Goal: Task Accomplishment & Management: Complete application form

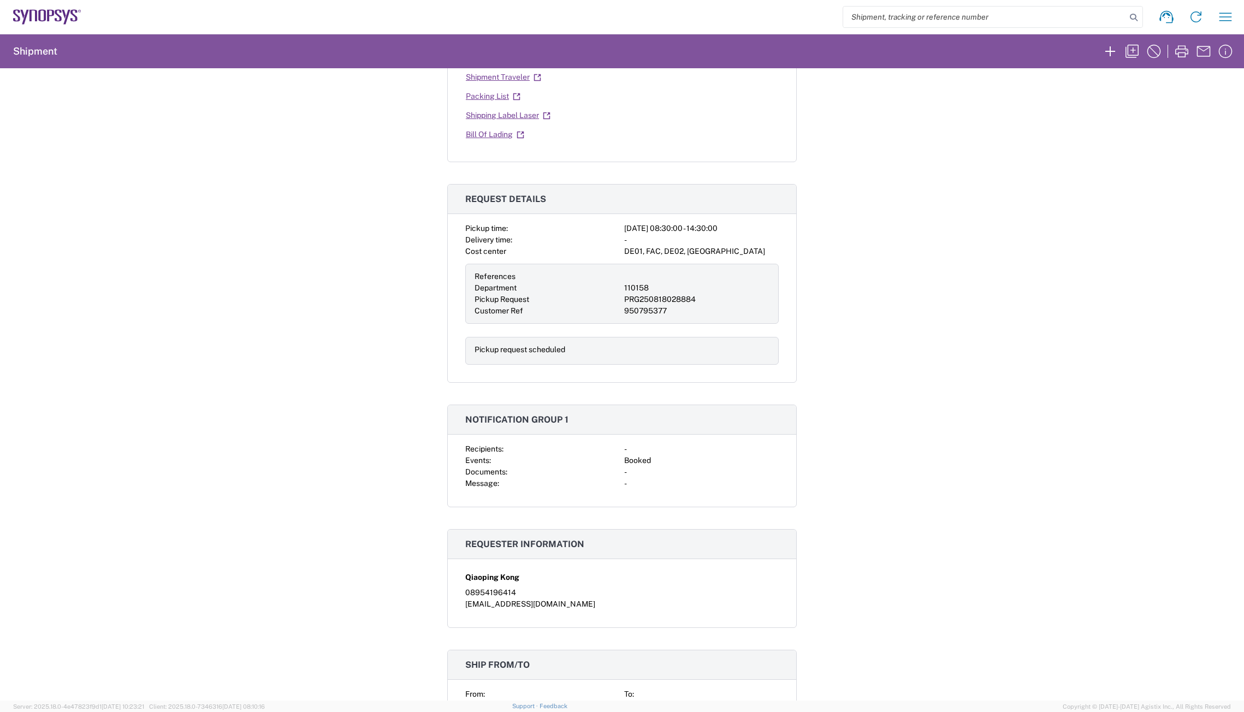
scroll to position [219, 0]
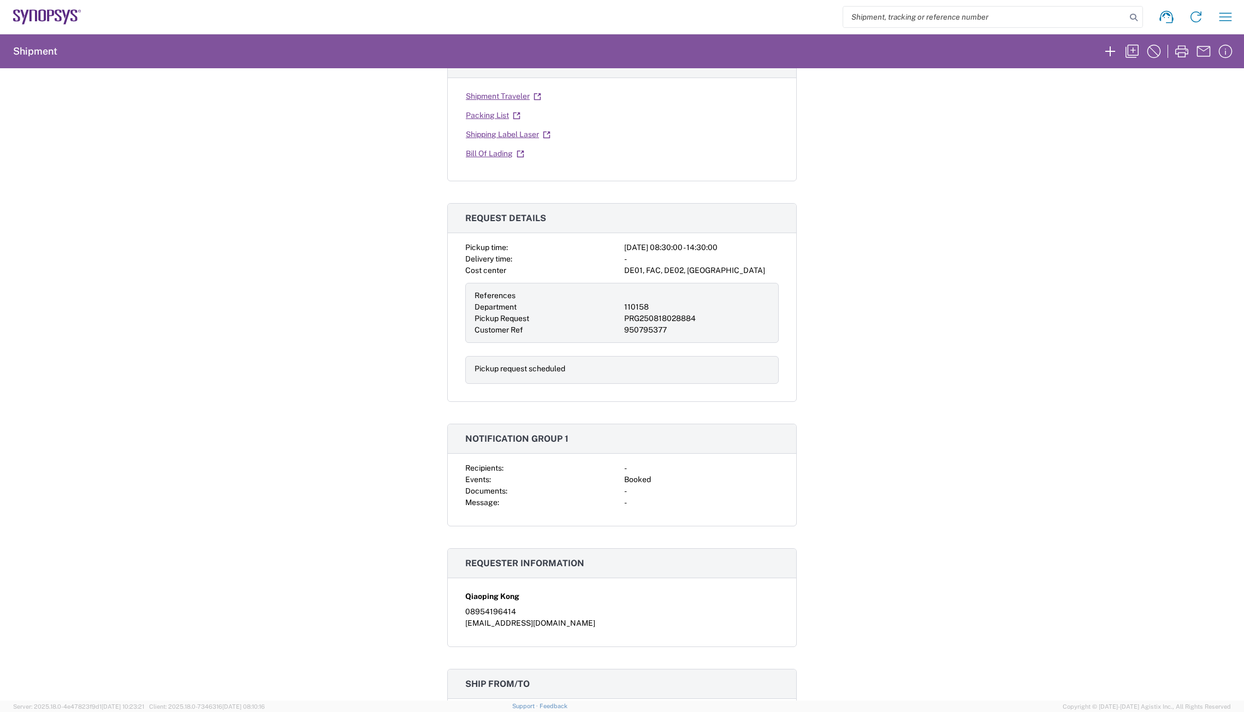
click at [925, 254] on div "Shipment 56495677 Google Maps Carrier information Carrier name: DHL Service lev…" at bounding box center [622, 384] width 1244 height 633
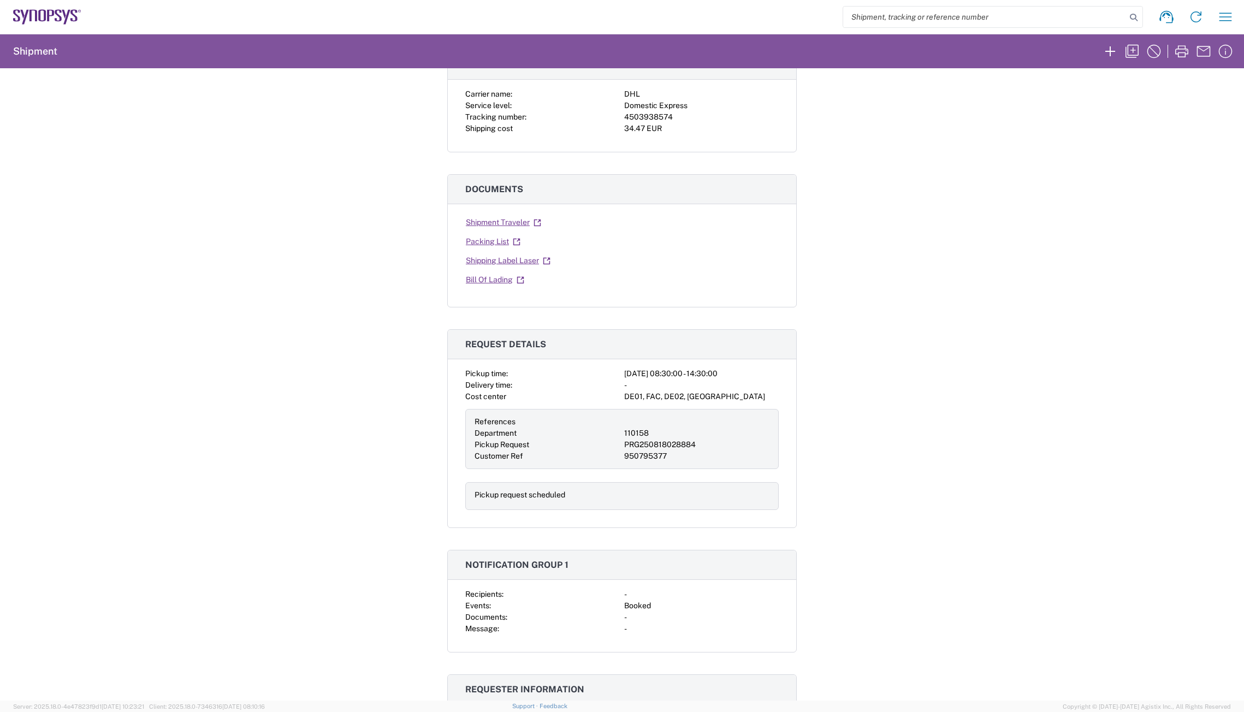
scroll to position [0, 0]
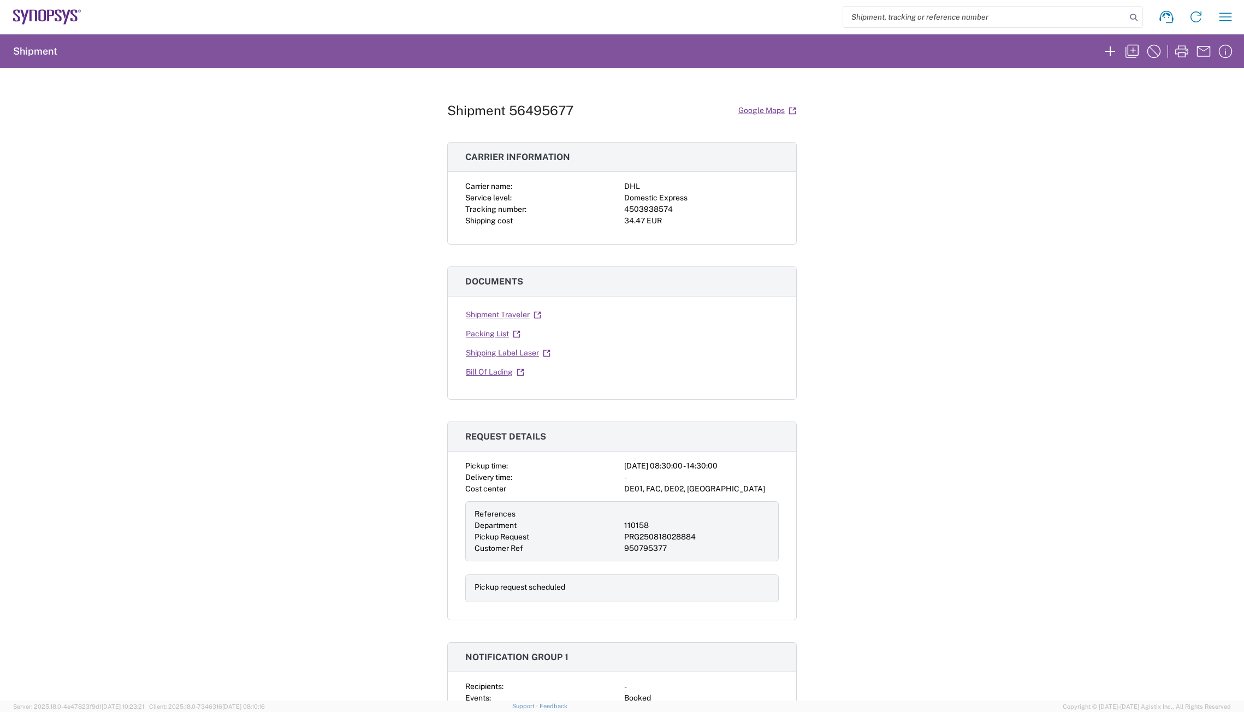
click at [1115, 358] on div "Shipment 56495677 Google Maps Carrier information Carrier name: DHL Service lev…" at bounding box center [622, 384] width 1244 height 633
click at [1052, 391] on div "Shipment 56495677 Google Maps Carrier information Carrier name: DHL Service lev…" at bounding box center [622, 384] width 1244 height 633
click at [1071, 407] on div "Shipment 56495677 Google Maps Carrier information Carrier name: DHL Service lev…" at bounding box center [622, 384] width 1244 height 633
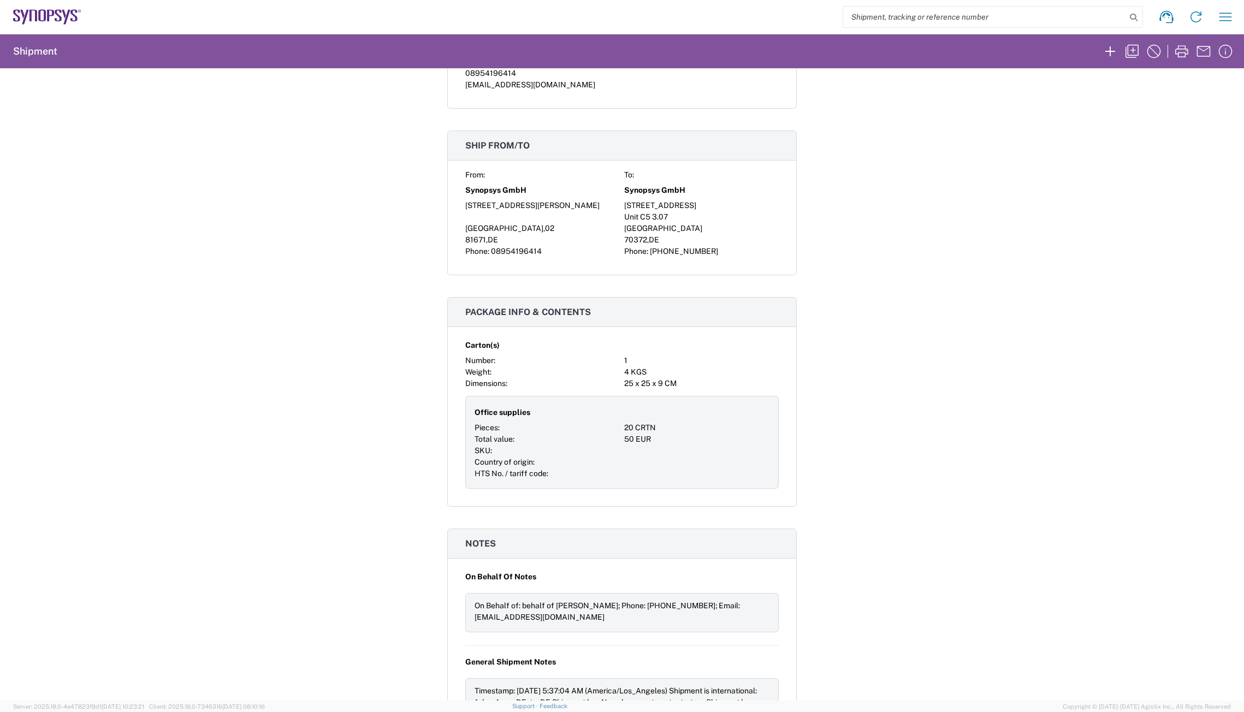
scroll to position [765, 0]
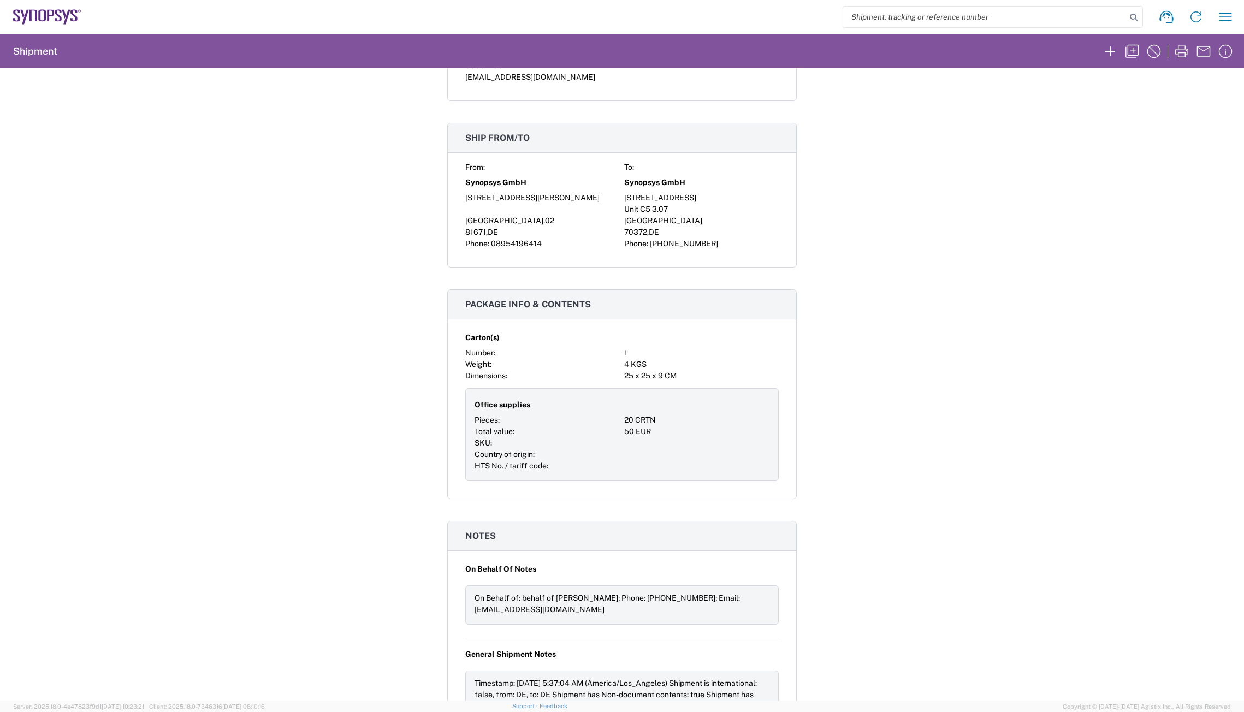
click at [1034, 422] on div "Shipment 56495677 Google Maps Carrier information Carrier name: DHL Service lev…" at bounding box center [622, 384] width 1244 height 633
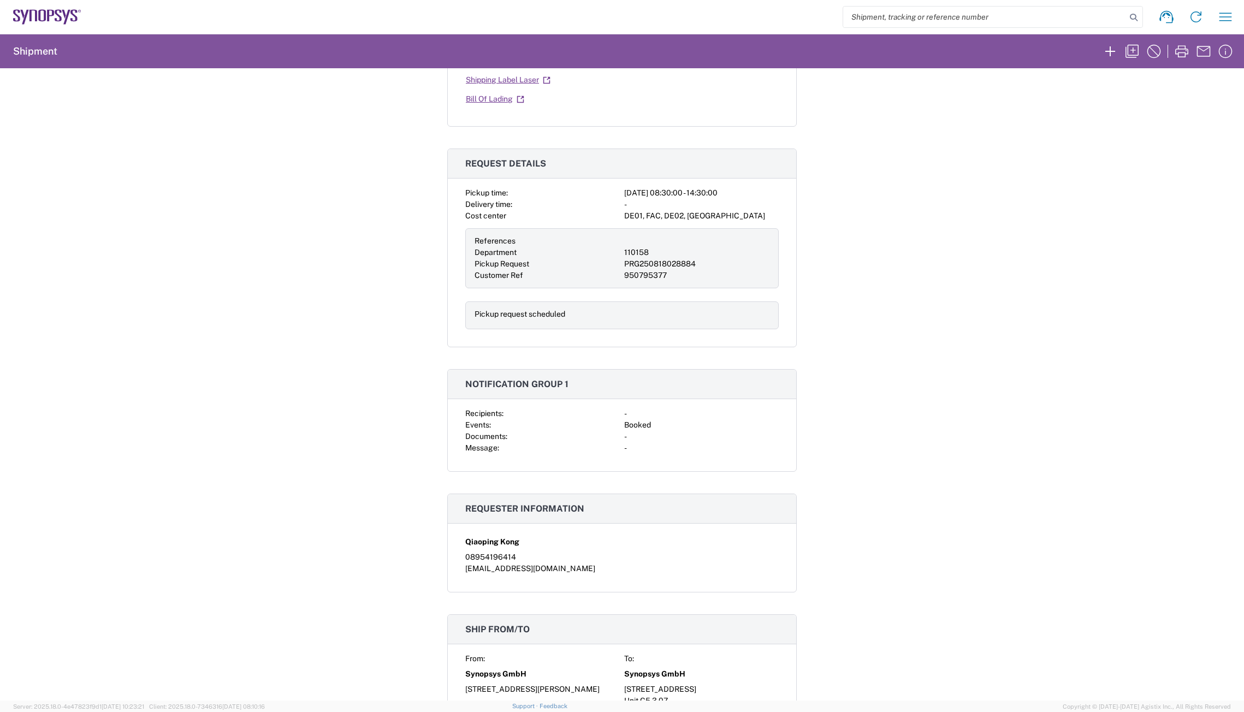
scroll to position [0, 0]
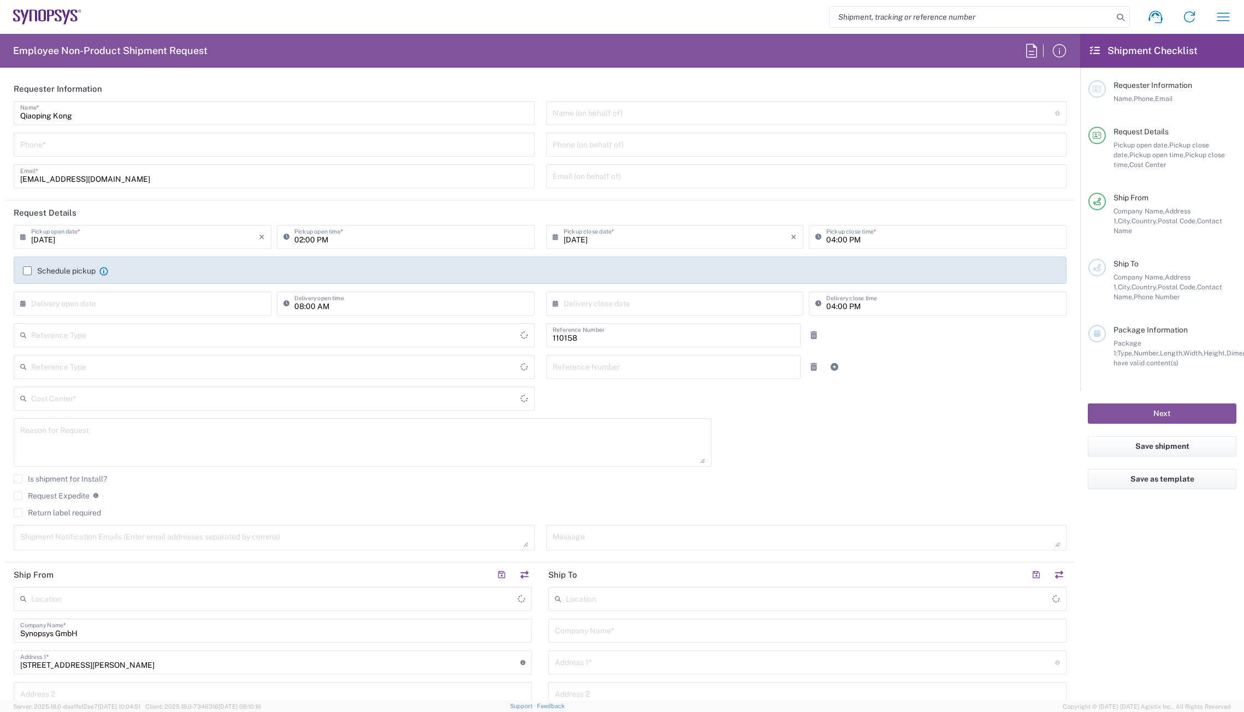
type input "Department"
type input "DE01, FAC, DE02, Munich 110158"
type input "Delivered at Place"
type input "[GEOGRAPHIC_DATA]"
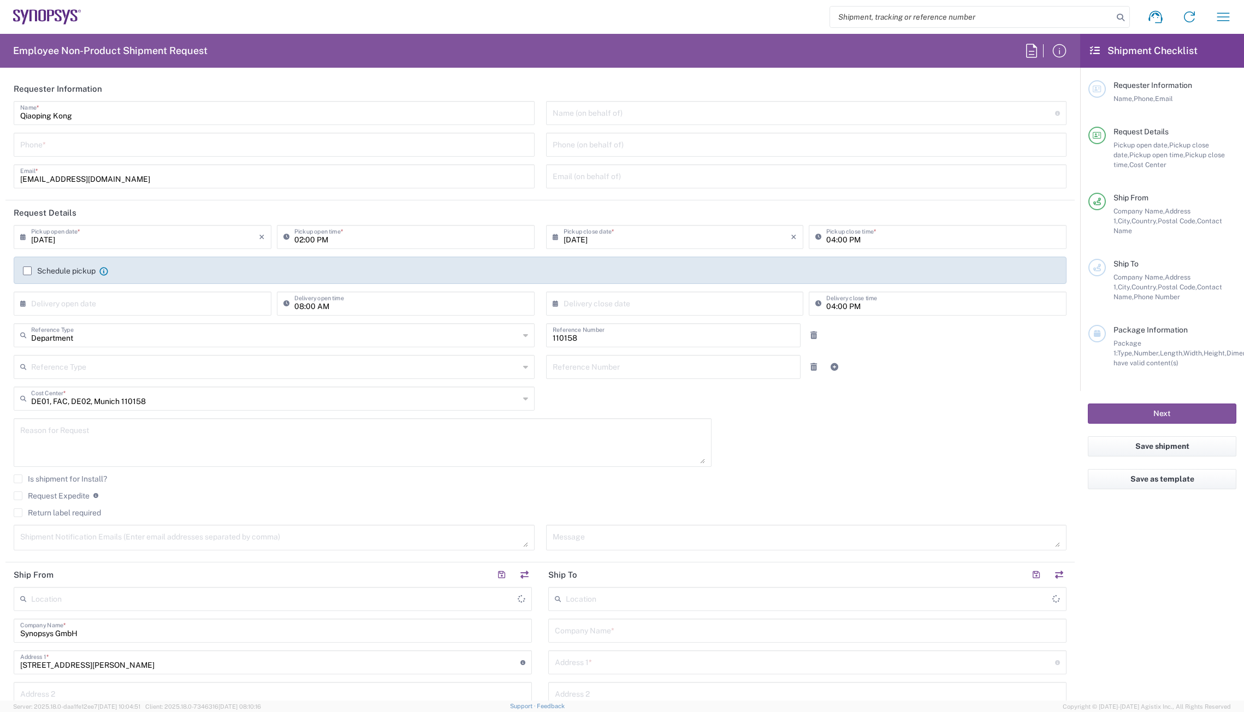
type input "[GEOGRAPHIC_DATA]"
type input "[GEOGRAPHIC_DATA] DE24"
click at [954, 479] on agx-checkbox-control "Is shipment for Install?" at bounding box center [540, 479] width 1053 height 9
click at [88, 242] on input "[DATE]" at bounding box center [145, 236] width 228 height 19
click at [155, 291] on span "4" at bounding box center [160, 289] width 16 height 15
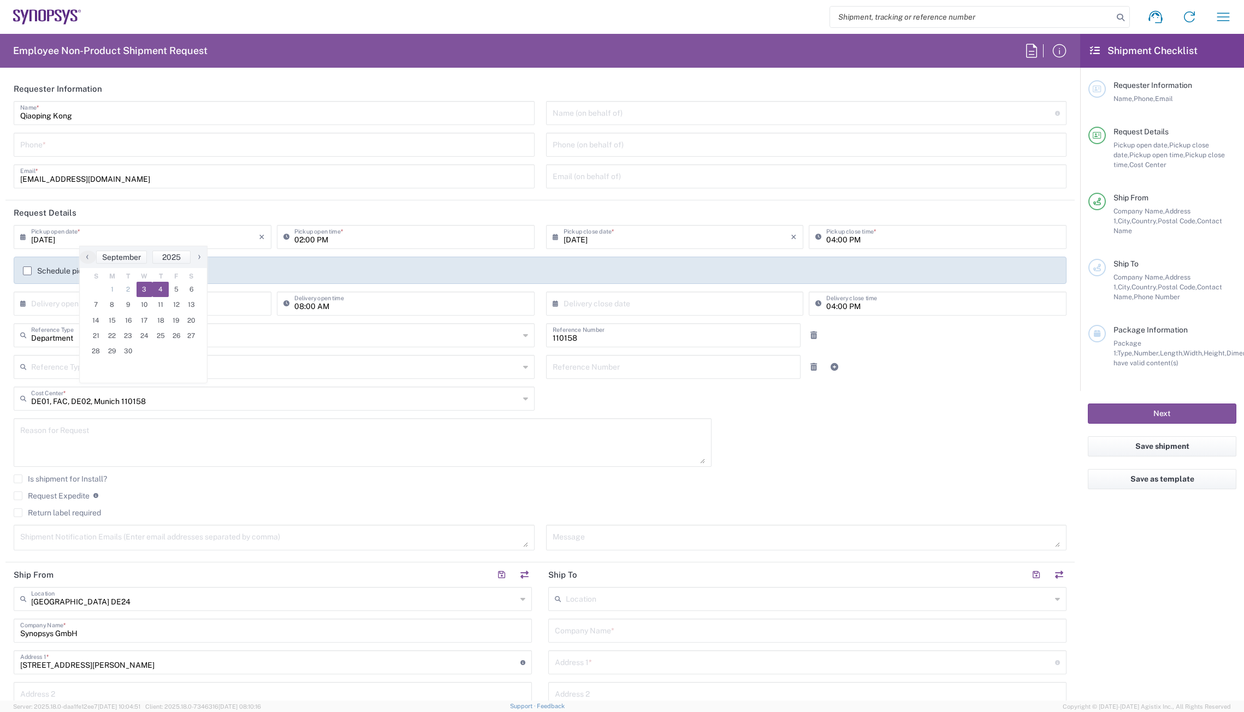
type input "09/04/2025"
click at [102, 240] on input "09/04/2025" at bounding box center [145, 236] width 228 height 19
click at [141, 287] on span "3" at bounding box center [145, 289] width 16 height 15
type input "[DATE]"
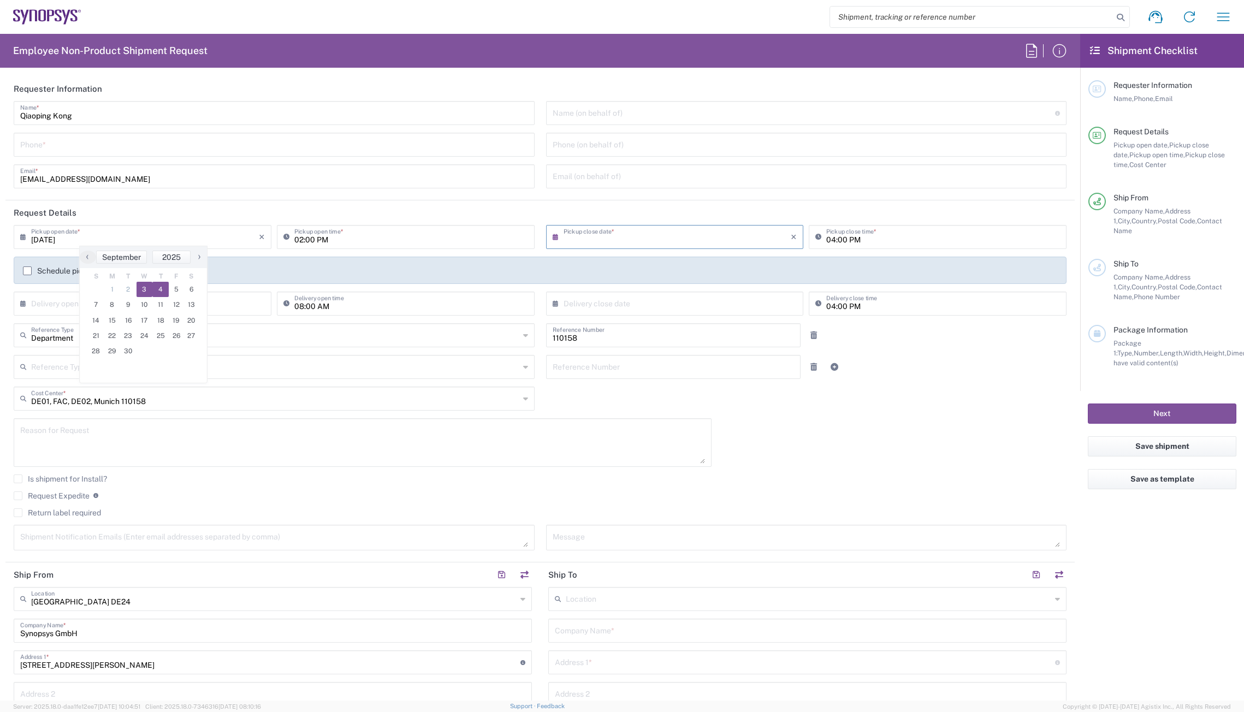
type input "[DATE]"
click at [584, 238] on input "[DATE]" at bounding box center [678, 236] width 228 height 19
click at [686, 292] on span "4" at bounding box center [689, 289] width 16 height 15
type input "09/04/2025"
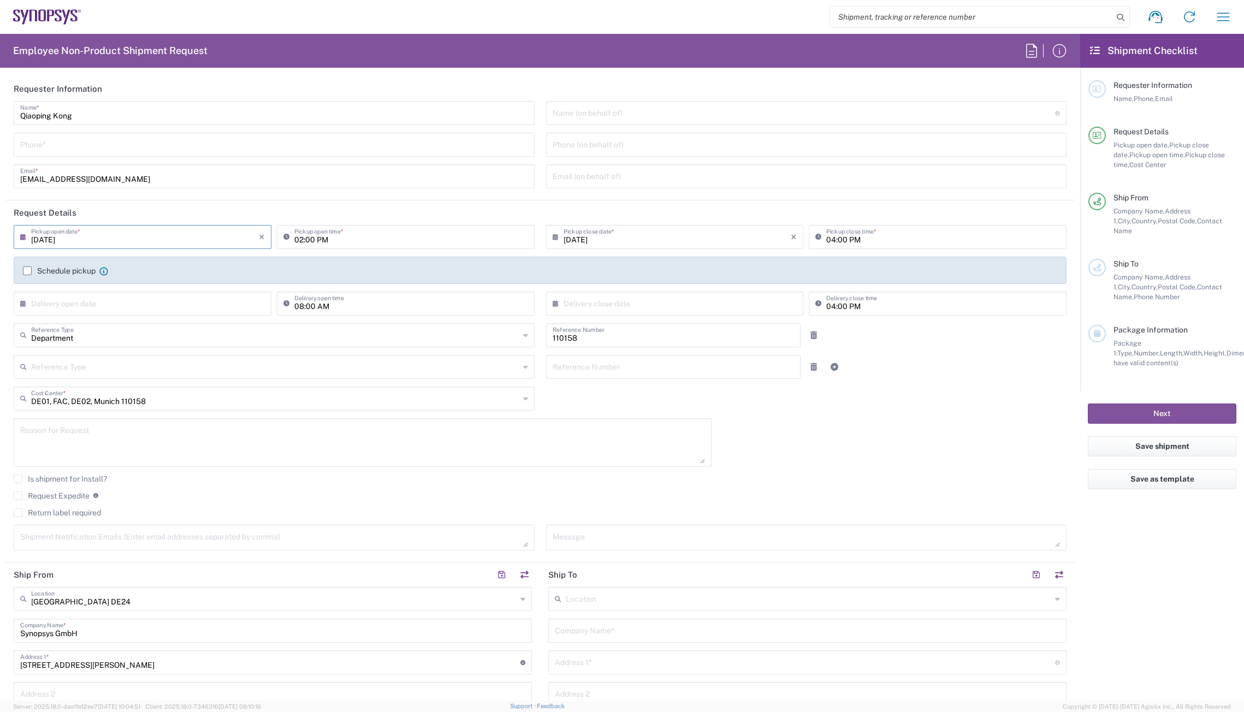
click at [842, 241] on input "04:00 PM" at bounding box center [944, 236] width 234 height 19
click at [913, 238] on input "05:00 PM" at bounding box center [944, 236] width 234 height 19
type input "05:00 PM"
click at [98, 146] on input "tel" at bounding box center [274, 143] width 508 height 19
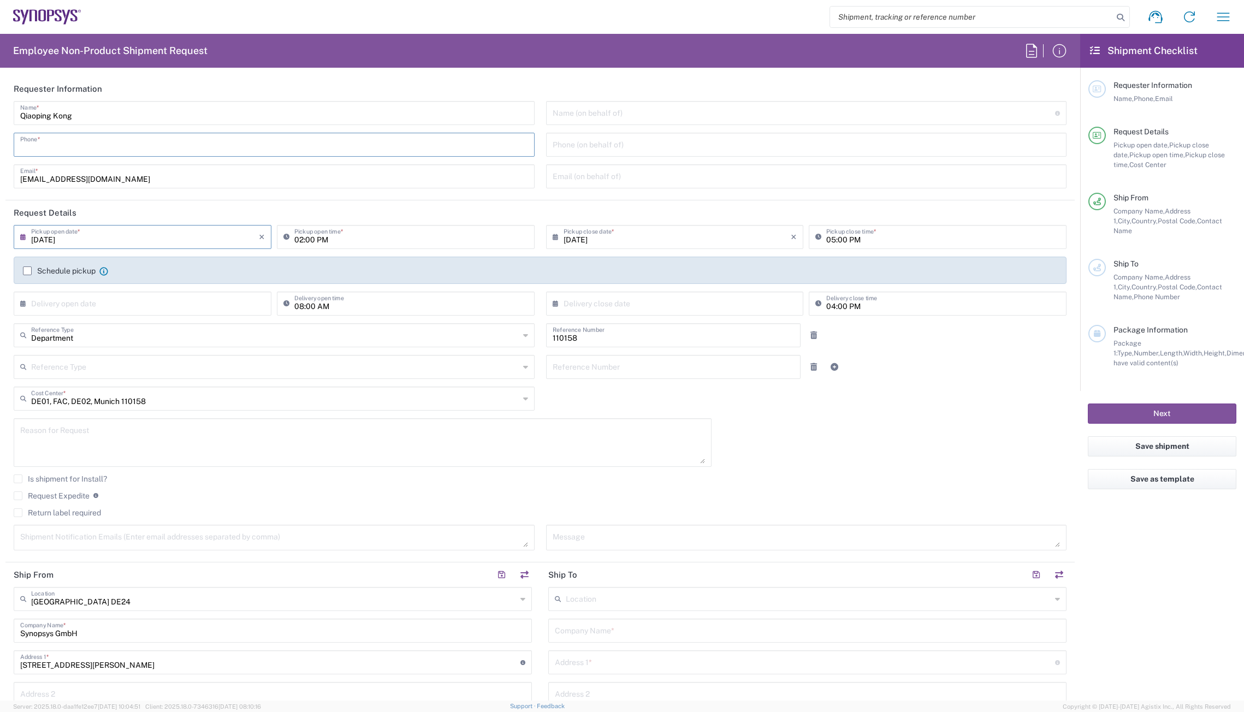
type input "08954196414"
type input "Korbinian Mikuta"
type input "kmikuta@synopsys.com"
type input "08954196414"
type input "Stuttgart DE17"
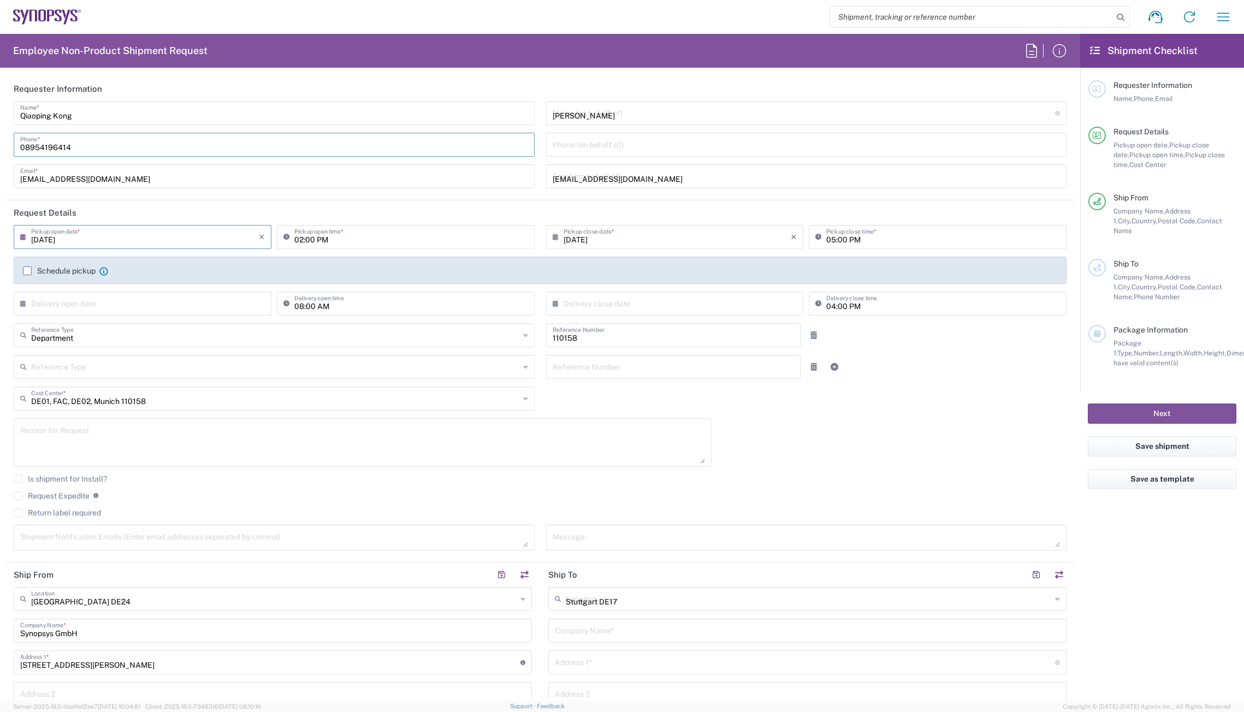
type input "Synopsys GmbH"
type input "[STREET_ADDRESS]"
type input "Unit C5 3.07"
type input "[GEOGRAPHIC_DATA]"
type input "70372"
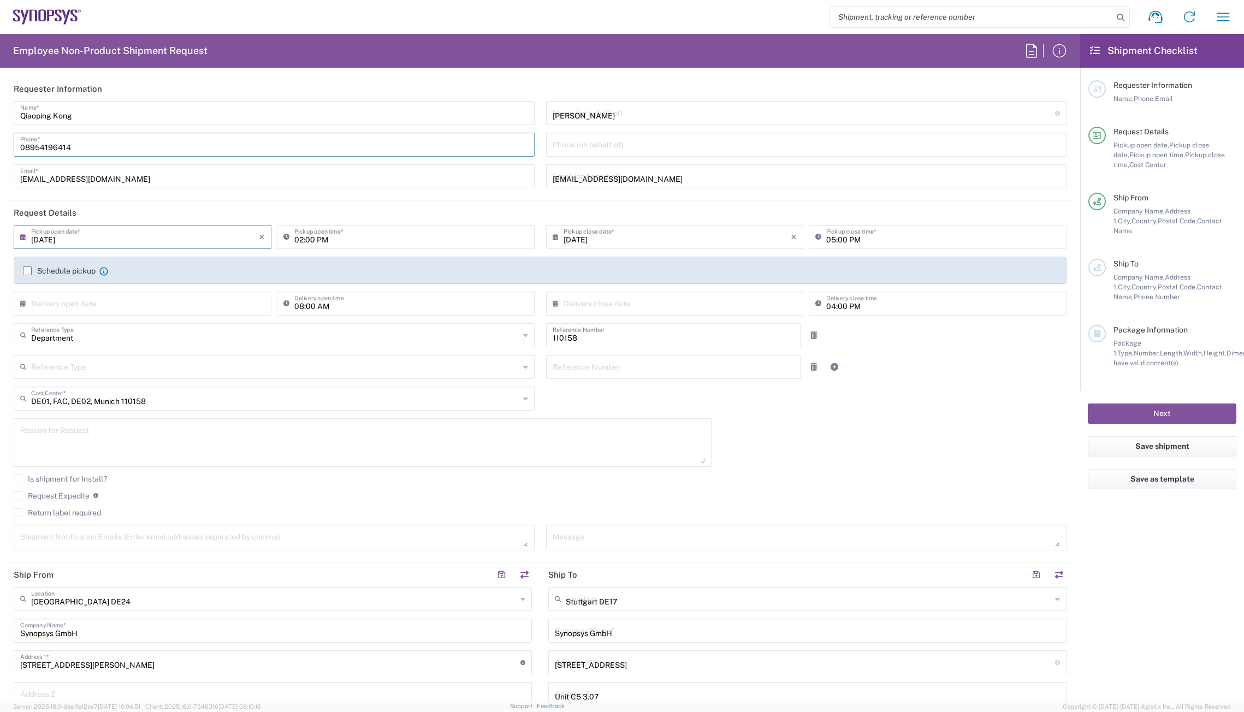
type input "[PERSON_NAME]"
type input "[PHONE_NUMBER]"
type input "Carton(s)"
type input "1"
type input "25"
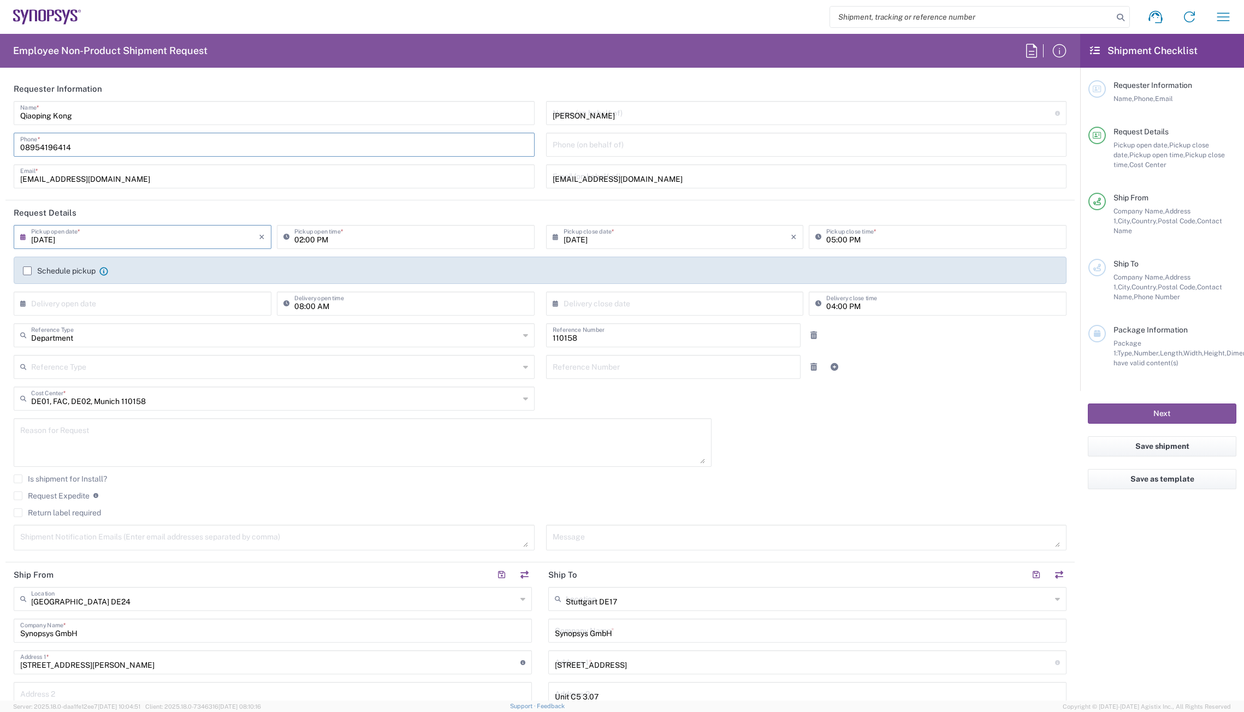
type input "25"
type input "9"
type input "4"
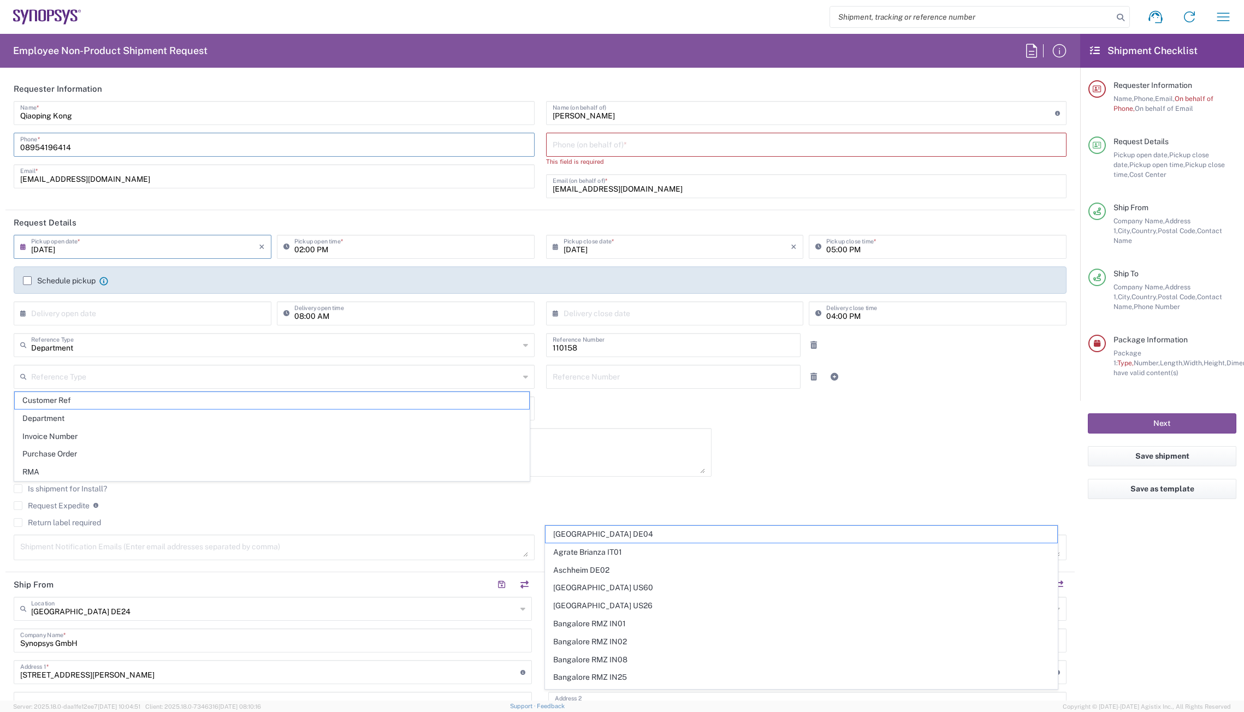
type input "Stuttgart DE17"
click at [595, 135] on input "tel" at bounding box center [807, 143] width 508 height 19
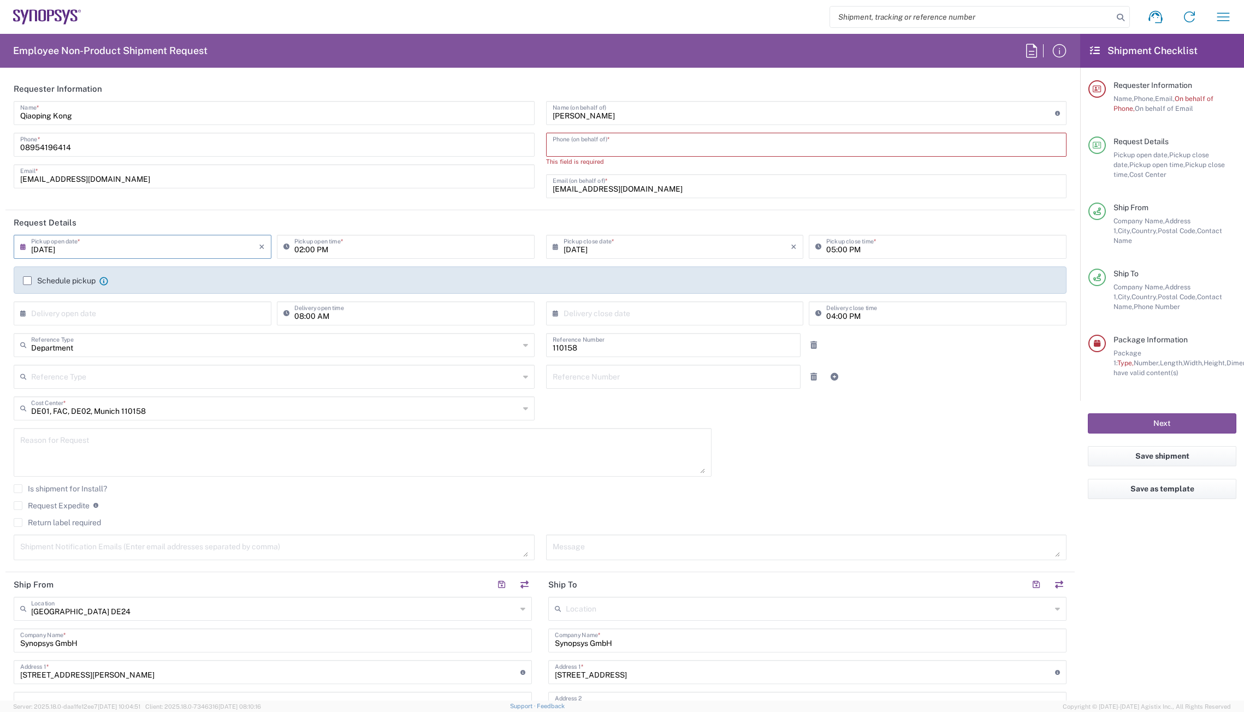
type input "08954196414"
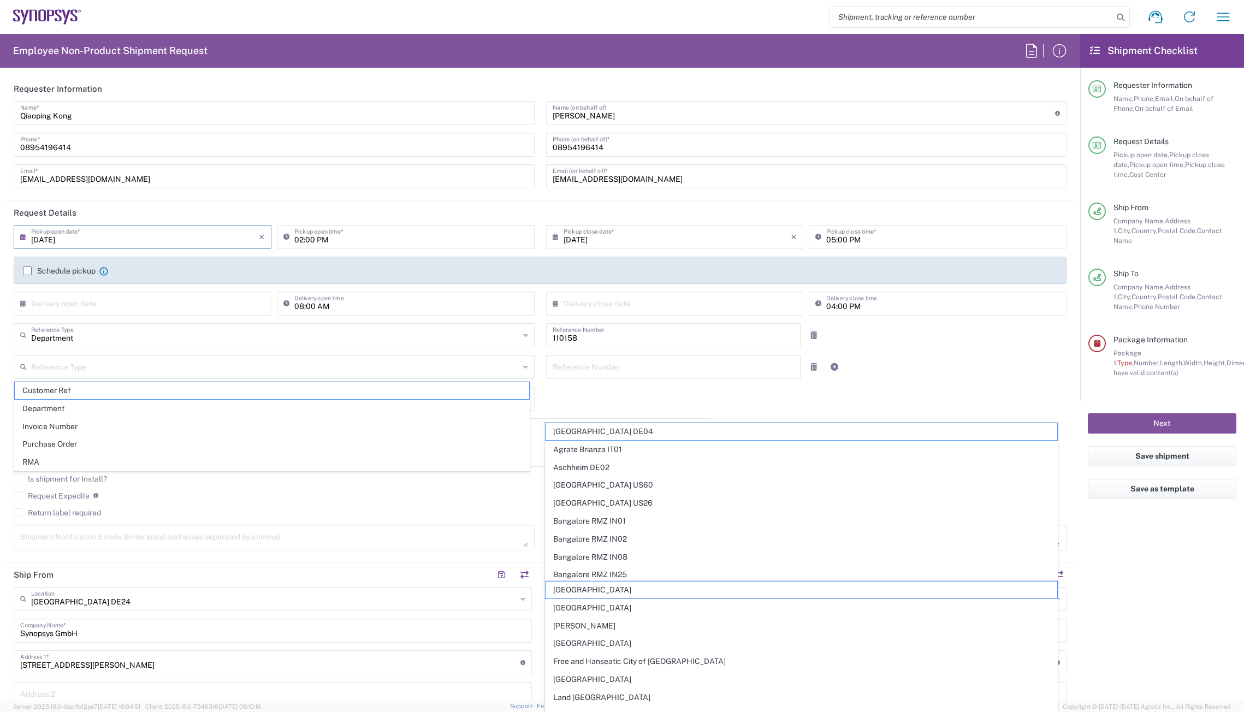
click at [665, 92] on header "Requester Information" at bounding box center [540, 88] width 1070 height 25
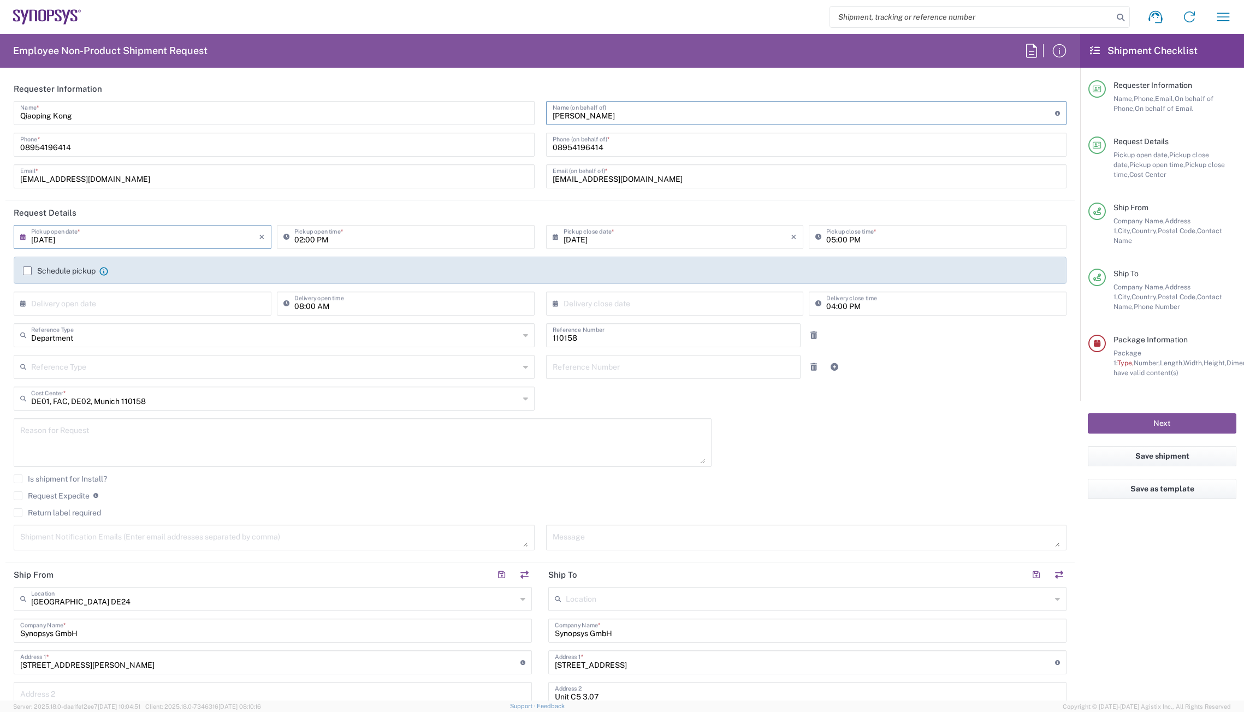
click at [608, 115] on input "Korbinian Mikuta" at bounding box center [804, 112] width 503 height 19
drag, startPoint x: 627, startPoint y: 114, endPoint x: 526, endPoint y: 90, distance: 104.0
click at [526, 90] on agx-form-section "Requester Information Qiaoping Kong Name * 08954196414 Phone * qiaoping@synopsy…" at bounding box center [540, 138] width 1070 height 124
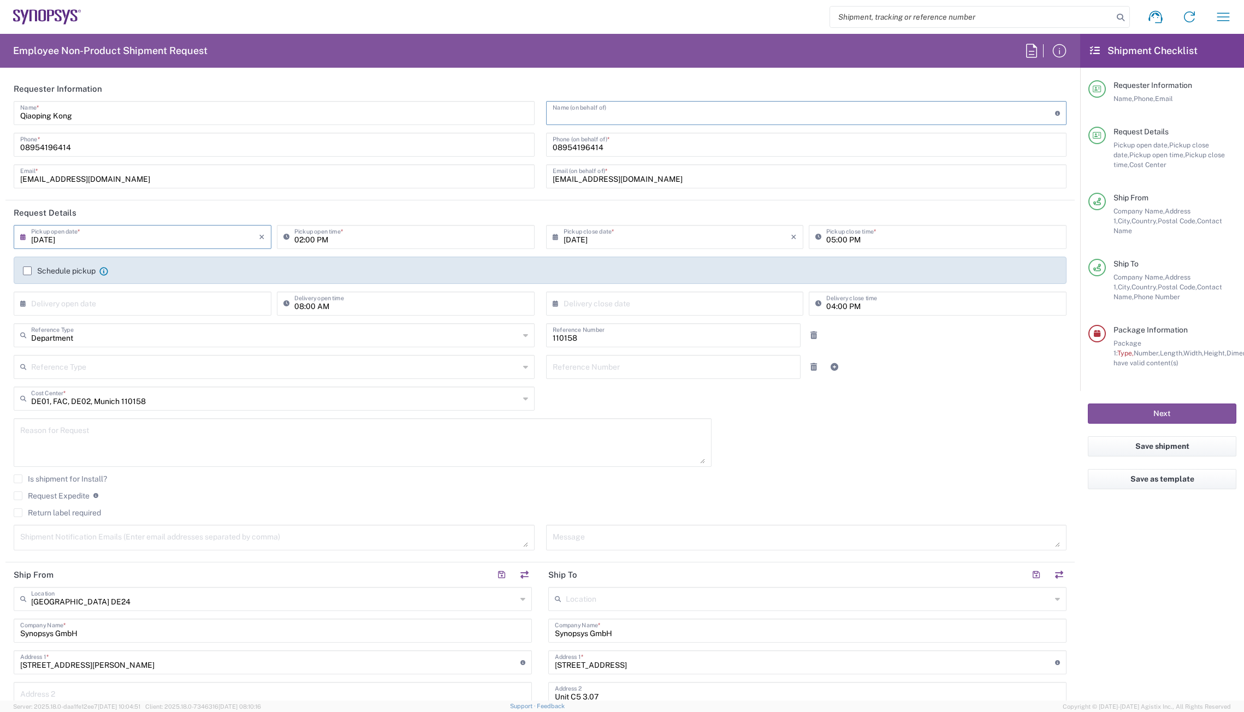
click at [690, 119] on input "text" at bounding box center [804, 112] width 503 height 19
click at [616, 118] on input "text" at bounding box center [804, 112] width 503 height 19
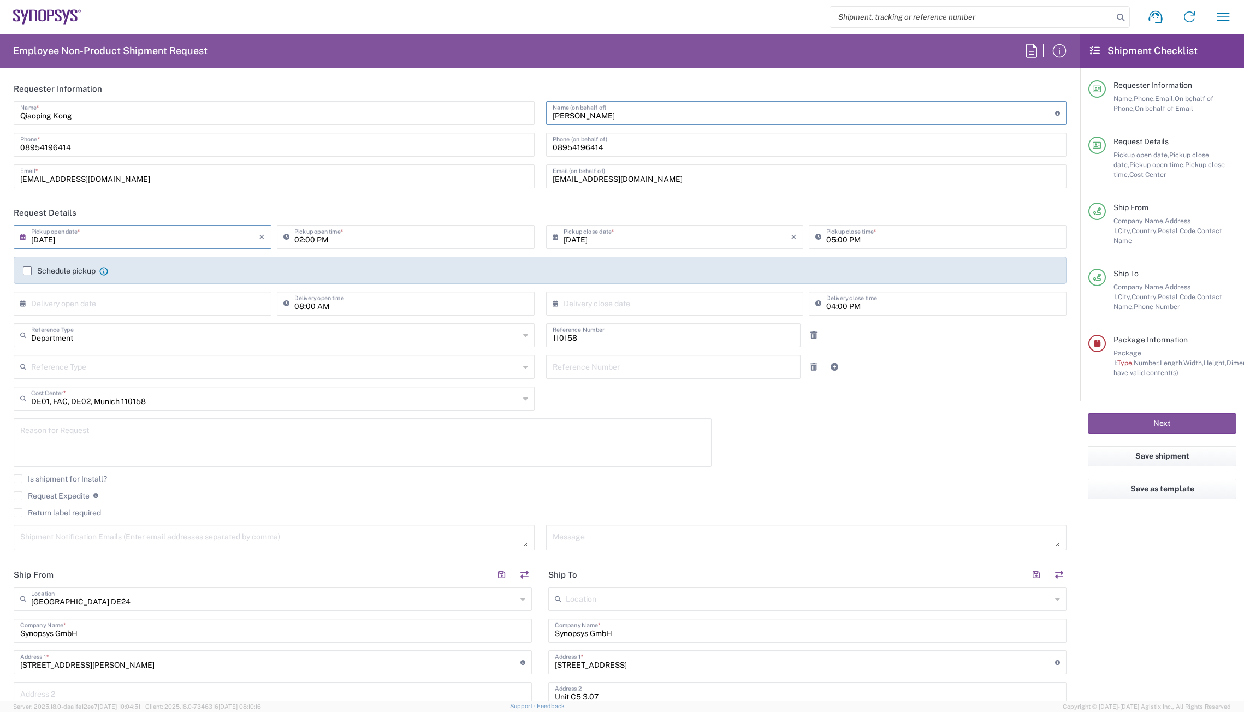
type input "Catherine Le Lan"
click at [656, 91] on header "Requester Information" at bounding box center [540, 88] width 1070 height 25
click at [655, 179] on input "kmikuta@synopsys.com" at bounding box center [807, 175] width 508 height 19
click at [635, 117] on input "Catherine Le Lan" at bounding box center [804, 112] width 503 height 19
click at [646, 176] on input "kmikuta@synopsys.com" at bounding box center [807, 175] width 508 height 19
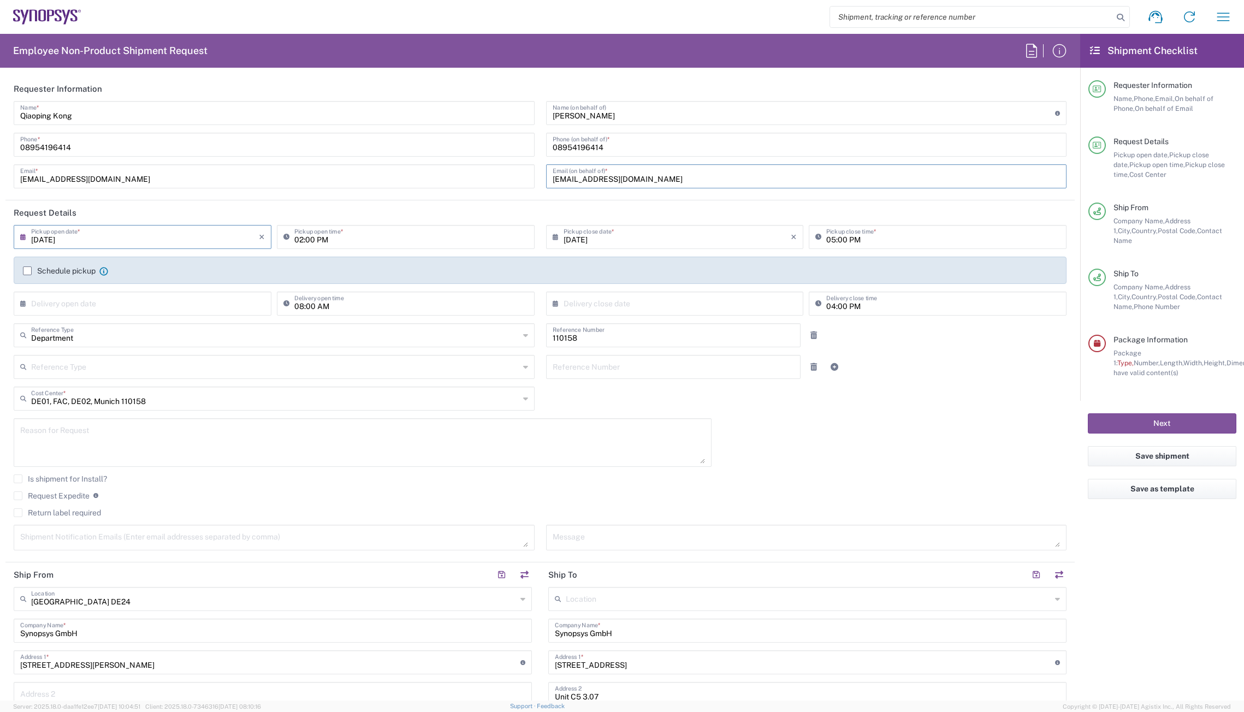
drag, startPoint x: 658, startPoint y: 181, endPoint x: 503, endPoint y: 182, distance: 155.1
click at [503, 182] on div "Qiaoping Kong Name * 08954196414 Phone * qiaoping@synopsys.com Email * Catherin…" at bounding box center [540, 148] width 1065 height 95
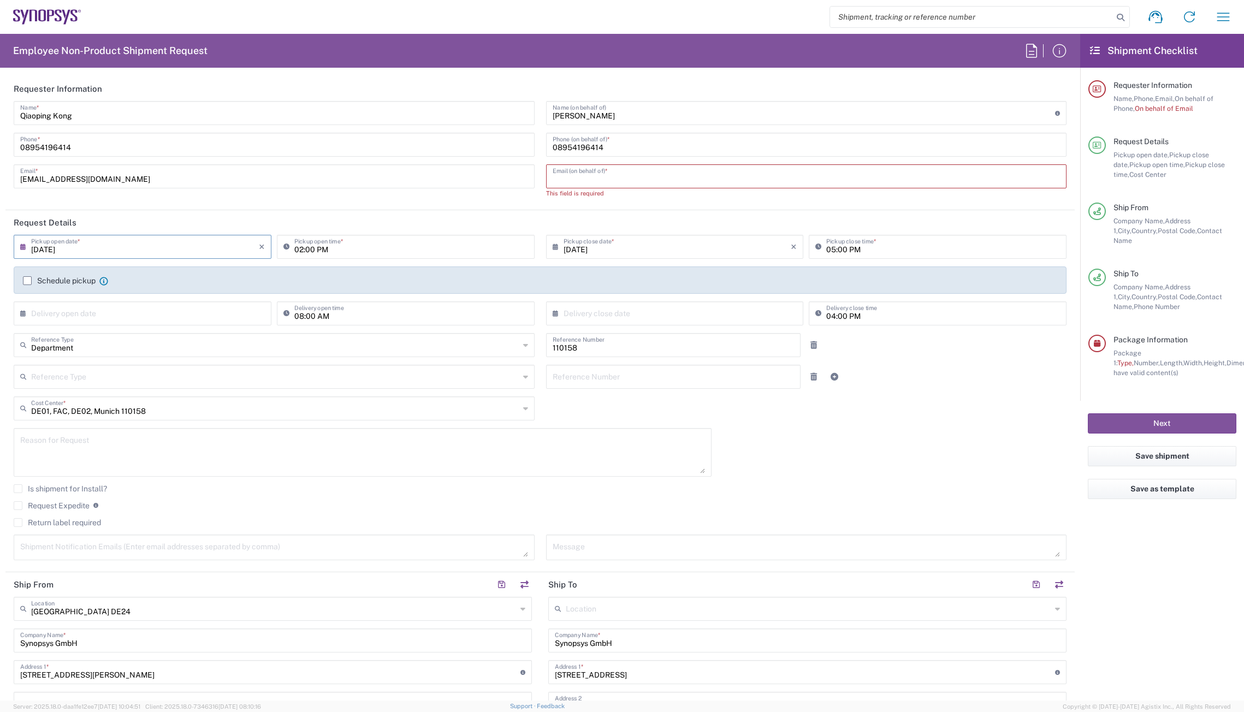
paste input "cfranssu@synopsys.com"
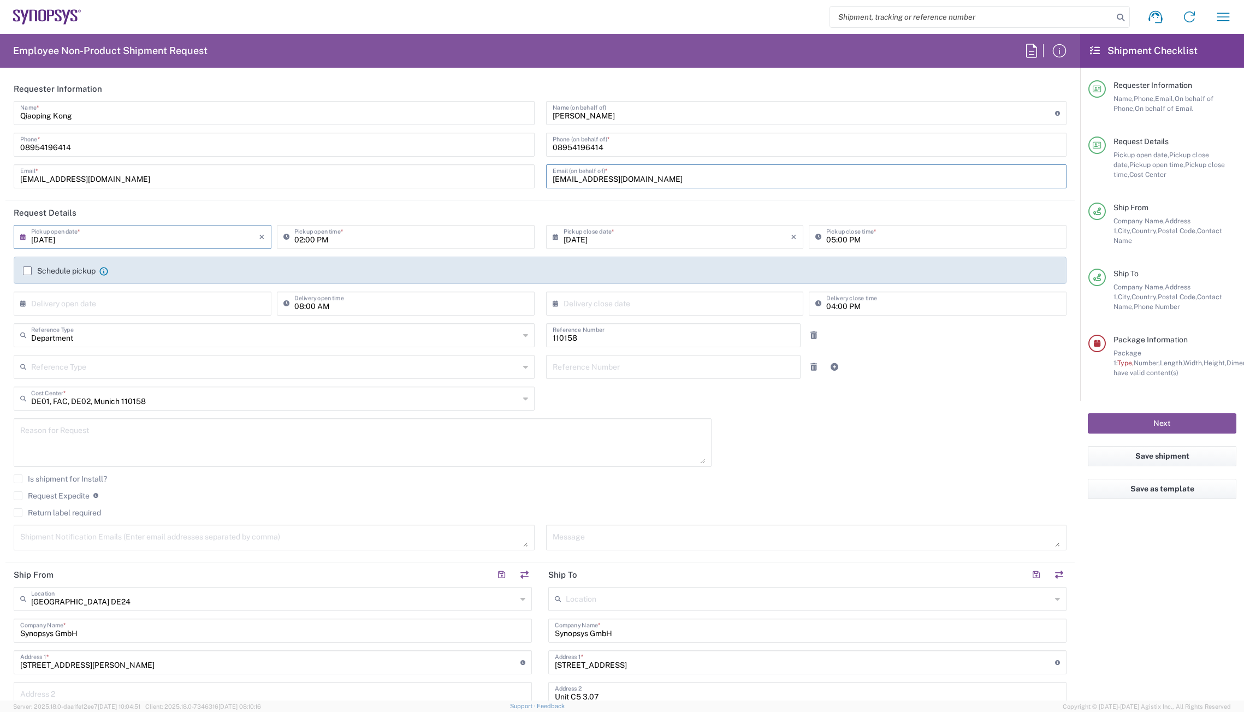
type input "cfranssu@synopsys.com"
click at [522, 206] on header "Request Details" at bounding box center [540, 212] width 1070 height 25
click at [108, 306] on input "text" at bounding box center [145, 302] width 228 height 19
click at [162, 356] on span "4" at bounding box center [160, 356] width 16 height 15
click at [138, 303] on input "09/04/2025" at bounding box center [145, 302] width 228 height 19
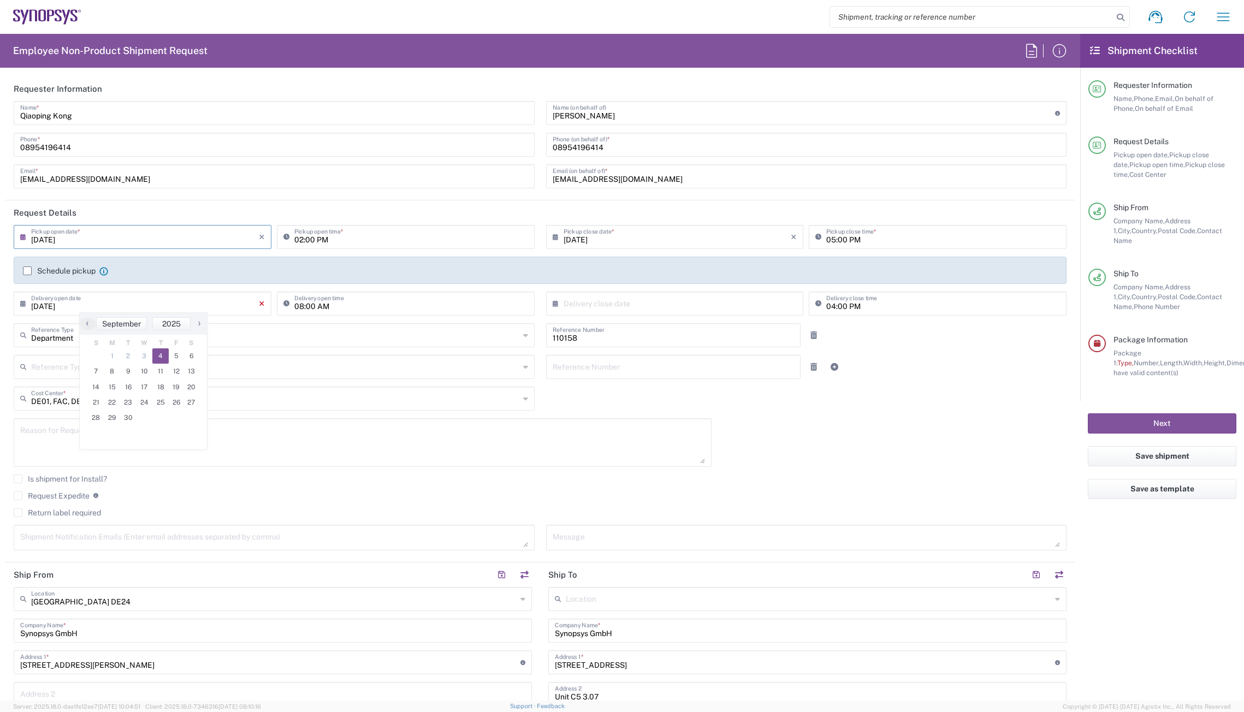
click at [260, 308] on icon "×" at bounding box center [262, 303] width 6 height 17
type input "09/04/2025"
click at [259, 304] on icon "×" at bounding box center [262, 303] width 6 height 17
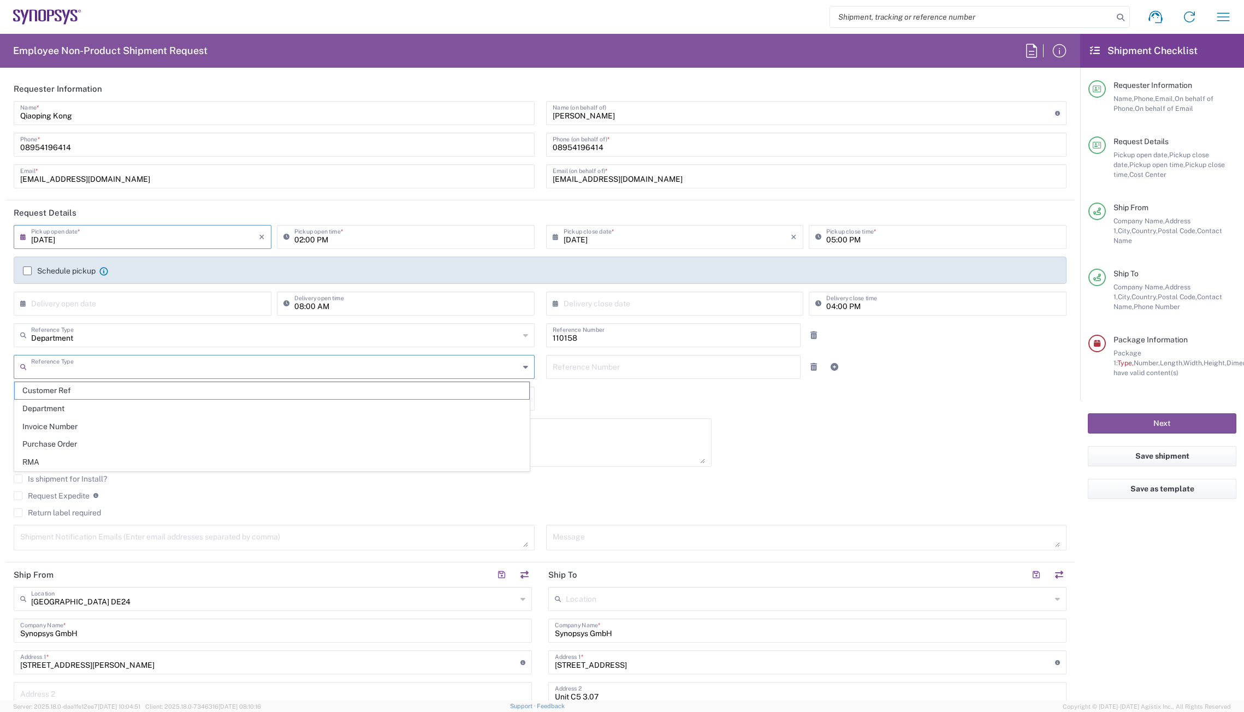
click at [453, 366] on input "text" at bounding box center [275, 366] width 488 height 19
click at [937, 383] on div "Reference Type Customer Ref Department Invoice Number Purchase Order RMA Refere…" at bounding box center [540, 371] width 1065 height 32
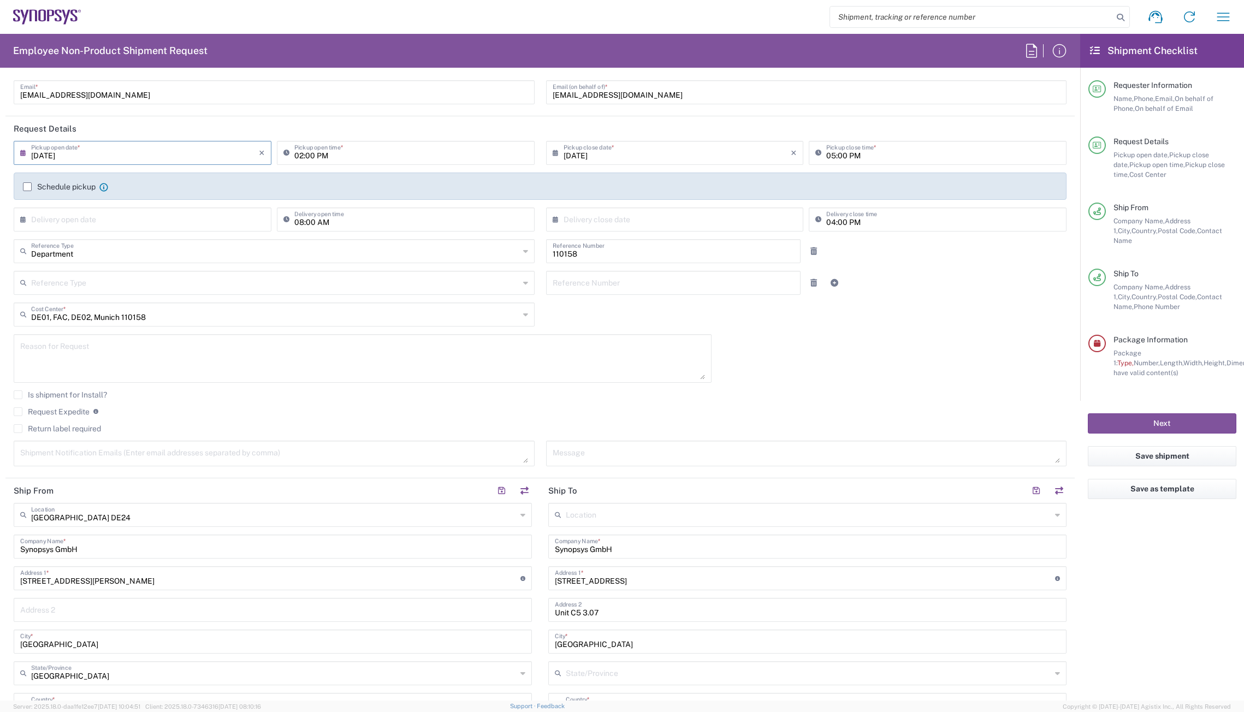
scroll to position [109, 0]
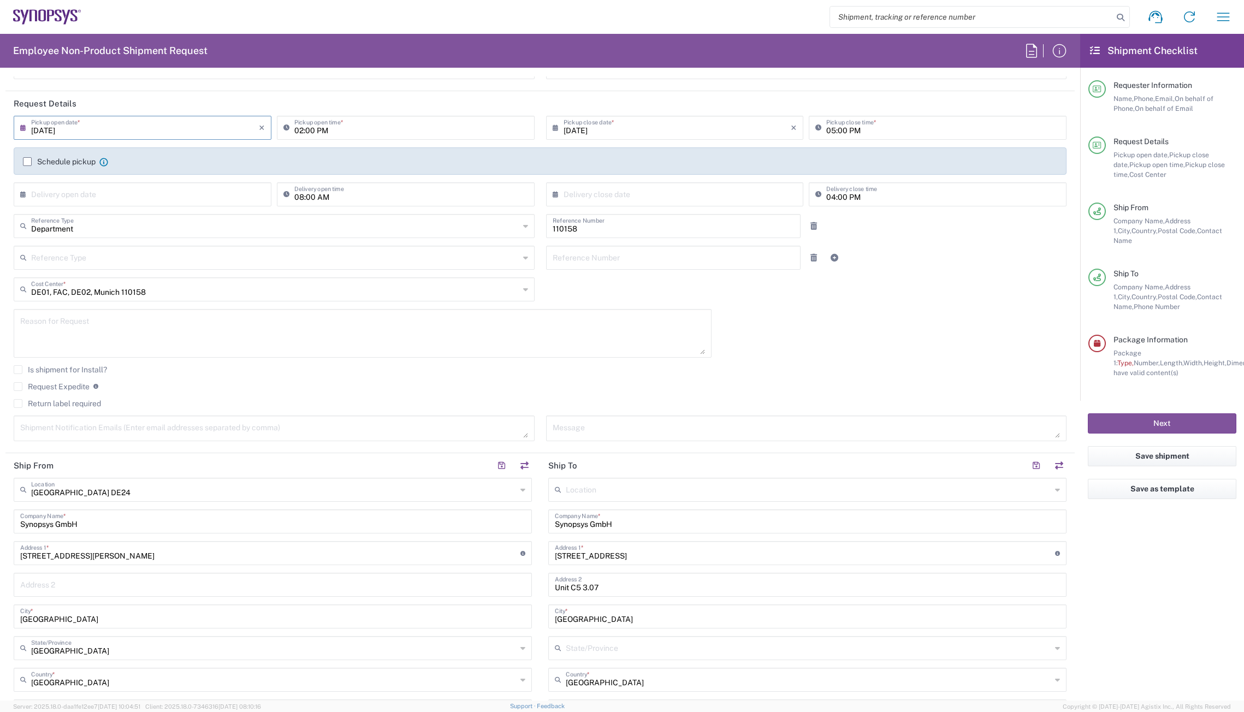
click at [31, 161] on label "Schedule pickup" at bounding box center [59, 161] width 73 height 9
click at [27, 162] on input "Schedule pickup" at bounding box center [27, 162] width 0 height 0
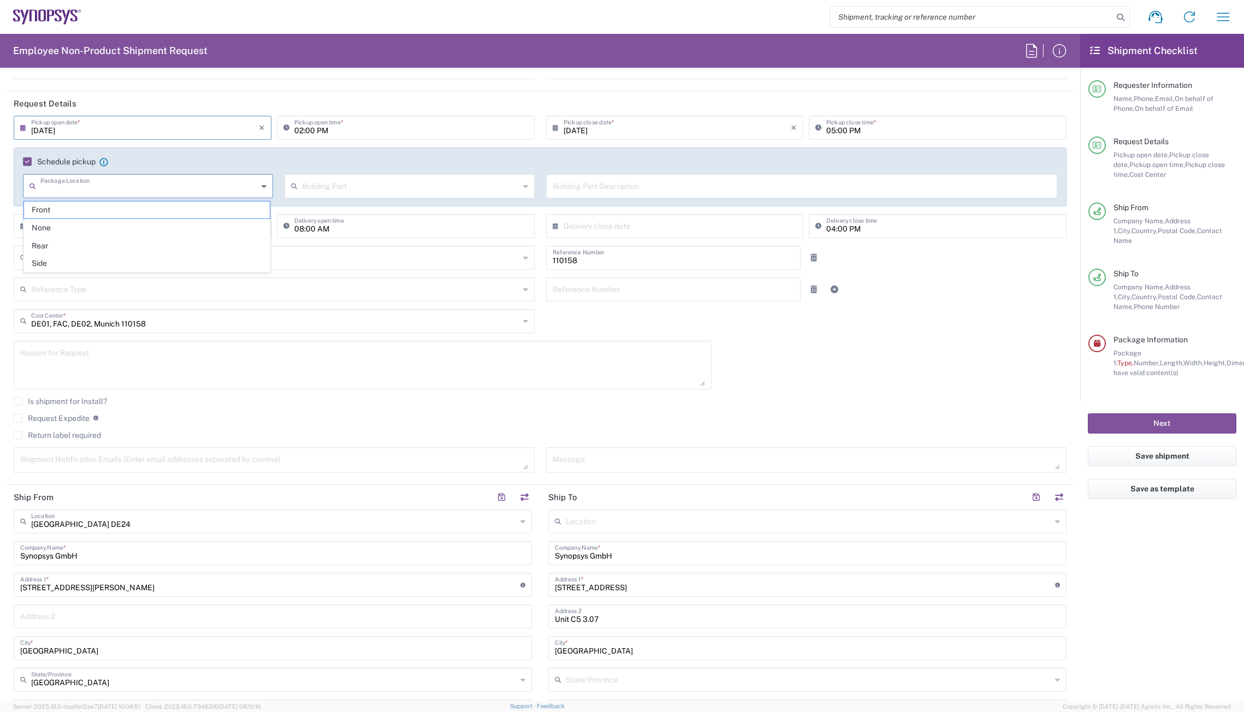
click at [161, 191] on input "text" at bounding box center [148, 185] width 217 height 19
click at [155, 186] on input "text" at bounding box center [148, 185] width 217 height 19
click at [131, 221] on span "None" at bounding box center [147, 228] width 246 height 17
type input "None"
click at [166, 190] on input "None" at bounding box center [148, 185] width 217 height 19
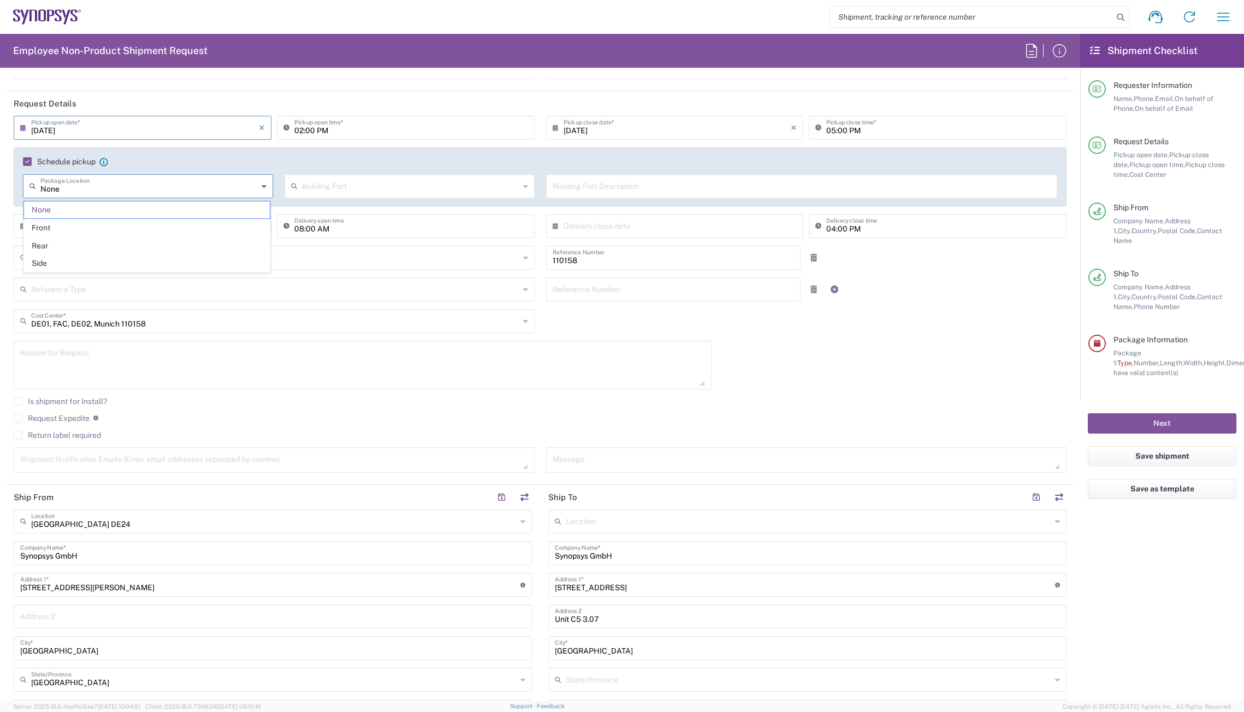
click at [313, 182] on input "text" at bounding box center [410, 185] width 217 height 19
click at [408, 154] on div "Schedule pickup When scheduling a pickup please be sure to meet the following c…" at bounding box center [540, 176] width 1053 height 59
click at [132, 232] on input "text" at bounding box center [145, 225] width 228 height 19
click at [162, 280] on span "4" at bounding box center [160, 278] width 16 height 15
type input "09/04/2025"
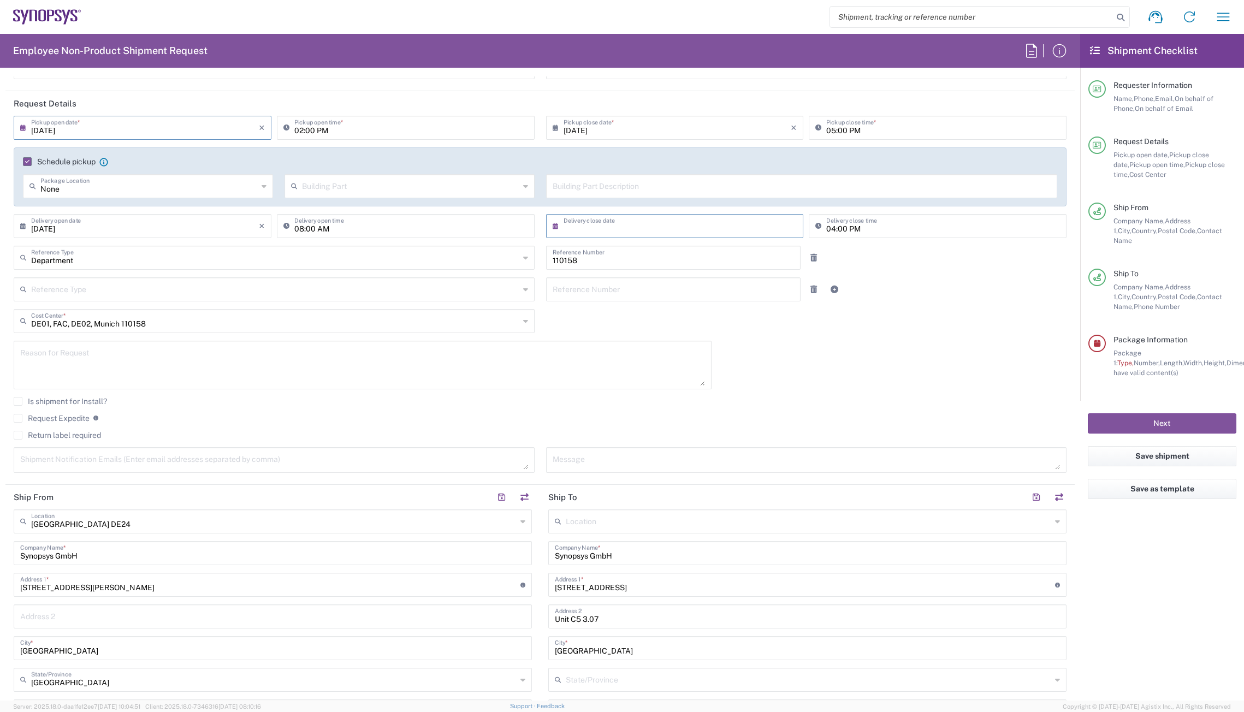
click at [697, 229] on input "text" at bounding box center [678, 225] width 228 height 19
click at [686, 275] on span "4" at bounding box center [689, 278] width 16 height 15
type input "09/04/2025"
click at [897, 257] on div "Department Reference Type Department Customer Ref Invoice Number Purchase Order…" at bounding box center [540, 262] width 1065 height 32
click at [831, 230] on input "04:00 PM" at bounding box center [944, 225] width 234 height 19
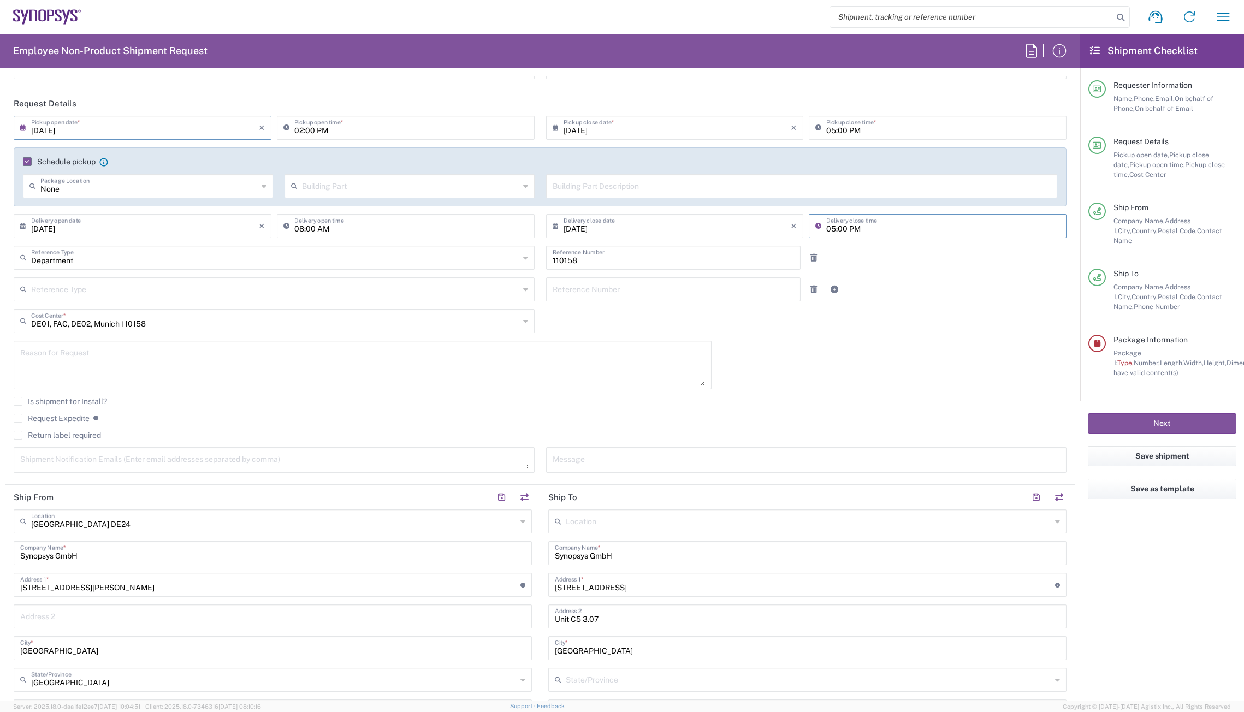
type input "05:00 PM"
click at [884, 257] on div at bounding box center [850, 258] width 88 height 24
click at [262, 130] on icon "×" at bounding box center [262, 127] width 6 height 17
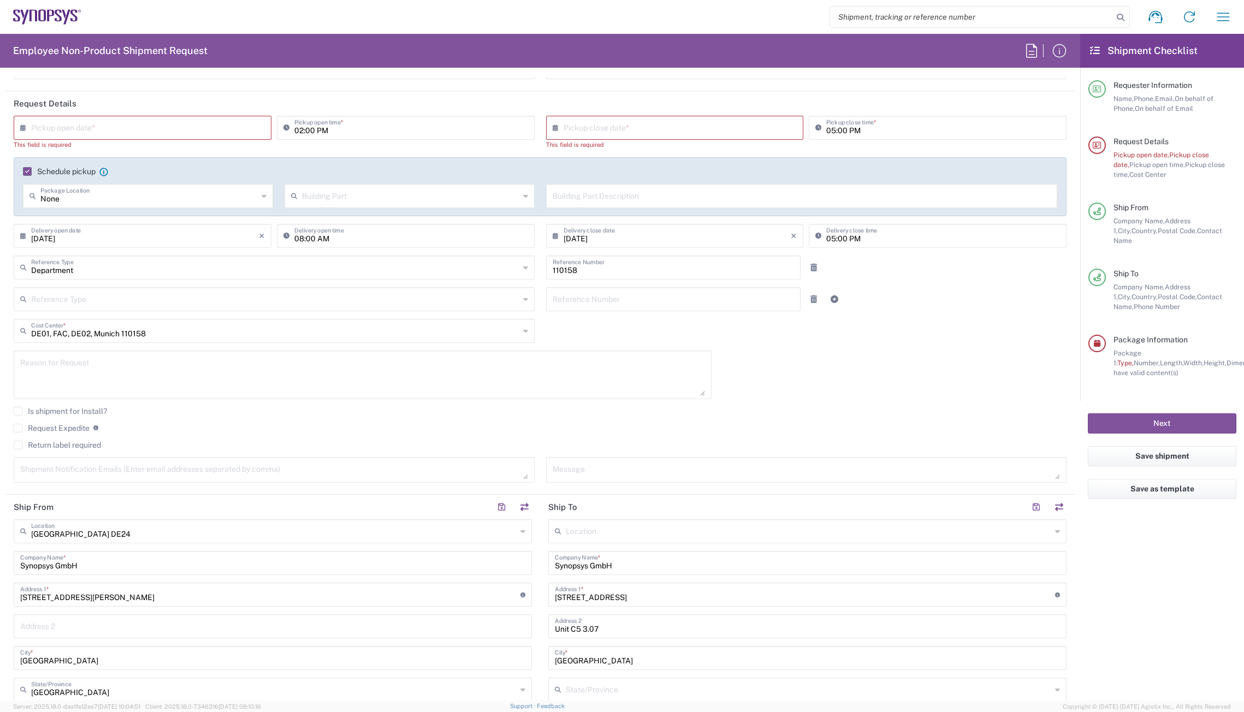
click at [151, 138] on div "× Pickup open date *" at bounding box center [143, 128] width 258 height 24
click at [135, 126] on input "text" at bounding box center [145, 126] width 228 height 19
click at [141, 181] on span "3" at bounding box center [145, 180] width 16 height 15
type input "[DATE]"
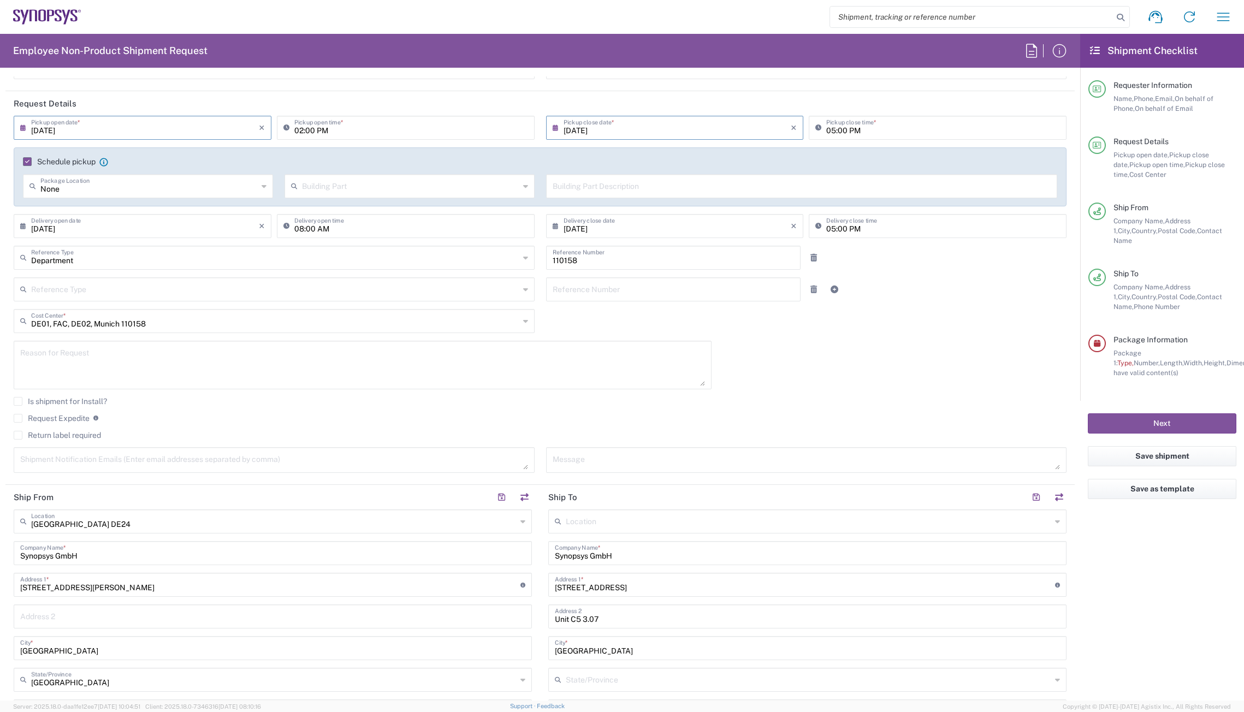
click at [203, 131] on input "[DATE]" at bounding box center [145, 126] width 228 height 19
click at [167, 178] on span "4" at bounding box center [160, 180] width 16 height 15
type input "09/04/2025"
click at [863, 346] on div "09/04/2025 × Pickup open date * Cancel Apply 02:00 PM Pickup open time * 09/04/…" at bounding box center [540, 298] width 1065 height 365
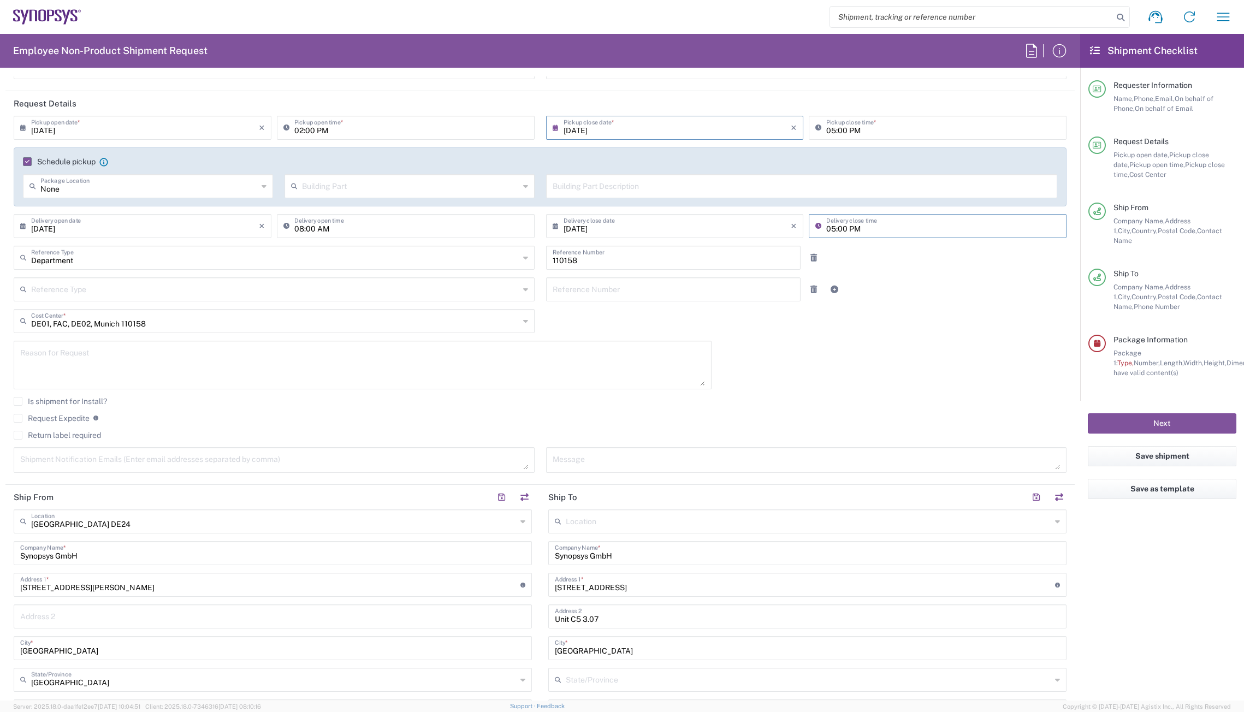
click at [837, 224] on input "05:00 PM" at bounding box center [944, 225] width 234 height 19
click at [848, 226] on input "05:00 PM" at bounding box center [944, 225] width 234 height 19
click at [883, 264] on div at bounding box center [850, 258] width 88 height 24
click at [144, 263] on input "text" at bounding box center [275, 256] width 488 height 19
click at [731, 326] on div "09/04/2025 × Pickup open date * Cancel Apply 02:00 PM Pickup open time * 09/04/…" at bounding box center [540, 298] width 1065 height 365
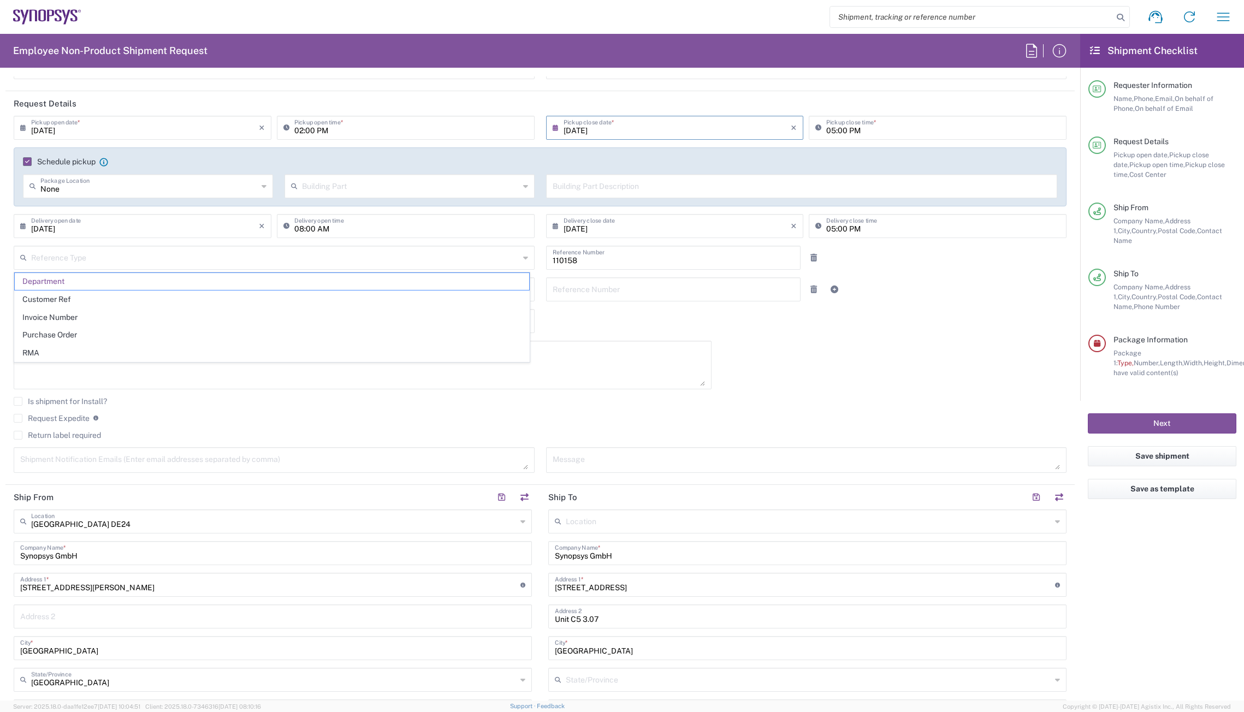
type input "Department"
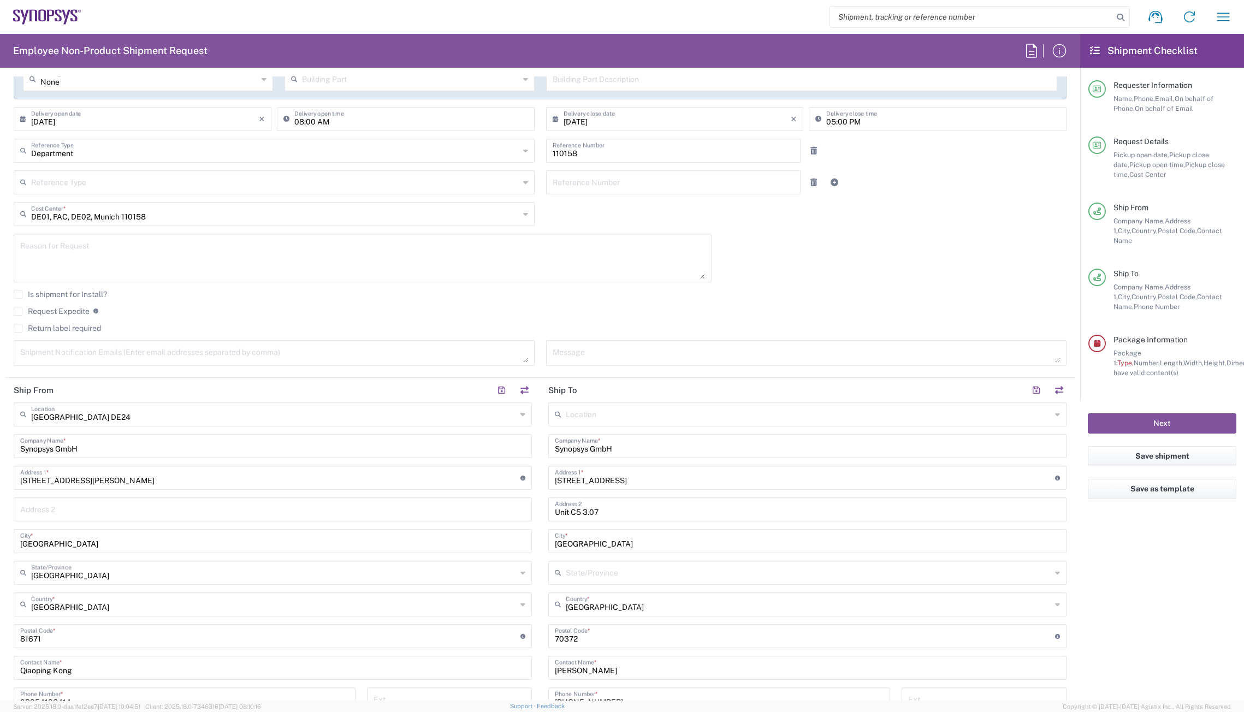
scroll to position [219, 0]
click at [903, 243] on div "09/04/2025 × Pickup open date * Cancel Apply 02:00 PM Pickup open time * 09/04/…" at bounding box center [540, 189] width 1065 height 365
click at [817, 255] on div "09/04/2025 × Pickup open date * Cancel Apply 02:00 PM Pickup open time * 09/04/…" at bounding box center [540, 189] width 1065 height 365
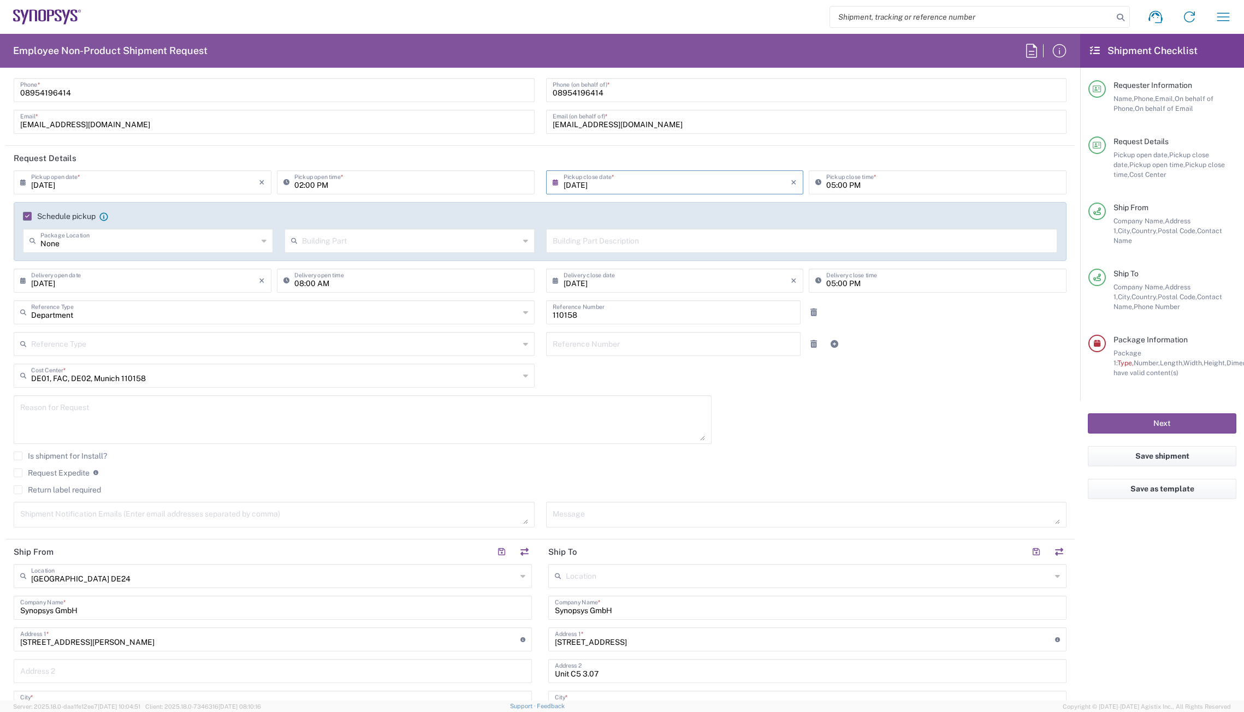
scroll to position [0, 0]
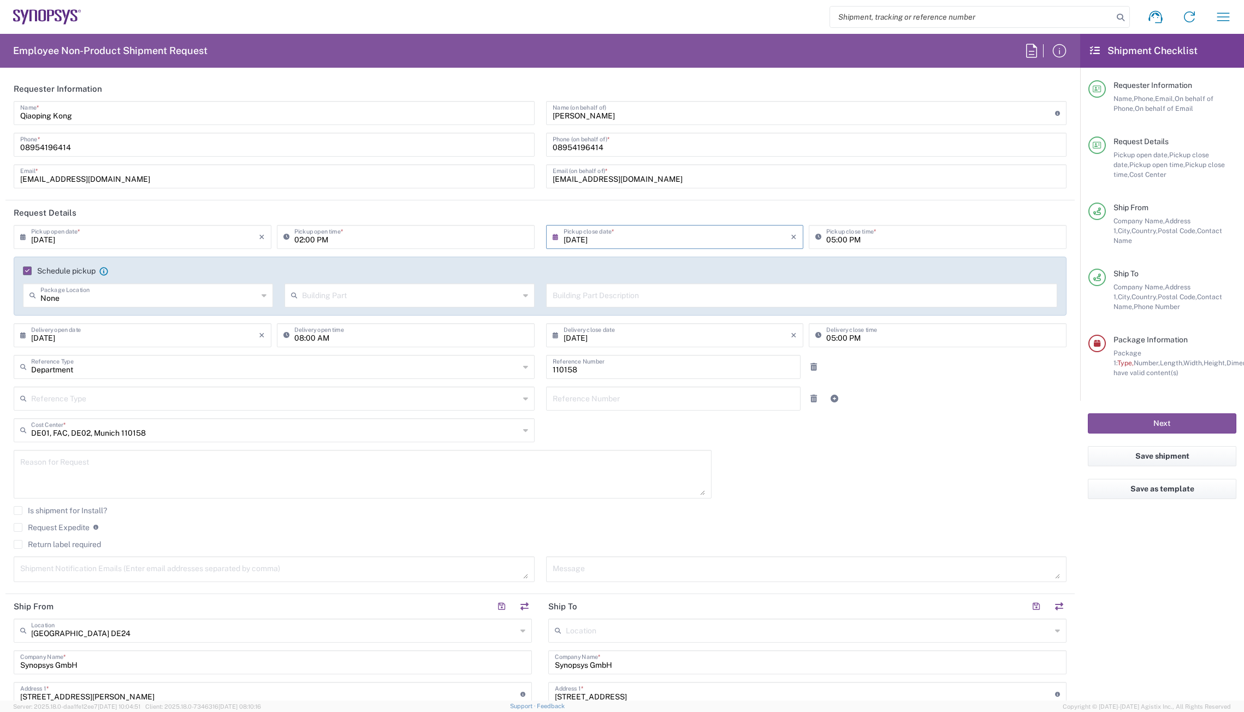
click at [920, 443] on div "09/04/2025 × Pickup open date * Cancel Apply 02:00 PM Pickup open time * 09/04/…" at bounding box center [540, 407] width 1065 height 365
click at [873, 430] on div "09/04/2025 × Pickup open date * Cancel Apply 02:00 PM Pickup open time * 09/04/…" at bounding box center [540, 407] width 1065 height 365
click at [823, 446] on div "09/04/2025 × Pickup open date * Cancel Apply 02:00 PM Pickup open time * 09/04/…" at bounding box center [540, 407] width 1065 height 365
click at [973, 489] on div "09/04/2025 × Pickup open date * Cancel Apply 02:00 PM Pickup open time * 09/04/…" at bounding box center [540, 407] width 1065 height 365
click at [978, 456] on div "09/04/2025 × Pickup open date * Cancel Apply 02:00 PM Pickup open time * 09/04/…" at bounding box center [540, 407] width 1065 height 365
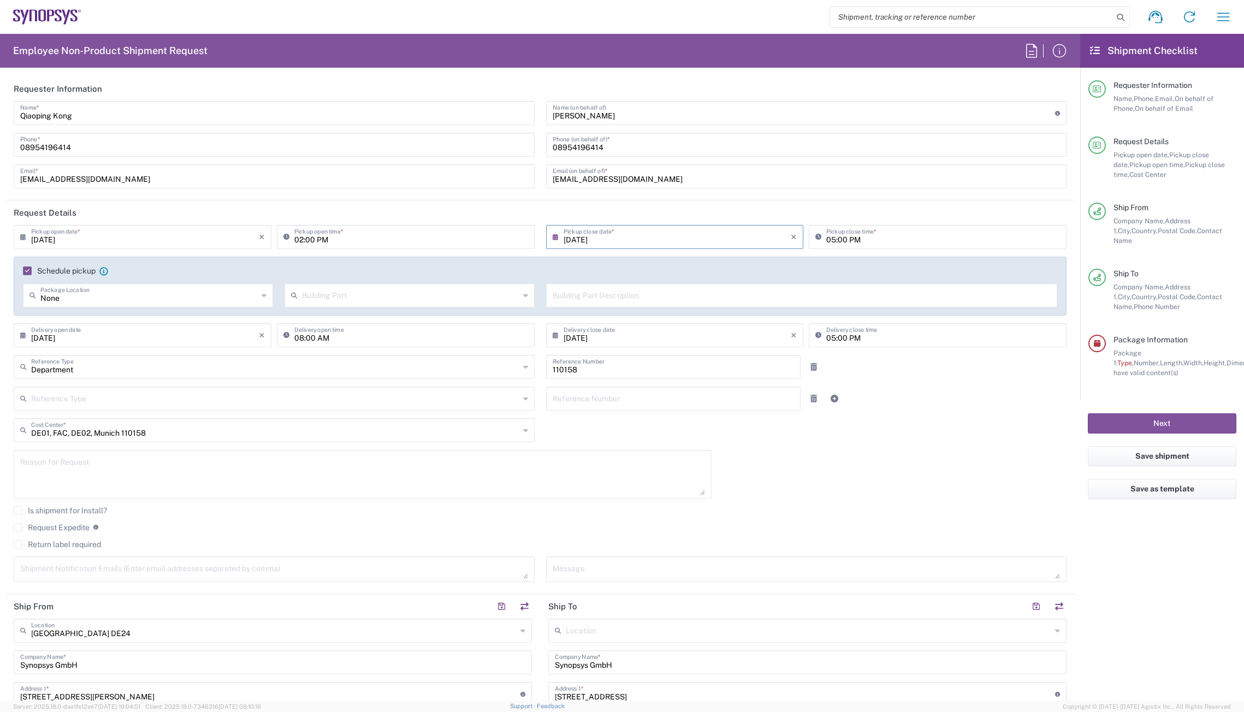
click at [878, 400] on div at bounding box center [850, 399] width 88 height 24
click at [941, 386] on div "Department Reference Type Department Customer Ref Invoice Number Purchase Order…" at bounding box center [540, 371] width 1065 height 32
click at [993, 427] on div "09/04/2025 × Pickup open date * Cancel Apply 02:00 PM Pickup open time * 09/04/…" at bounding box center [540, 407] width 1065 height 365
drag, startPoint x: 617, startPoint y: 116, endPoint x: 518, endPoint y: 112, distance: 99.0
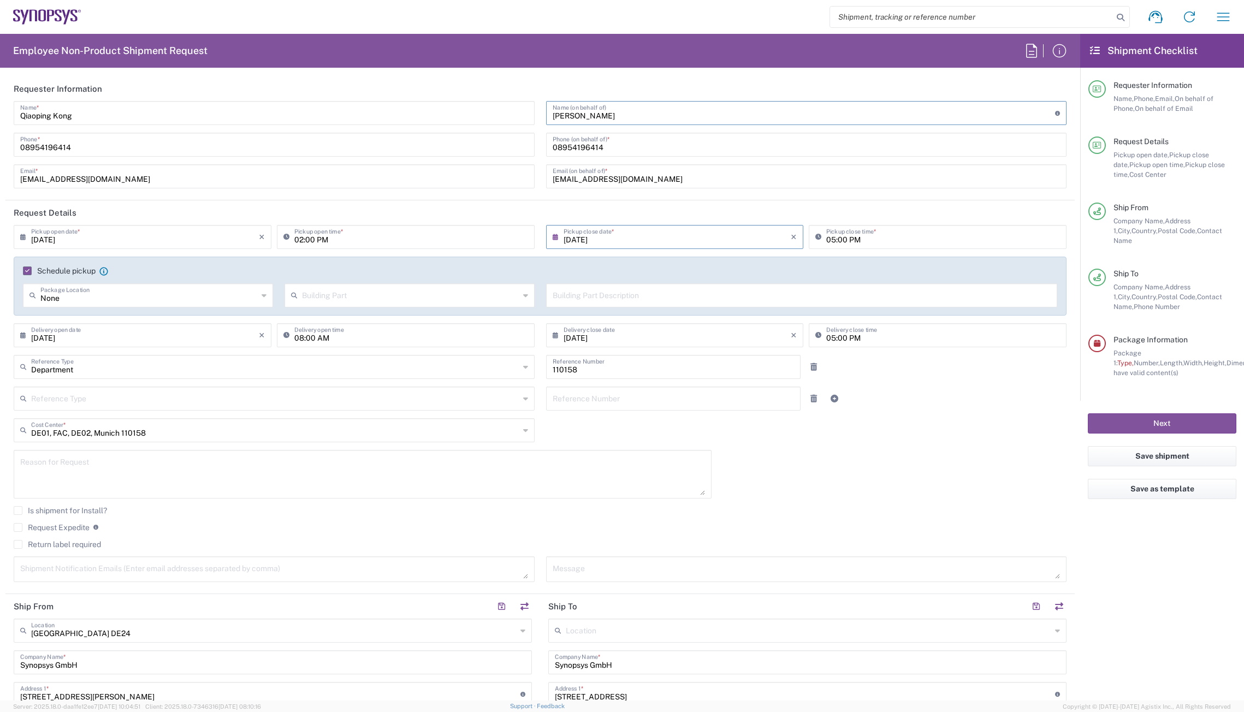
click at [518, 112] on div "Qiaoping Kong Name * 08954196414 Phone * qiaoping@synopsys.com Email * Catherin…" at bounding box center [540, 148] width 1065 height 95
click at [642, 178] on input "cfranssu@synopsys.com" at bounding box center [807, 175] width 508 height 19
drag, startPoint x: 645, startPoint y: 178, endPoint x: 469, endPoint y: 162, distance: 176.7
click at [469, 162] on div "Qiaoping Kong Name * 08954196414 Phone * qiaoping@synopsys.com Email * Catherin…" at bounding box center [540, 148] width 1065 height 95
click at [693, 67] on agx-form-header "Employee Non-Product Shipment Request" at bounding box center [540, 51] width 1081 height 34
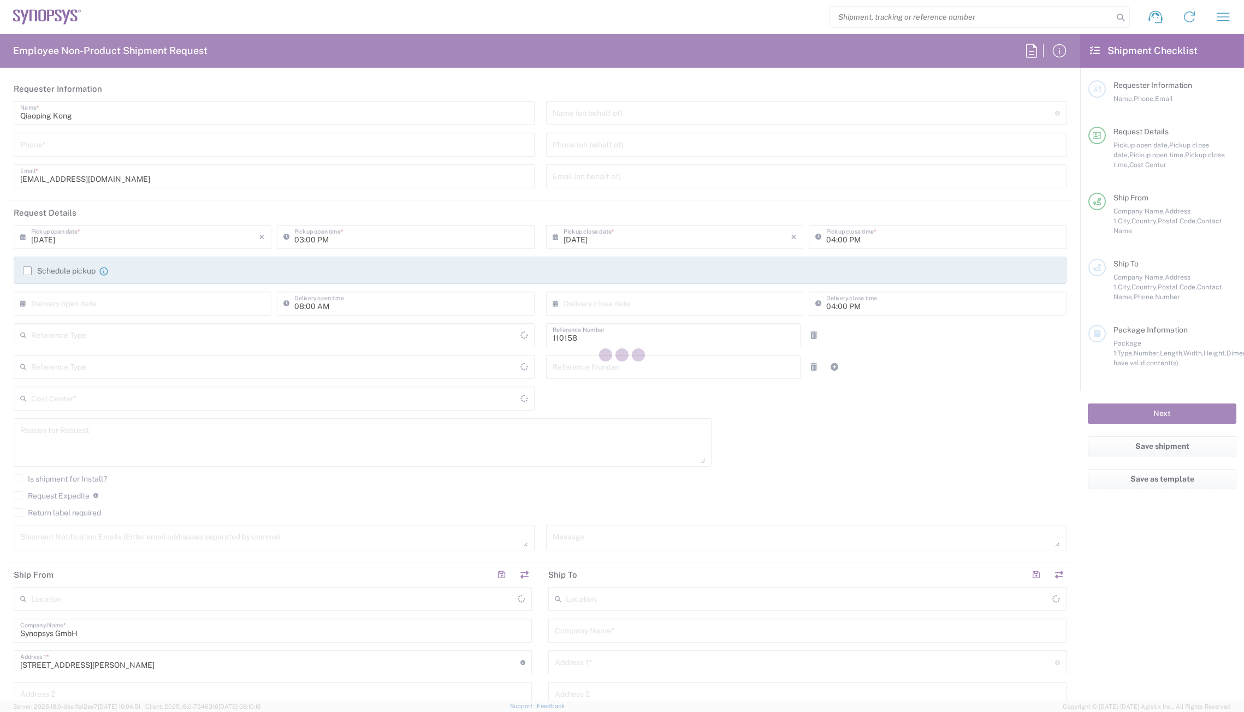
type input "Department"
type input "Delivered at Place"
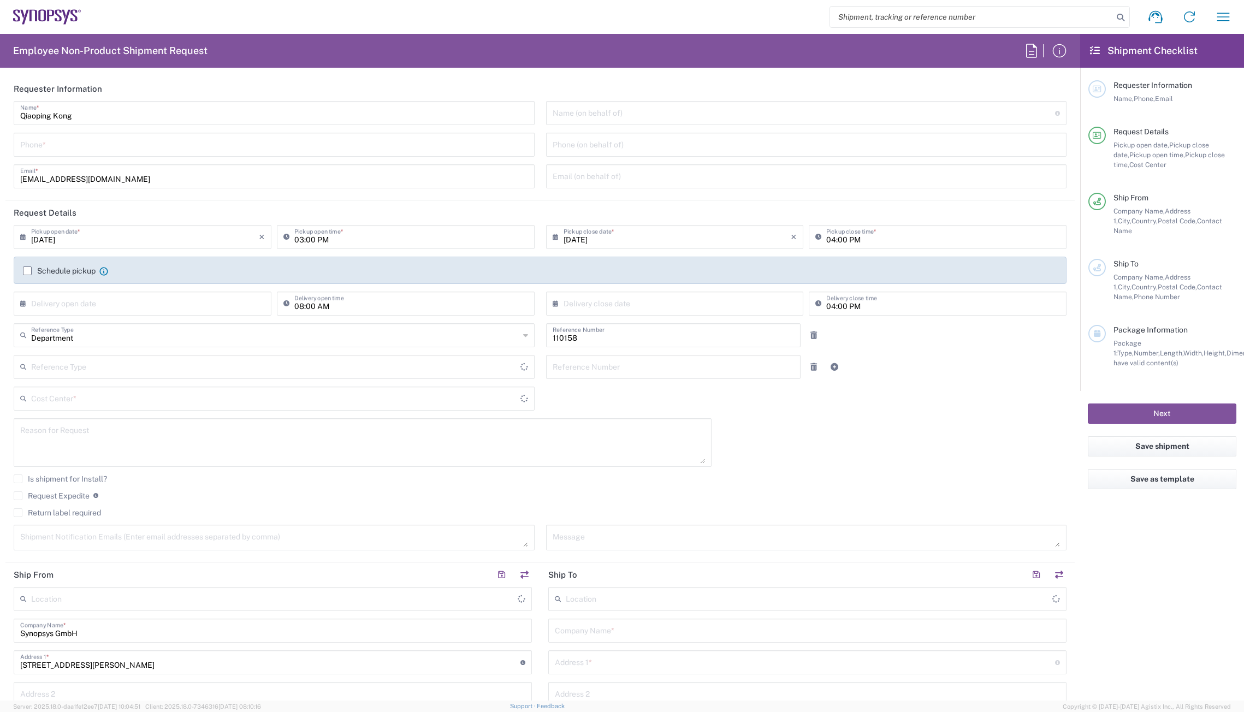
type input "DE01, FAC, DE02, Munich 110158"
type input "[GEOGRAPHIC_DATA]"
type input "[GEOGRAPHIC_DATA] DE24"
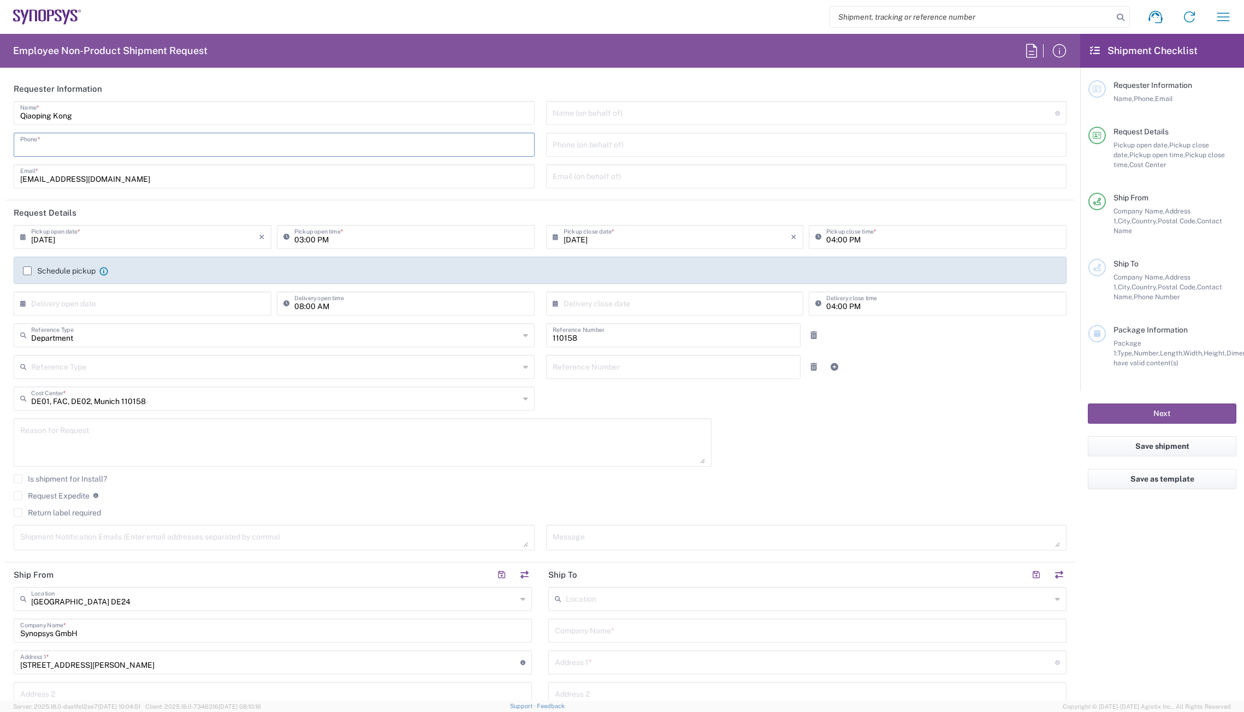
click at [205, 144] on input "tel" at bounding box center [274, 143] width 508 height 19
type input "08954196414"
type input "Catherine Le Lan"
type input "cfranssu@synopsys.com"
type input "09/04/2025"
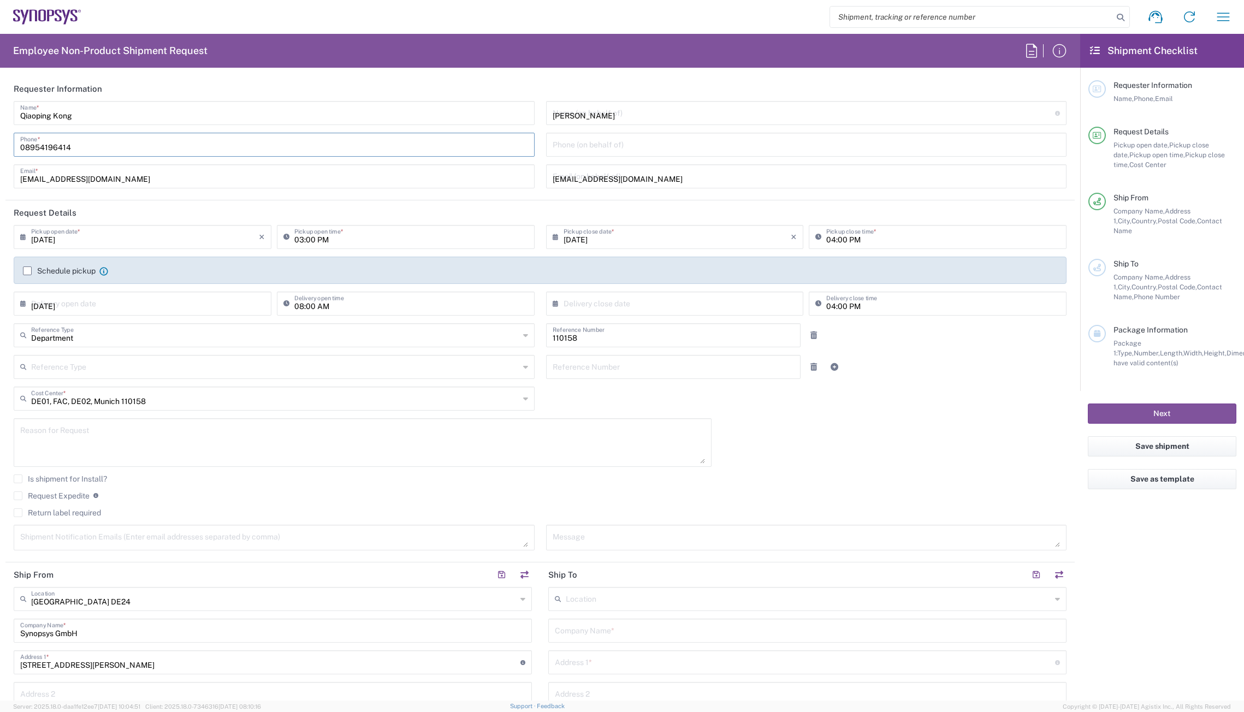
type input "09/04/2025"
type input "08954196414"
type input "Synopsys GmbH"
type input "[STREET_ADDRESS]"
type input "Unit C5 3.07"
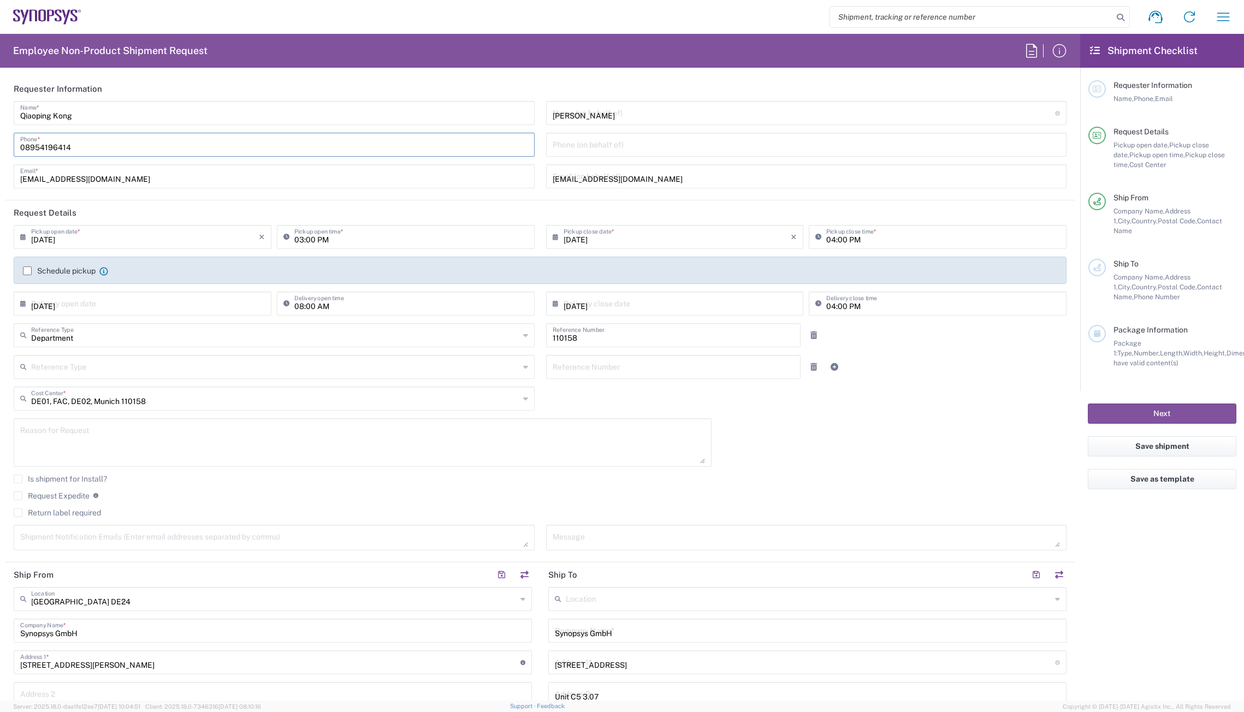
type input "[GEOGRAPHIC_DATA]"
type input "70372"
type input "[PERSON_NAME]"
type input "[PHONE_NUMBER]"
type input "1"
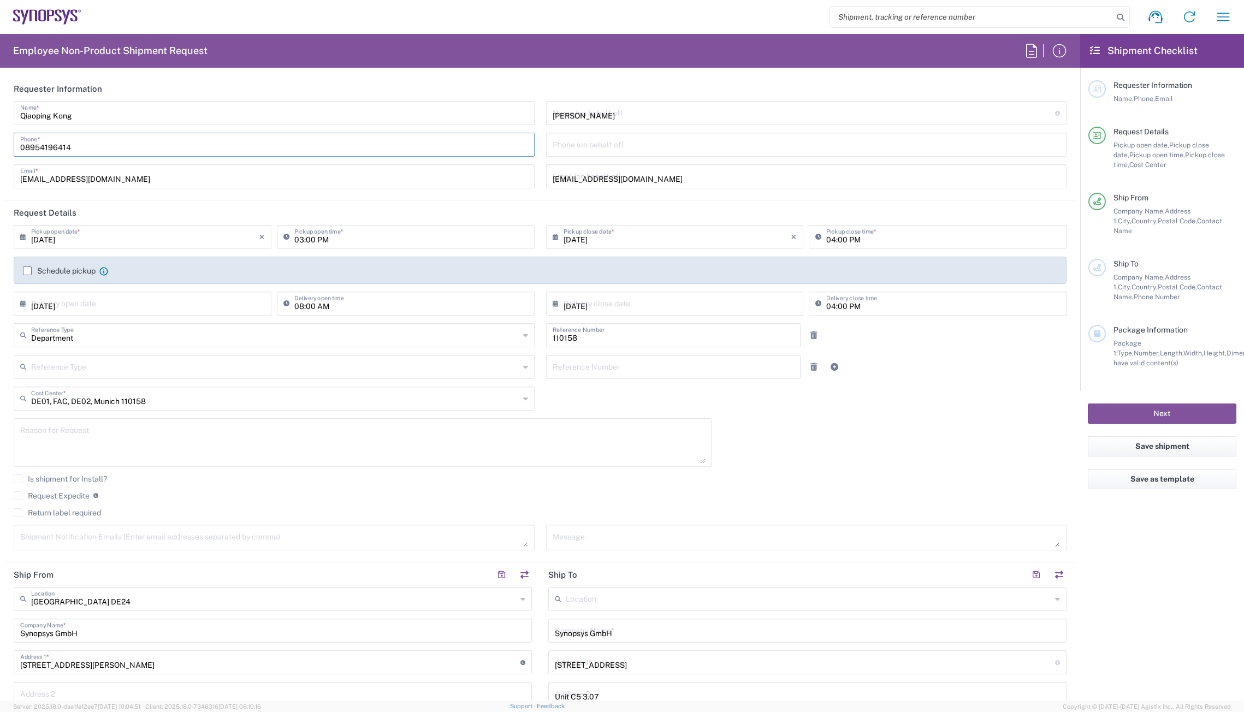
type input "25"
type input "9"
type input "4"
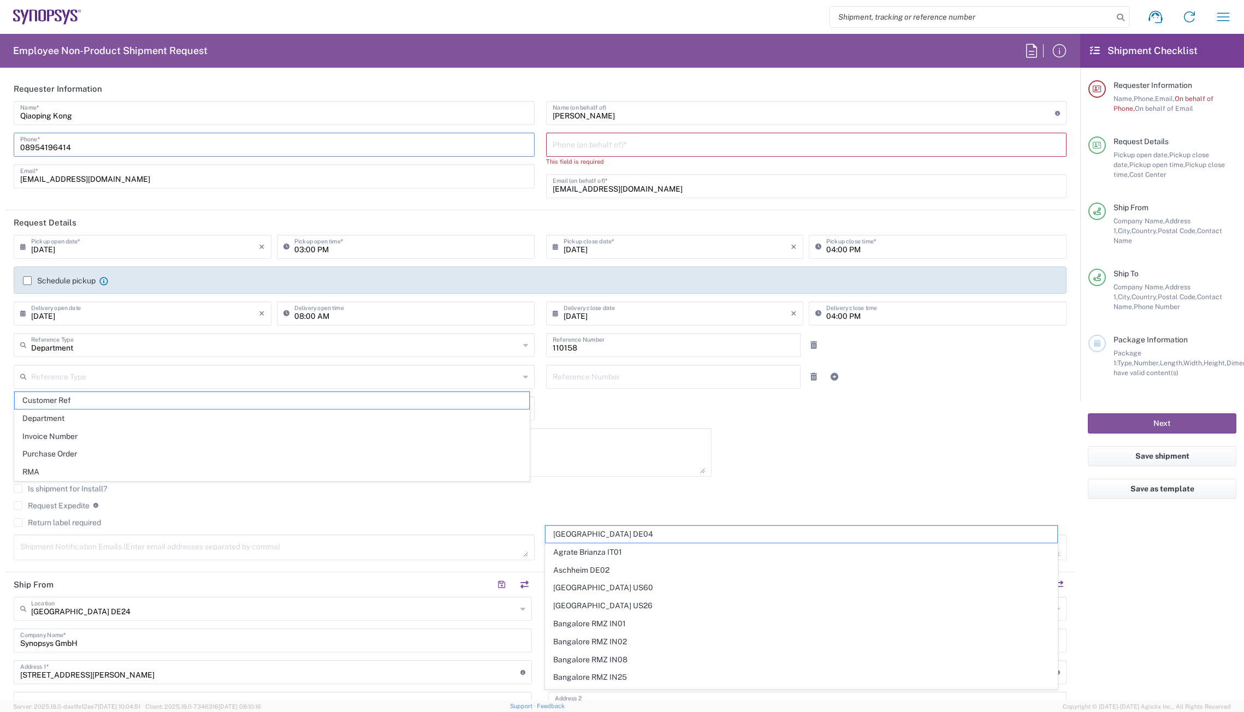
click at [637, 148] on input "tel" at bounding box center [807, 143] width 508 height 19
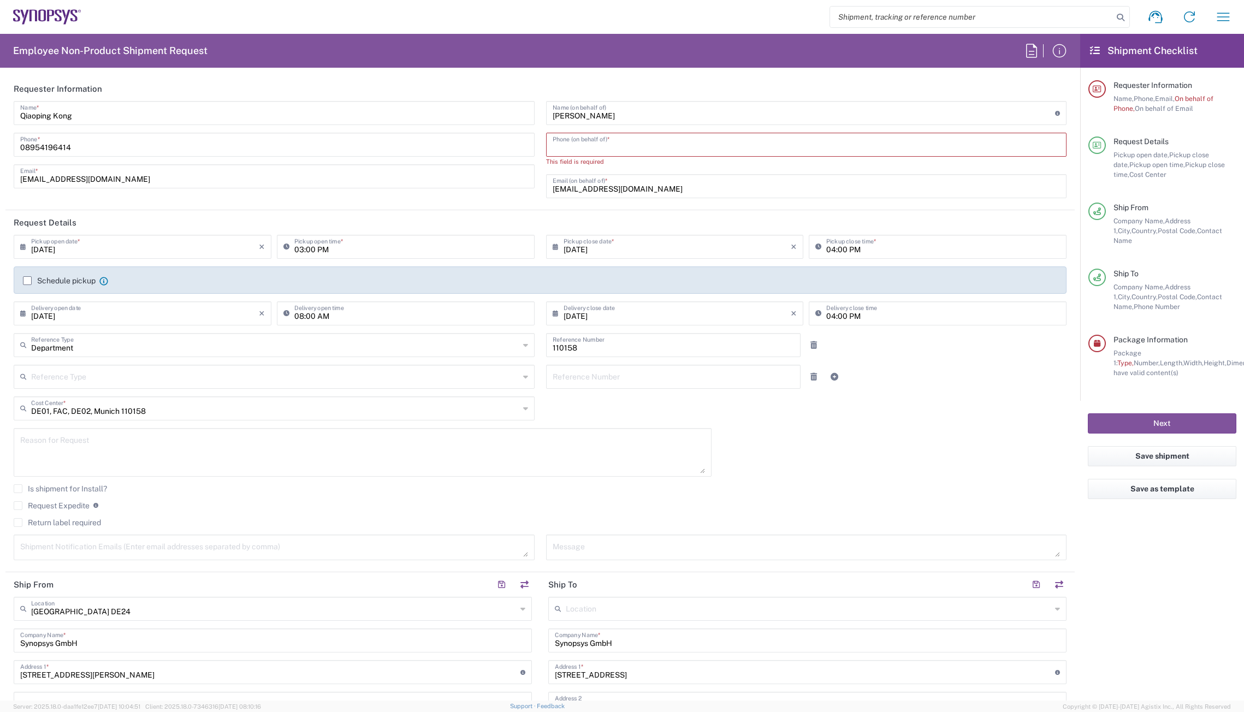
type input "08954196414"
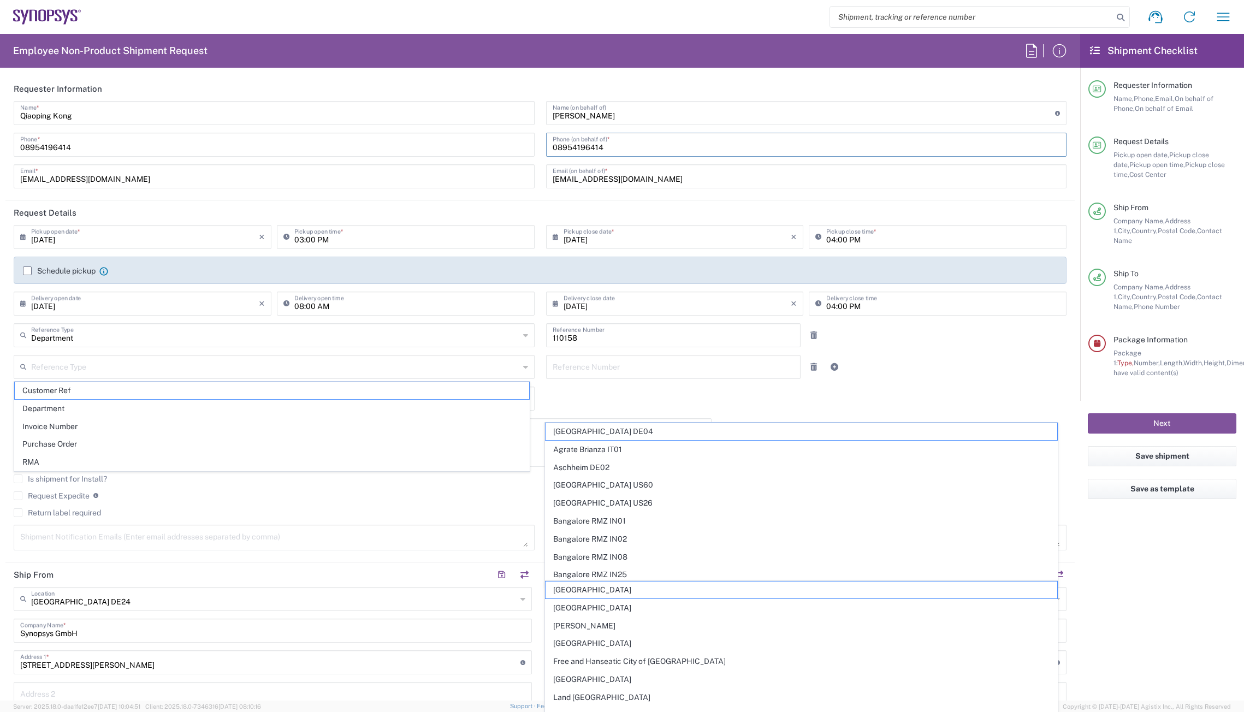
click at [601, 206] on header "Request Details" at bounding box center [540, 212] width 1070 height 25
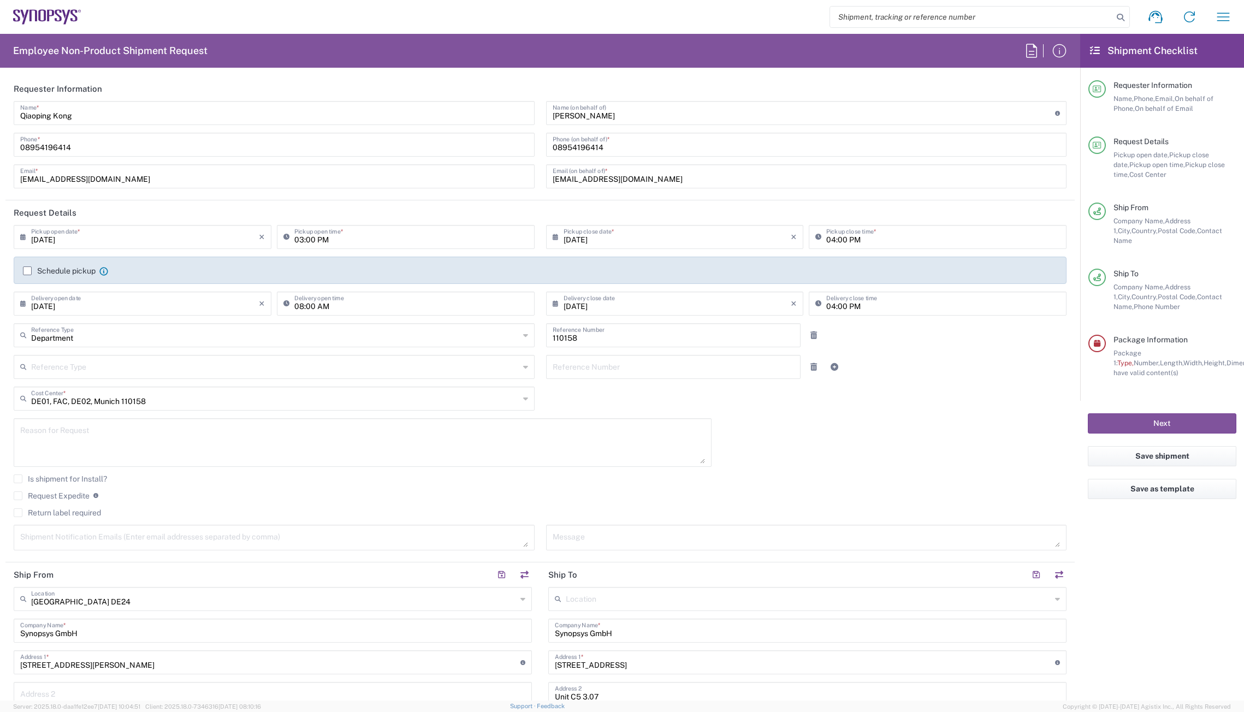
scroll to position [55, 0]
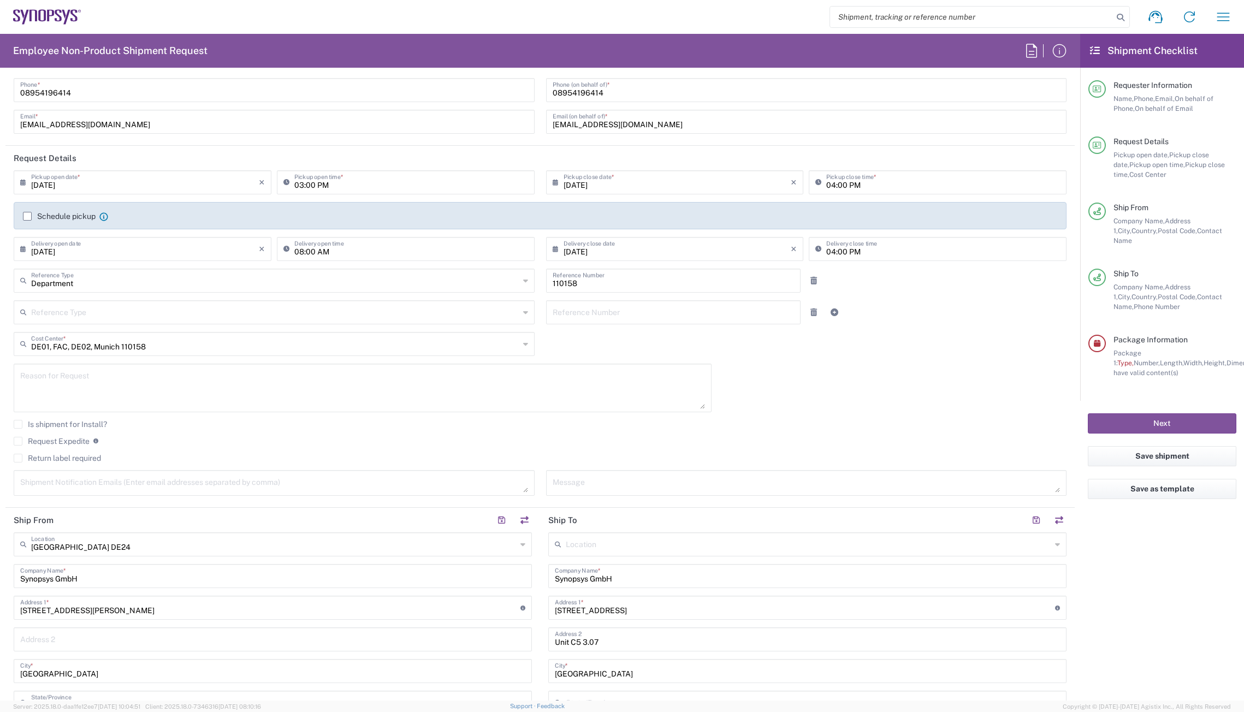
click at [133, 184] on input "[DATE]" at bounding box center [145, 181] width 228 height 19
click at [159, 235] on span "4" at bounding box center [160, 234] width 16 height 15
type input "09/04/2025"
click at [335, 187] on input "03:00 PM" at bounding box center [411, 181] width 234 height 19
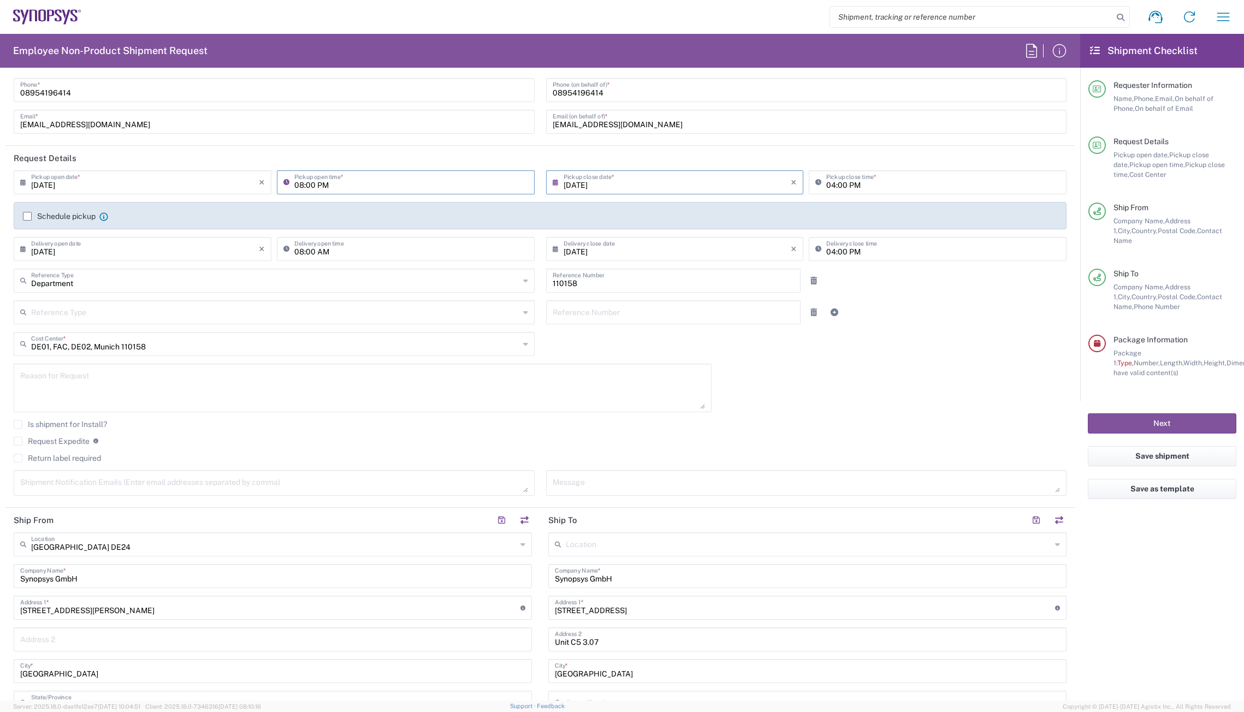
click at [369, 183] on input "08:00 PM" at bounding box center [411, 181] width 234 height 19
type input "08:00 AM"
click at [626, 182] on input "09/04/2025" at bounding box center [678, 181] width 228 height 19
click at [689, 236] on span "4" at bounding box center [689, 234] width 16 height 15
click at [866, 185] on input "04:00 PM" at bounding box center [944, 181] width 234 height 19
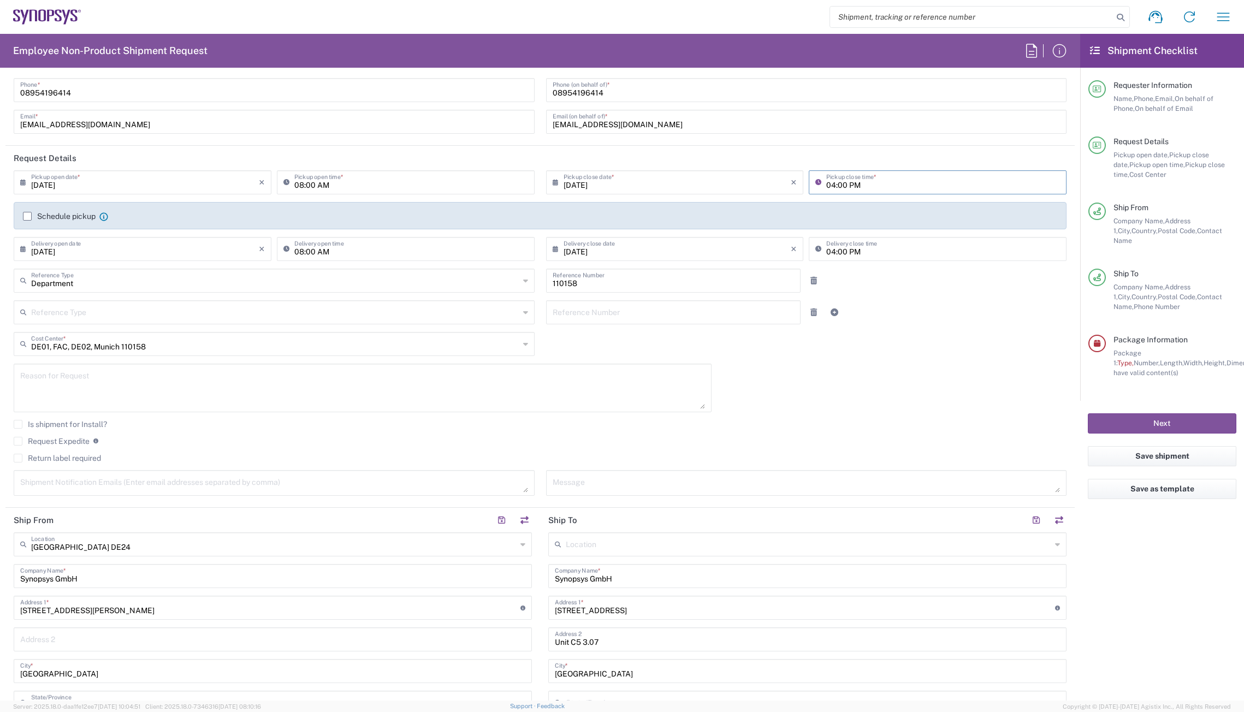
click at [885, 188] on input "04:00 PM" at bounding box center [944, 181] width 234 height 19
click at [879, 181] on input "04:00 PM" at bounding box center [944, 181] width 234 height 19
click at [829, 187] on input "04:00 PM" at bounding box center [944, 181] width 234 height 19
type input "05:00 PM"
click at [876, 192] on div "05:00 PM Pickup close time *" at bounding box center [938, 182] width 258 height 24
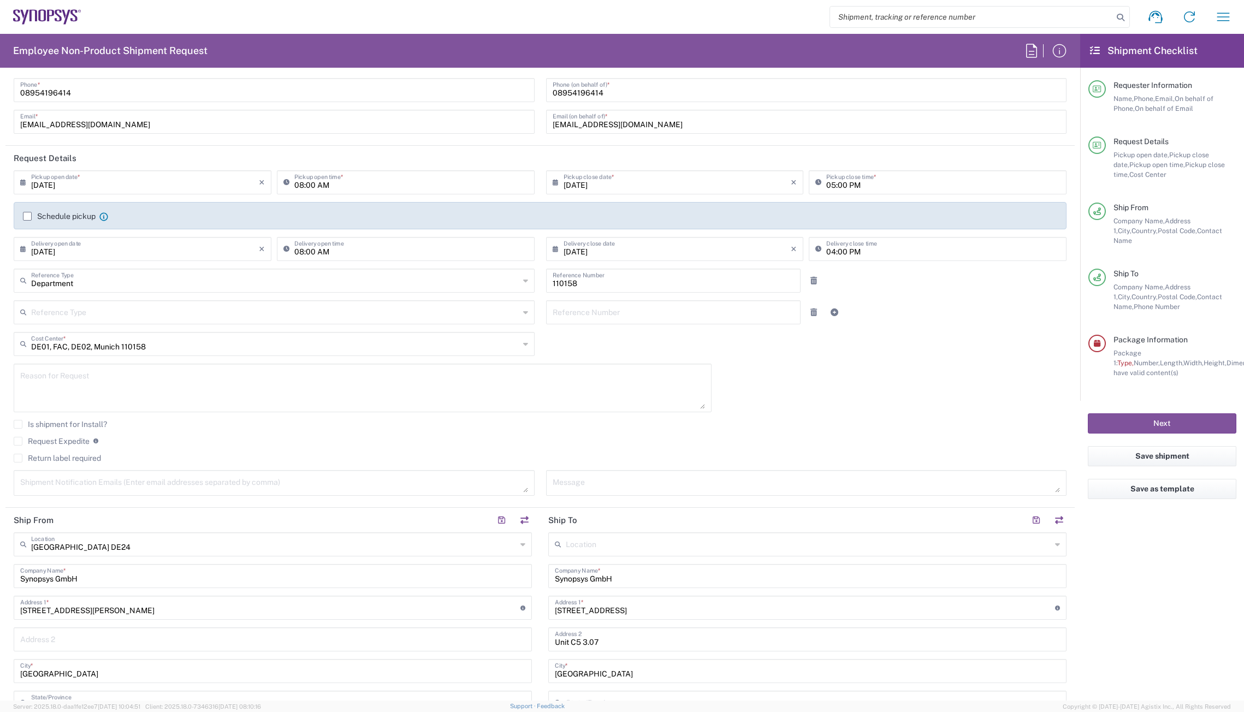
click at [188, 157] on header "Request Details" at bounding box center [540, 158] width 1070 height 25
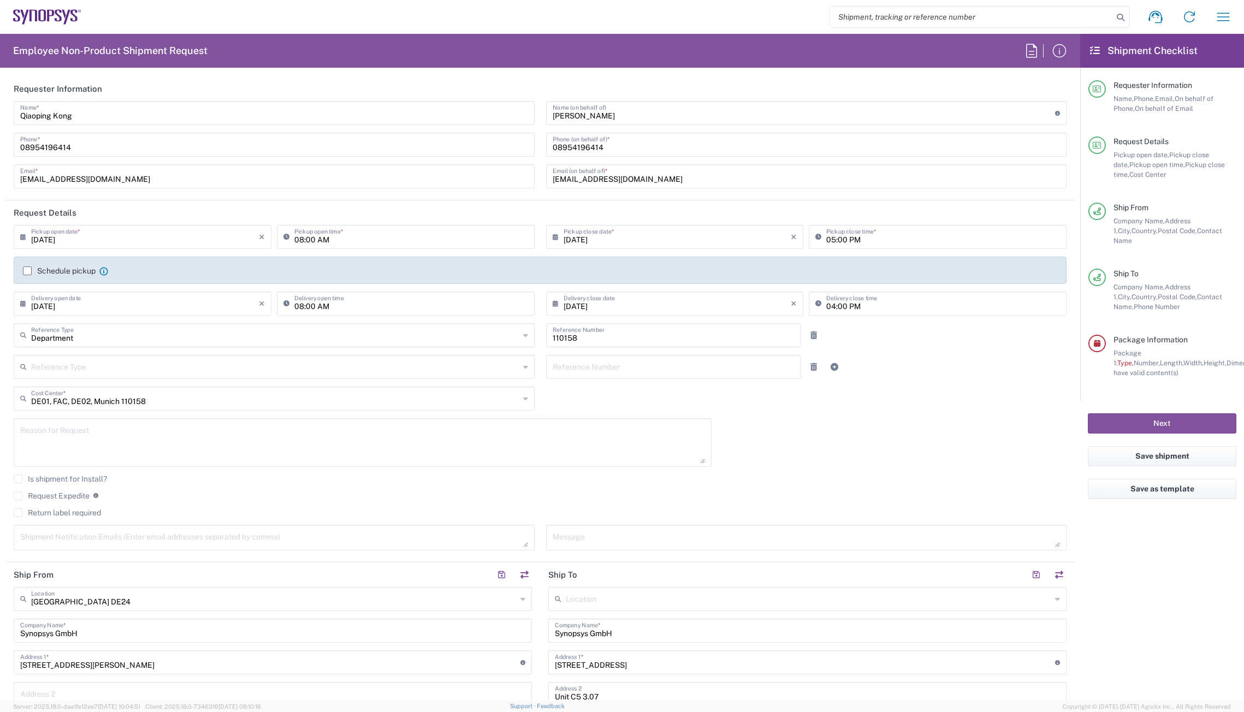
click at [8, 272] on div "Schedule pickup When scheduling a pickup please be sure to meet the following c…" at bounding box center [540, 274] width 1065 height 35
click at [28, 275] on label "Schedule pickup" at bounding box center [59, 271] width 73 height 9
click at [27, 271] on input "Schedule pickup" at bounding box center [27, 271] width 0 height 0
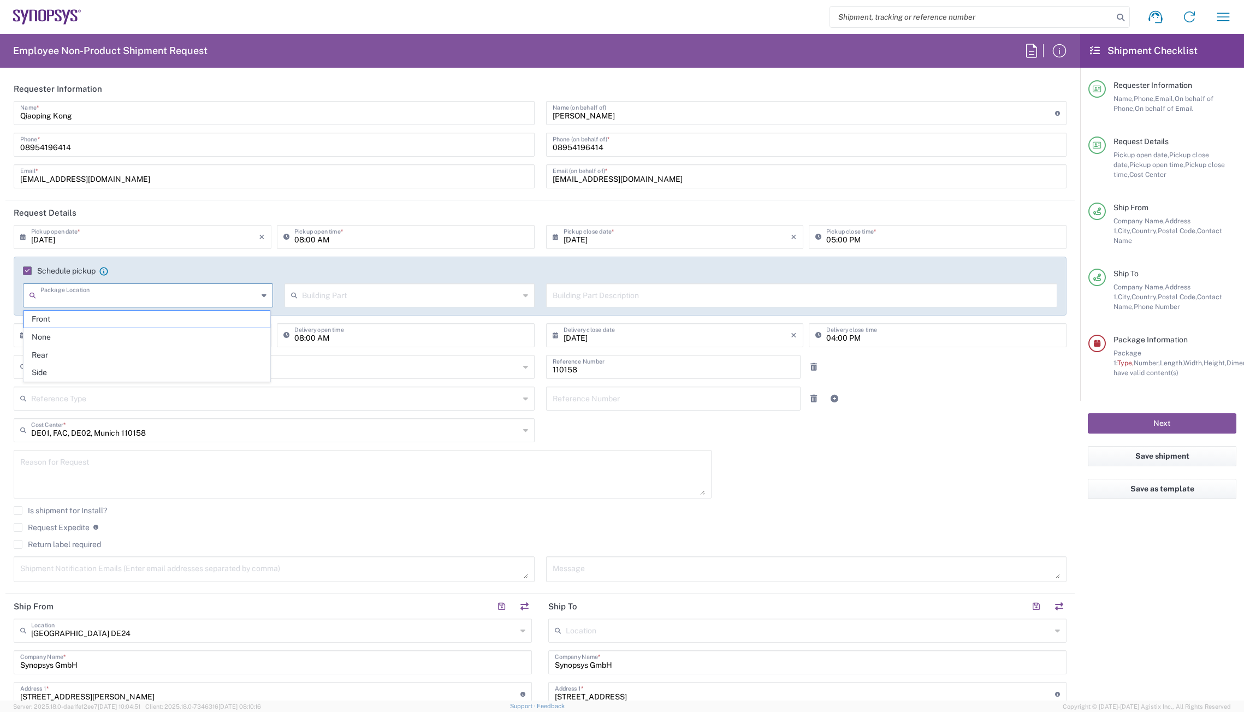
click at [172, 304] on input "text" at bounding box center [148, 294] width 217 height 19
click at [214, 270] on agx-checkbox-control "Schedule pickup When scheduling a pickup please be sure to meet the following c…" at bounding box center [540, 271] width 1035 height 10
click at [151, 297] on input "text" at bounding box center [148, 294] width 217 height 19
click at [102, 339] on span "None" at bounding box center [147, 337] width 246 height 17
type input "None"
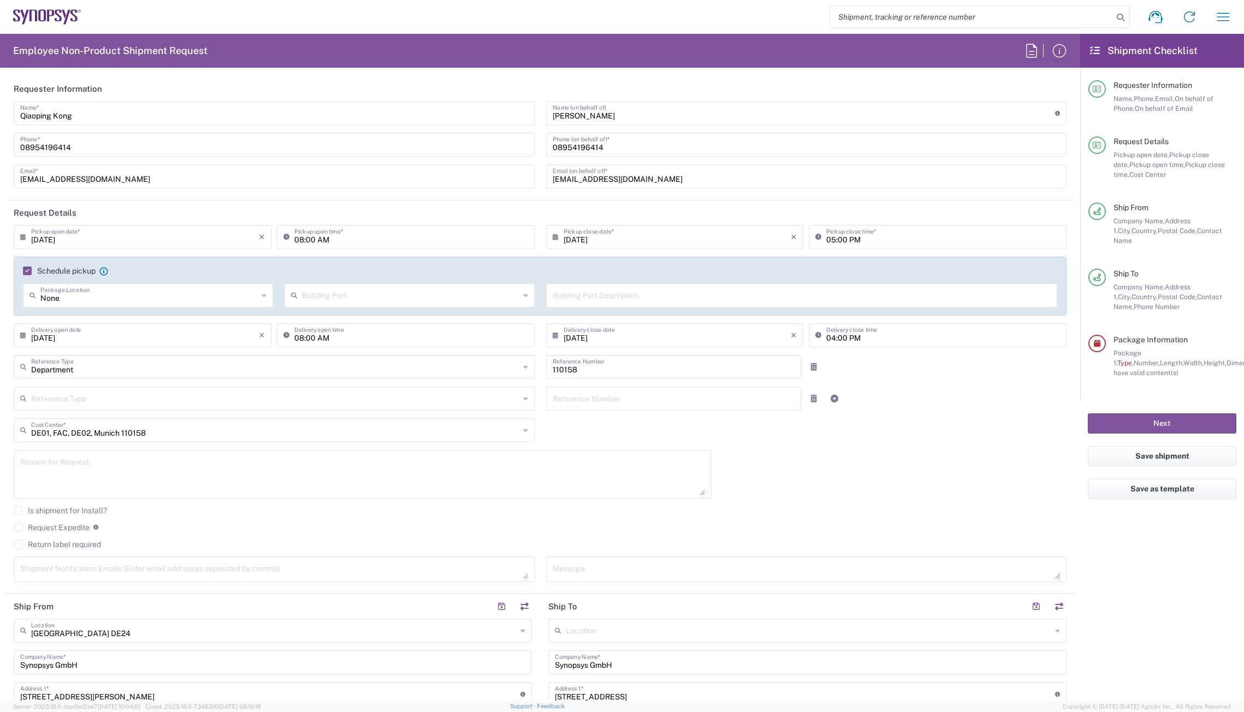
click at [417, 247] on div "08:00 AM Pickup open time *" at bounding box center [406, 237] width 258 height 24
click at [396, 293] on input "text" at bounding box center [410, 294] width 217 height 19
click at [524, 273] on agx-checkbox-control "Schedule pickup When scheduling a pickup please be sure to meet the following c…" at bounding box center [540, 271] width 1035 height 10
click at [180, 368] on input "text" at bounding box center [275, 366] width 488 height 19
click at [11, 367] on div "Reference Type Department Customer Ref Invoice Number Purchase Order RMA" at bounding box center [274, 371] width 533 height 32
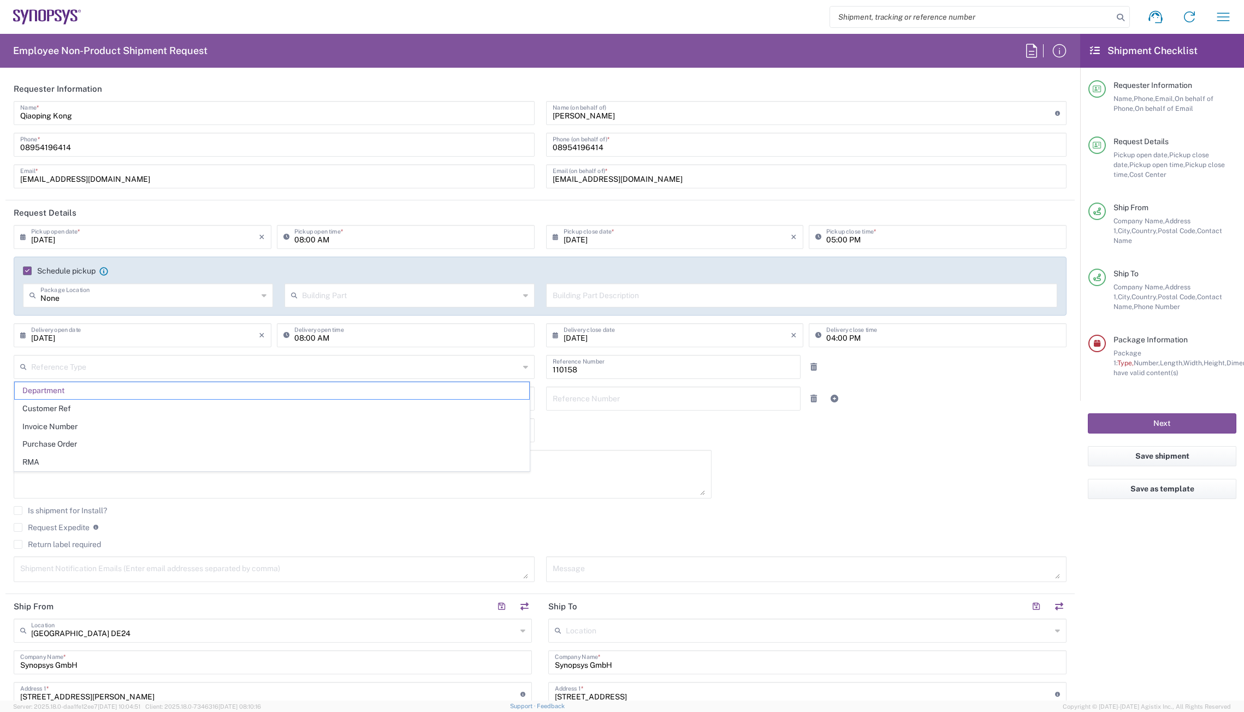
type input "Department"
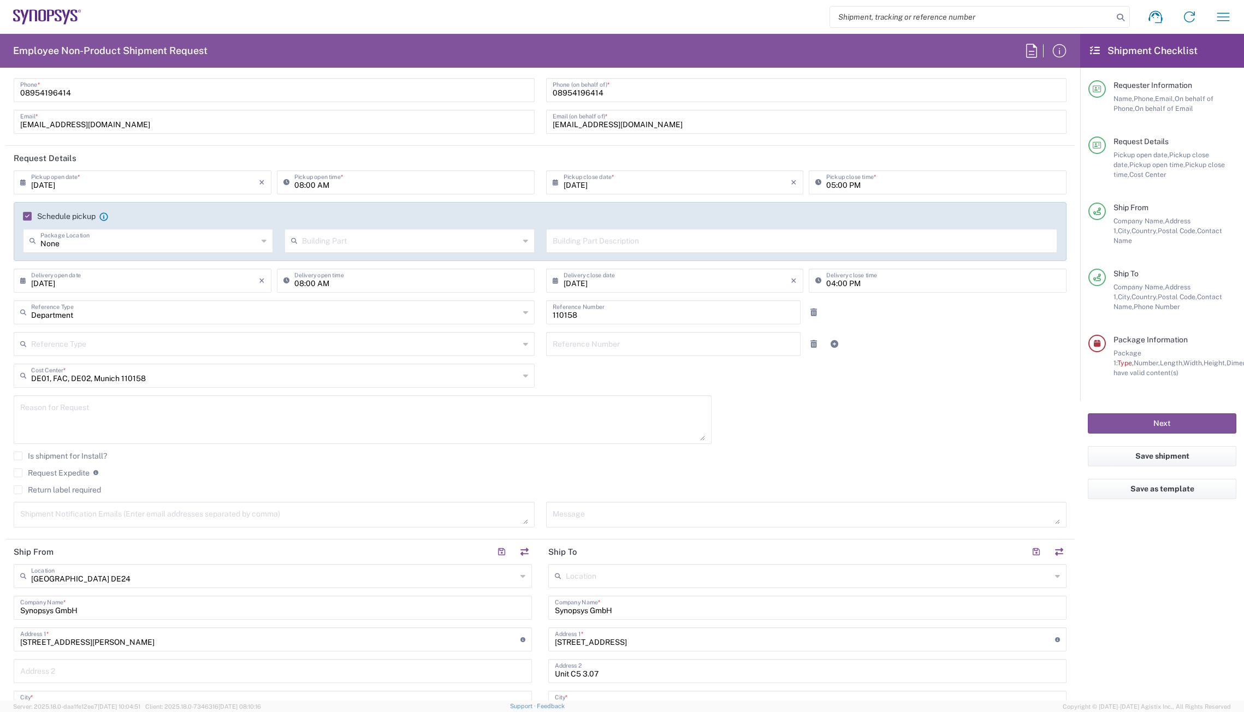
click at [925, 377] on div "09/04/2025 × Pickup open date * Cancel Apply 08:00 AM Pickup open time * 09/04/…" at bounding box center [540, 352] width 1065 height 365
click at [168, 378] on input "text" at bounding box center [275, 374] width 488 height 19
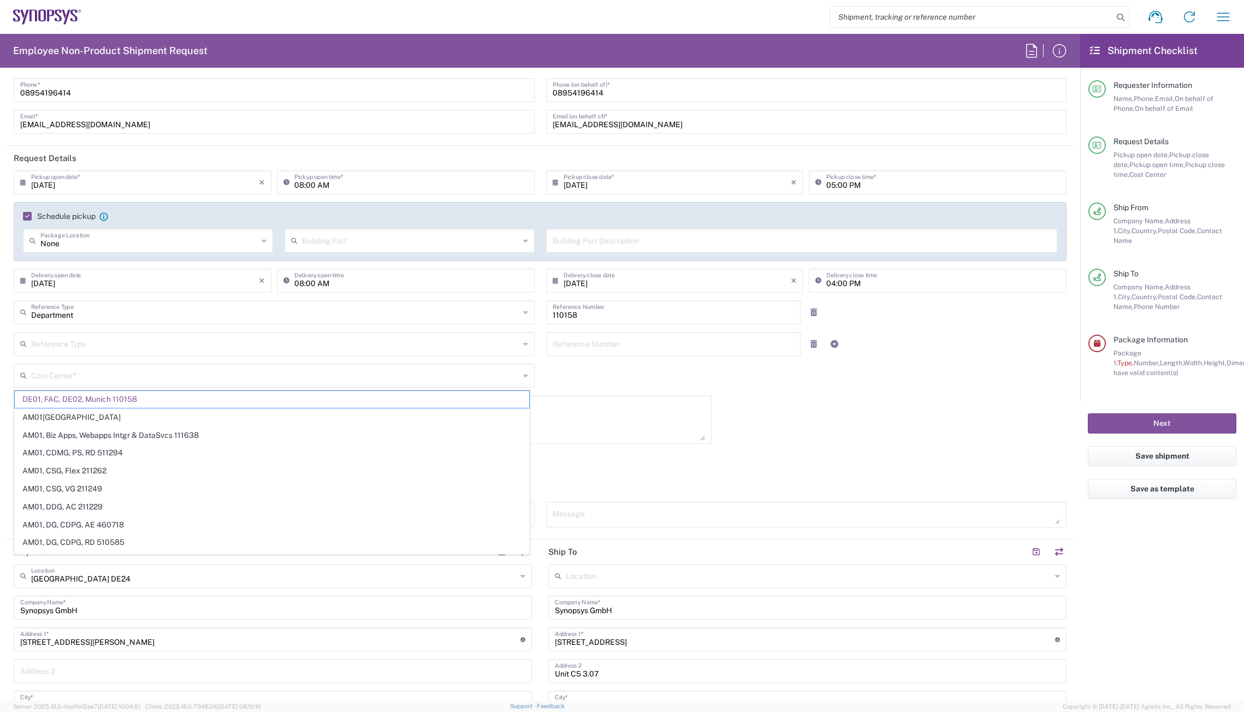
click at [771, 425] on div "09/04/2025 × Pickup open date * Cancel Apply 08:00 AM Pickup open time * 09/04/…" at bounding box center [540, 352] width 1065 height 365
type input "DE01, FAC, DE02, Munich 110158"
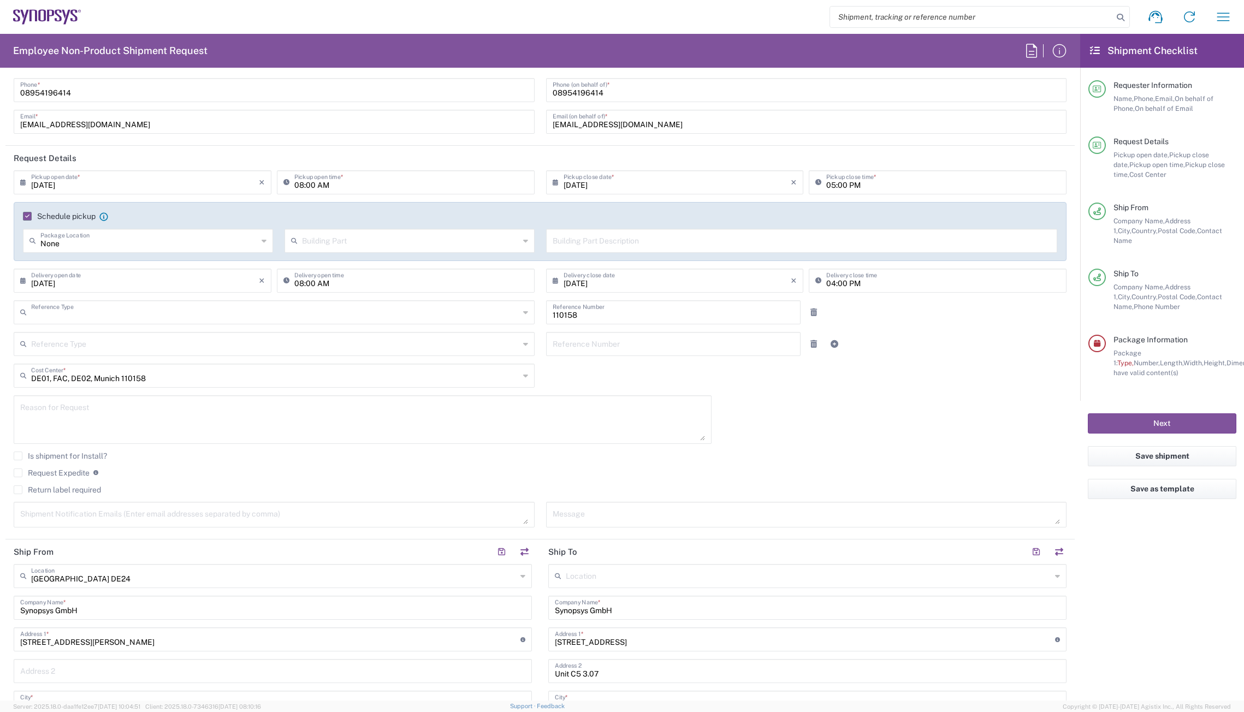
click at [160, 313] on input "text" at bounding box center [275, 311] width 488 height 19
click at [818, 402] on div "09/04/2025 × Pickup open date * Cancel Apply 08:00 AM Pickup open time * 09/04/…" at bounding box center [540, 352] width 1065 height 365
type input "Department"
click at [846, 402] on div "09/04/2025 × Pickup open date * Cancel Apply 08:00 AM Pickup open time * 09/04/…" at bounding box center [540, 352] width 1065 height 365
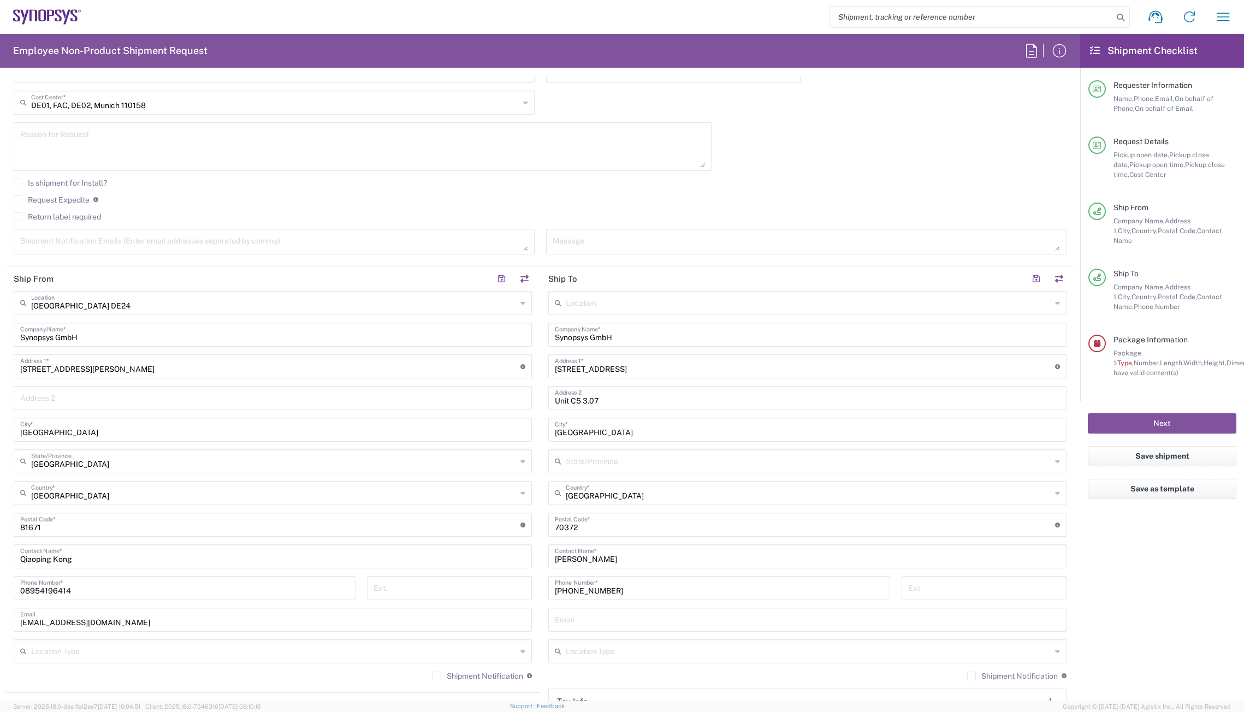
scroll to position [382, 0]
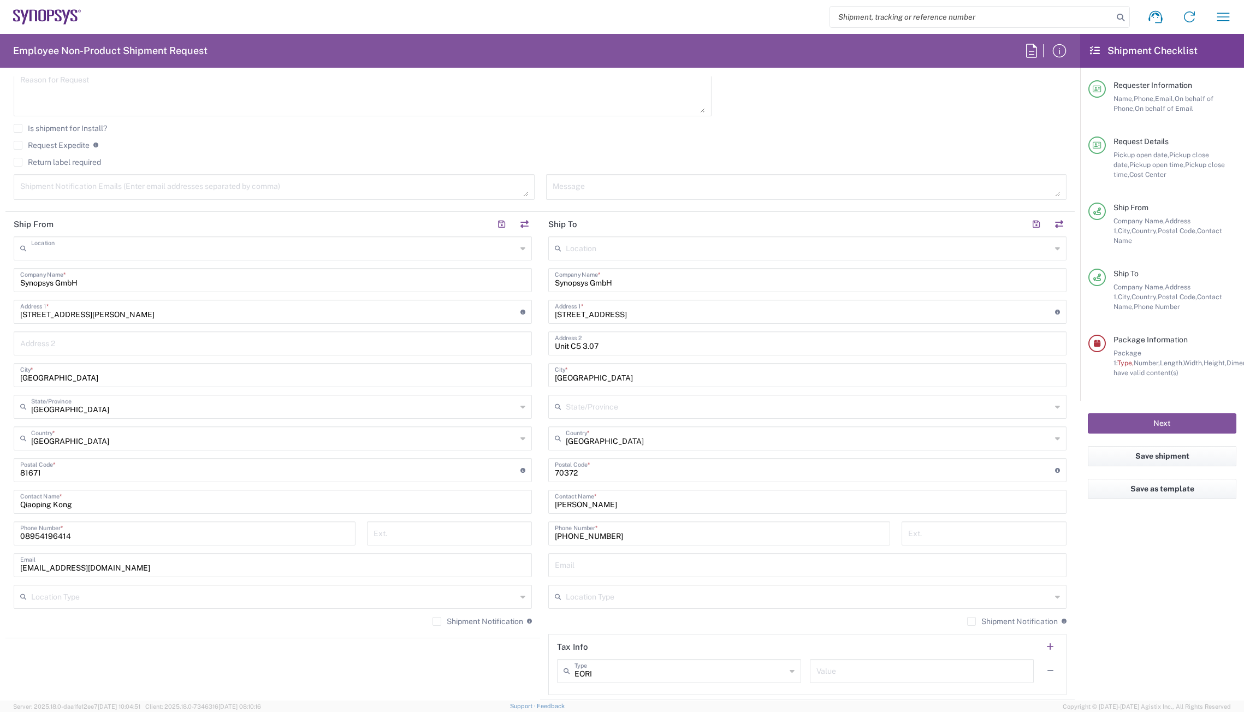
click at [119, 252] on input "text" at bounding box center [274, 247] width 486 height 19
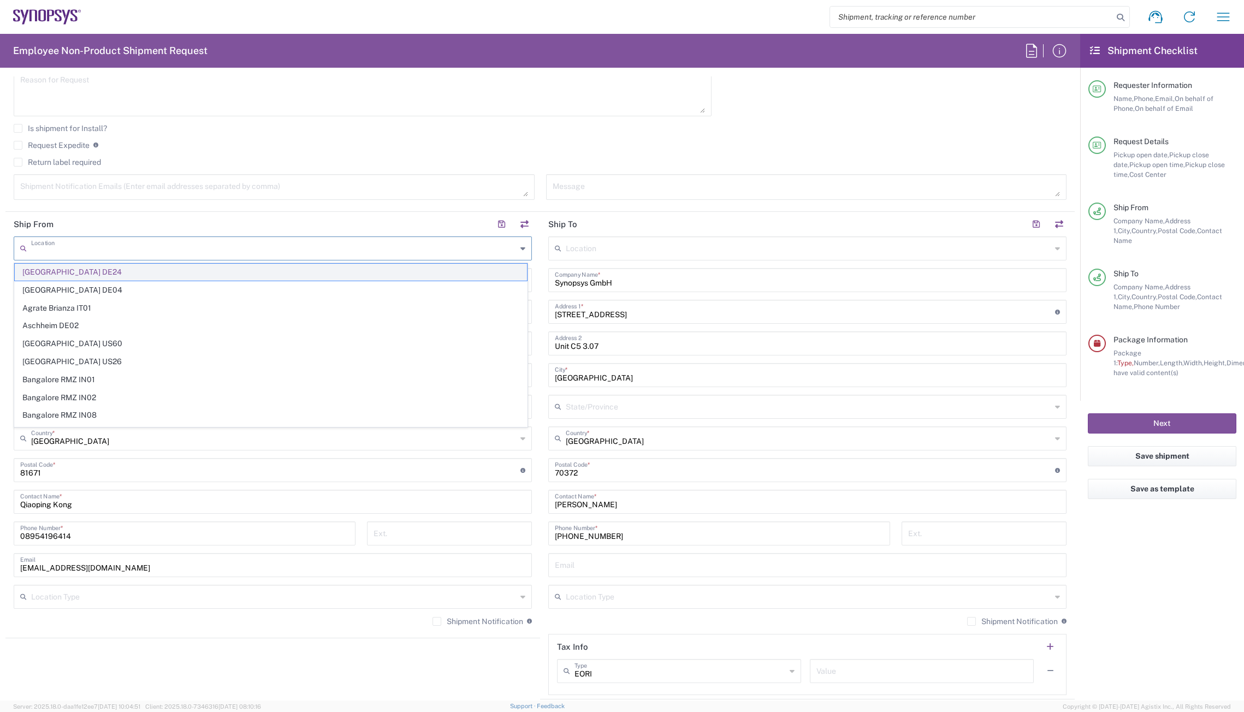
click at [93, 272] on span "[GEOGRAPHIC_DATA] DE24" at bounding box center [271, 272] width 512 height 17
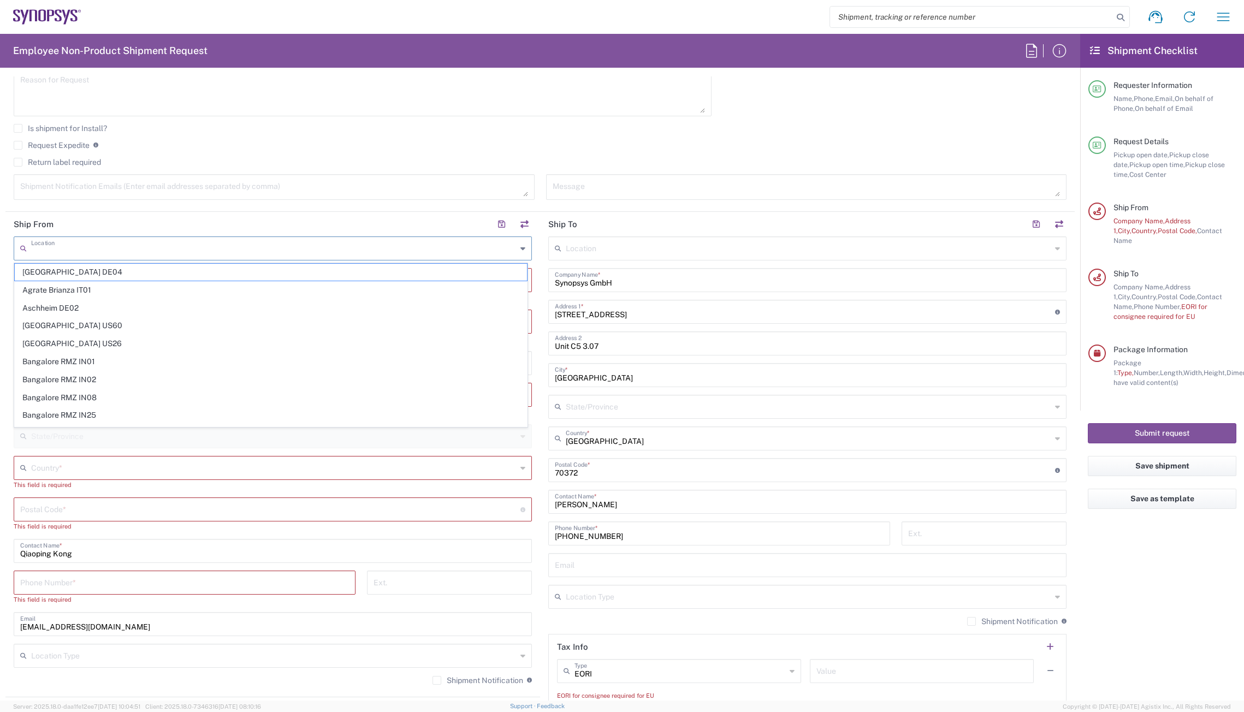
click at [149, 246] on input "text" at bounding box center [274, 247] width 486 height 19
click at [691, 214] on header "Ship To" at bounding box center [807, 224] width 535 height 25
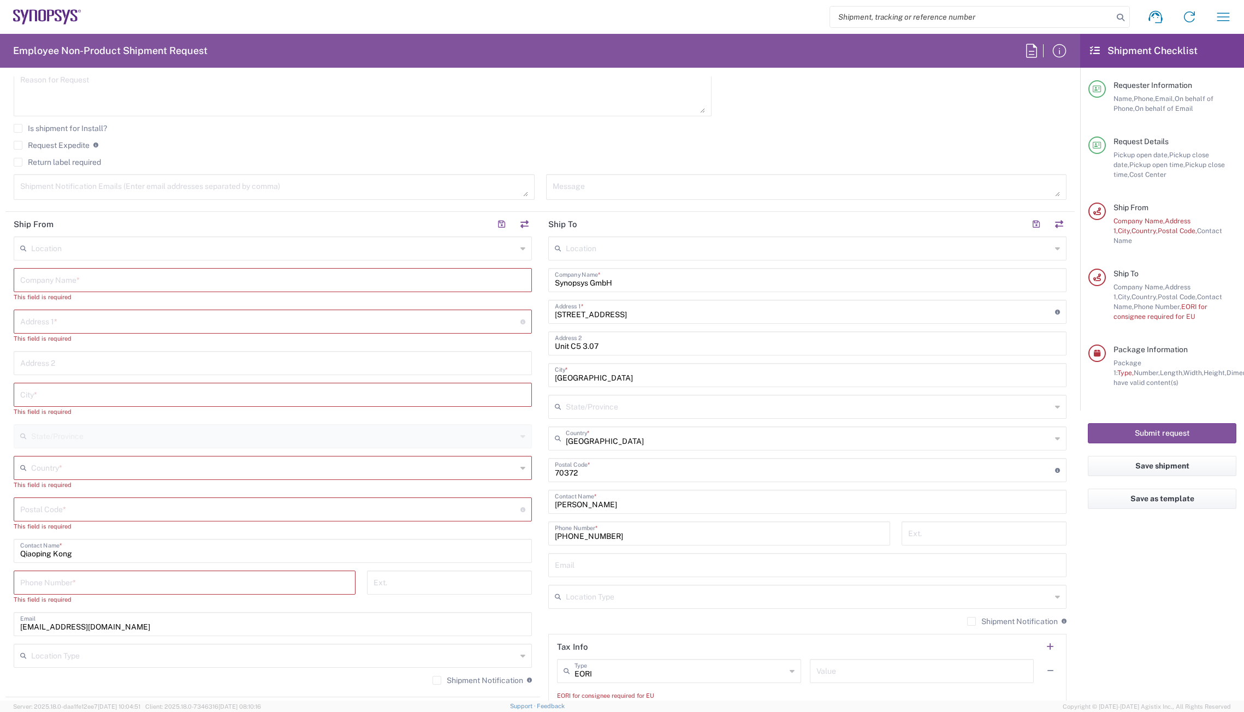
click at [522, 250] on div "Location" at bounding box center [273, 249] width 518 height 24
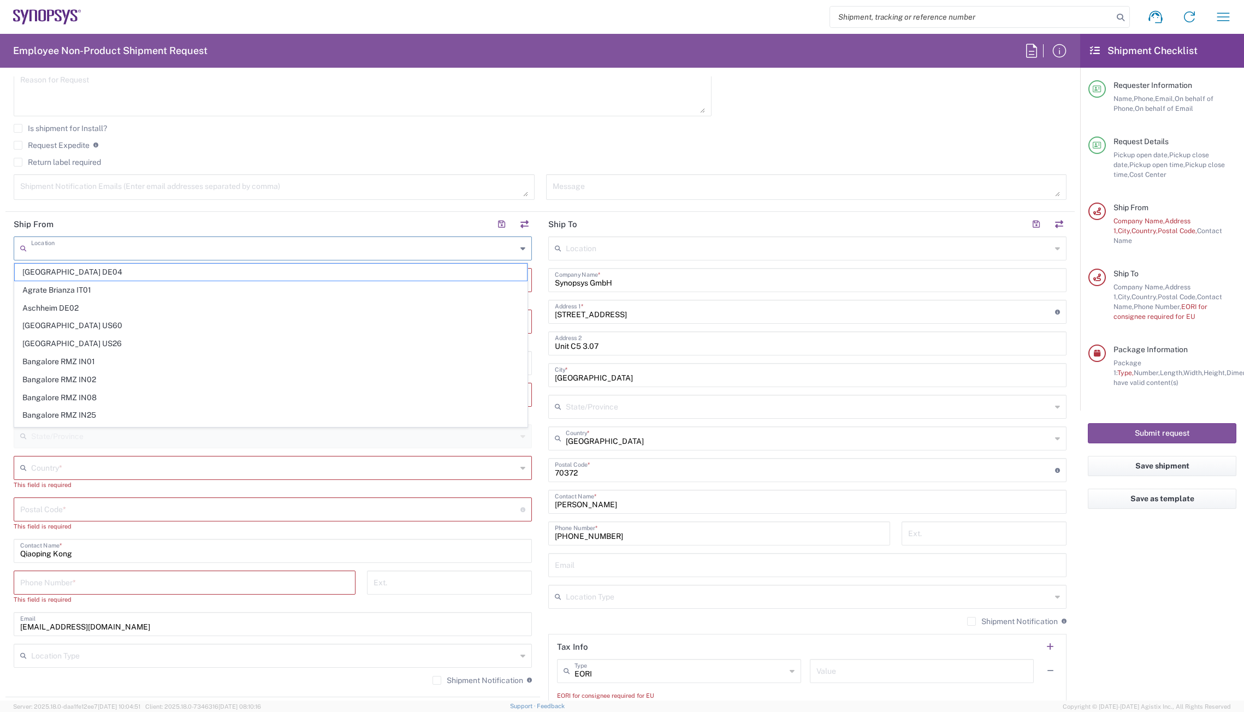
click at [117, 250] on input "text" at bounding box center [274, 247] width 486 height 19
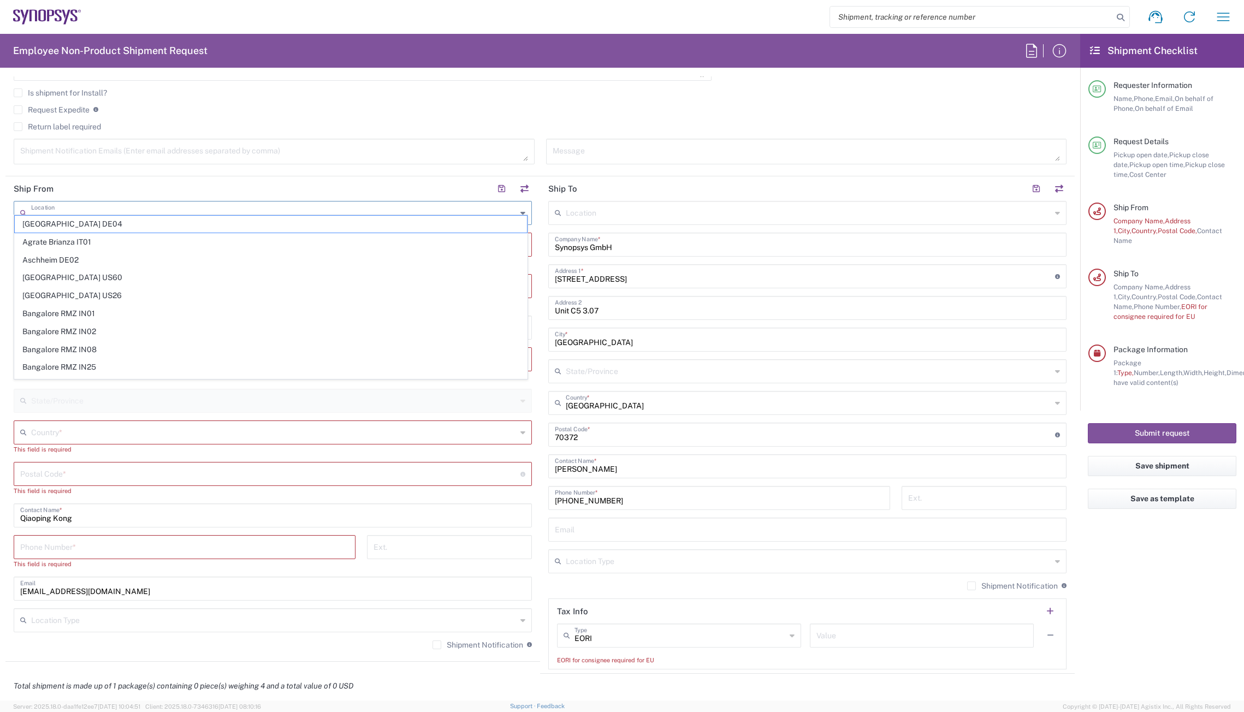
scroll to position [437, 0]
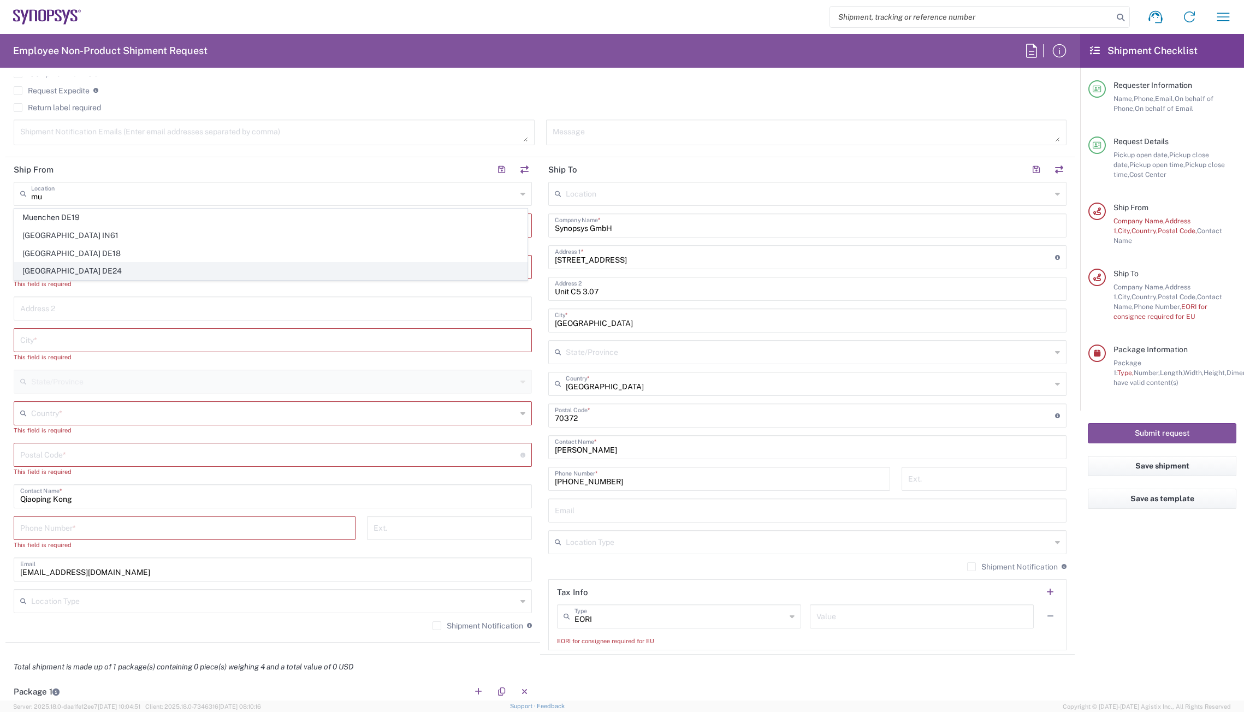
click at [51, 267] on span "[GEOGRAPHIC_DATA] DE24" at bounding box center [271, 271] width 512 height 17
type input "[GEOGRAPHIC_DATA] DE24"
type input "Synopsys GmbH"
type input "[STREET_ADDRESS][PERSON_NAME]"
type input "[GEOGRAPHIC_DATA]"
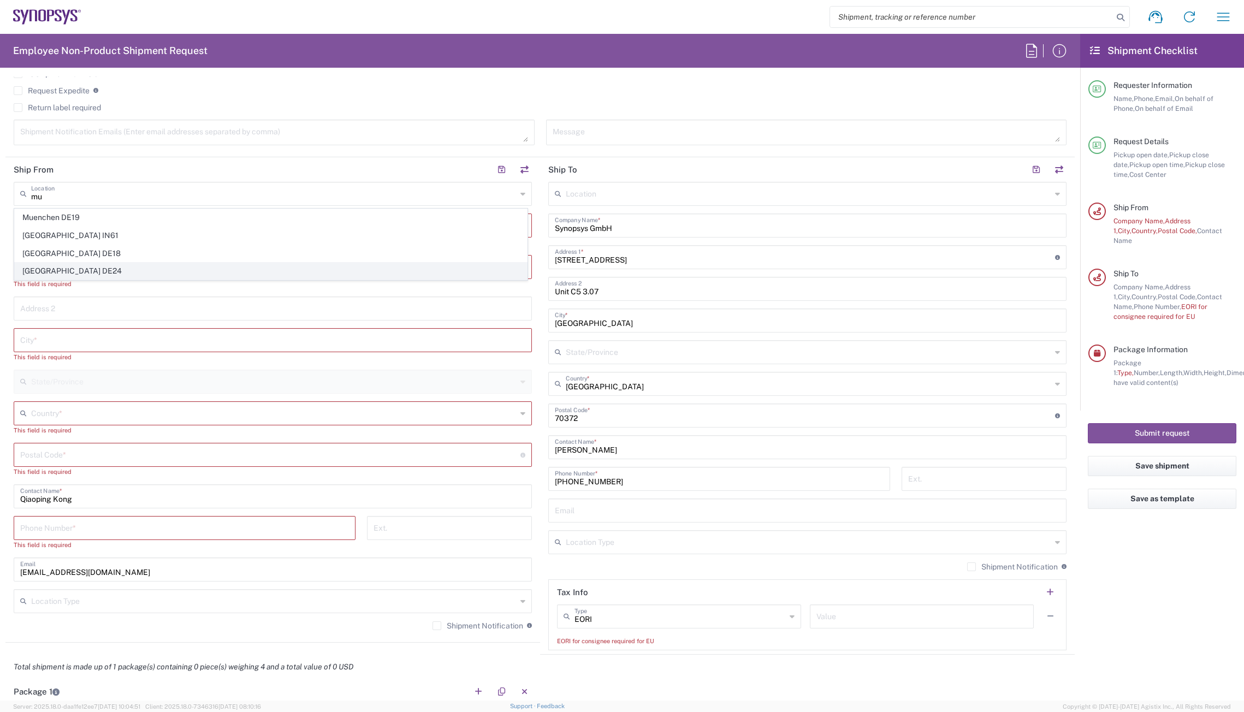
type input "[GEOGRAPHIC_DATA]"
type input "81671"
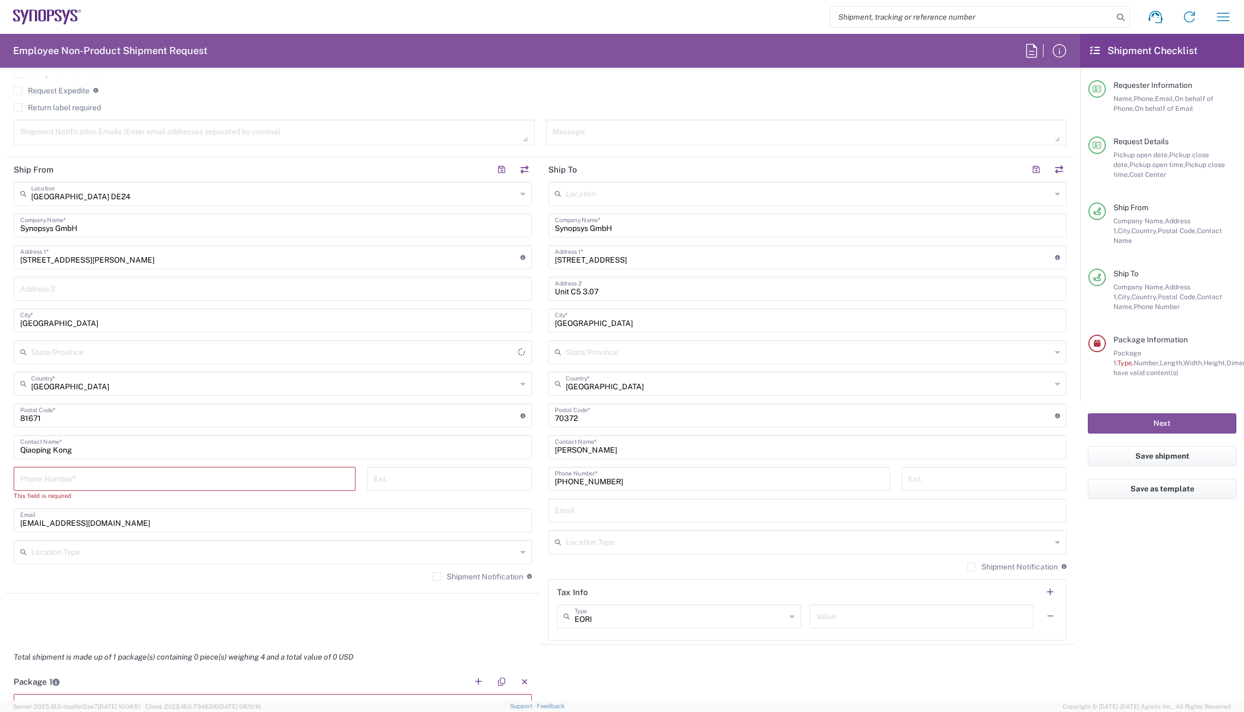
type input "[GEOGRAPHIC_DATA]"
click at [102, 226] on input "Synopsys GmbH" at bounding box center [272, 224] width 505 height 19
drag, startPoint x: 97, startPoint y: 231, endPoint x: -14, endPoint y: 229, distance: 110.9
click at [0, 229] on html "Shipment request Shipment tracking Employee non-product shipment request My shi…" at bounding box center [622, 356] width 1244 height 712
paste input "Institut für Mikroelektronische Systeme"
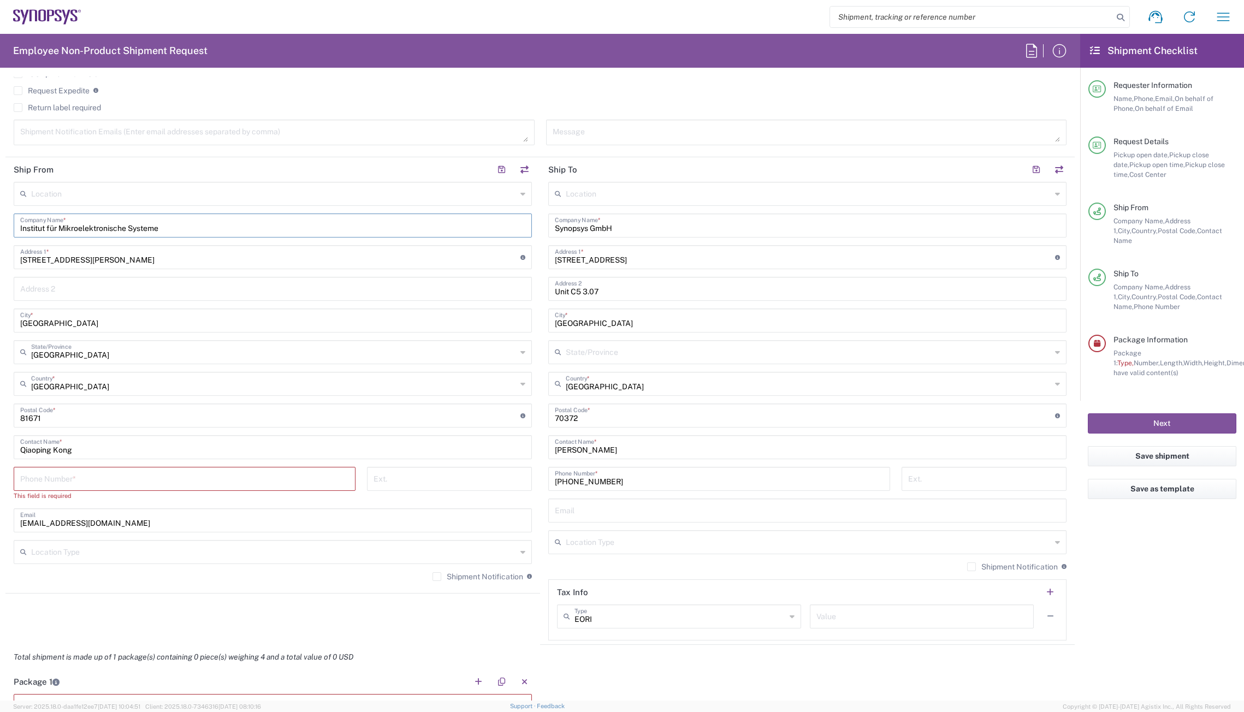
type input "Institut für Mikroelektronische Systeme"
click at [136, 262] on input "[STREET_ADDRESS][PERSON_NAME]" at bounding box center [270, 256] width 500 height 19
click at [135, 264] on input "[STREET_ADDRESS][PERSON_NAME]" at bounding box center [270, 256] width 500 height 19
click at [79, 286] on input "text" at bounding box center [272, 288] width 505 height 19
paste input "Appelstr. 4 Hannover 30167 DE"
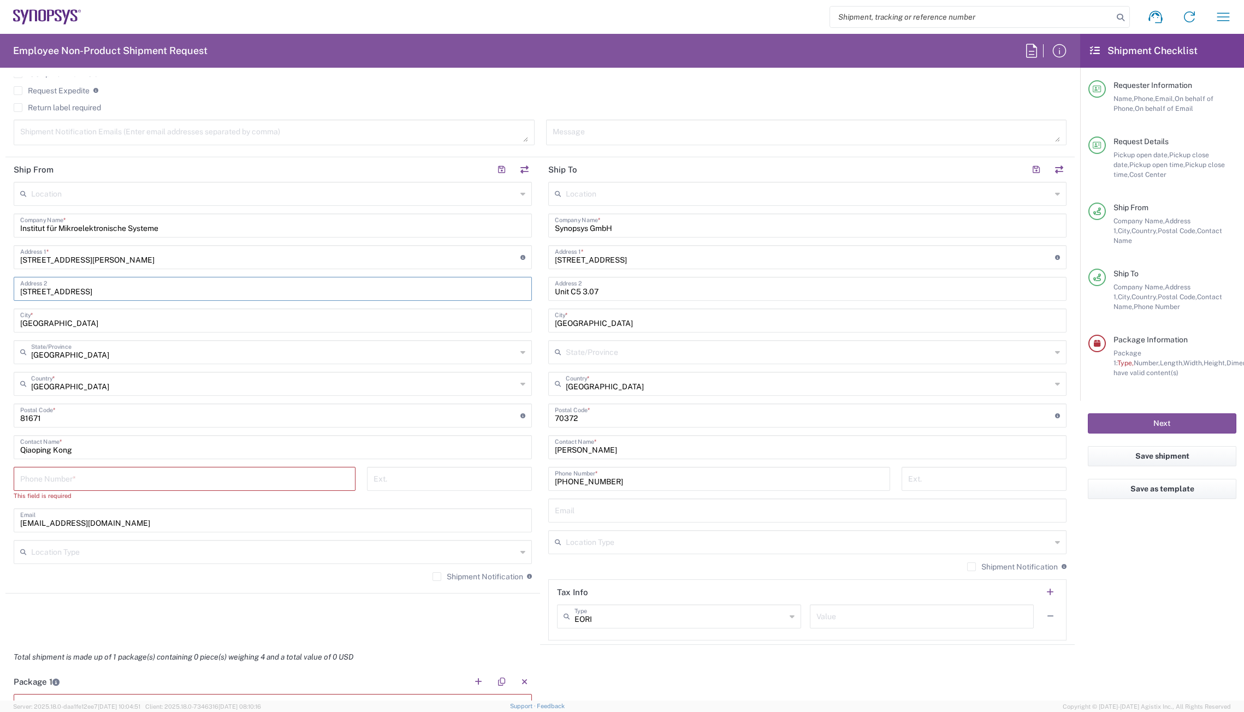
drag, startPoint x: 95, startPoint y: 291, endPoint x: 62, endPoint y: 294, distance: 32.9
click at [62, 294] on input "Appelstr. 4 Hannover 30167 DE" at bounding box center [272, 288] width 505 height 19
type input "Appelstr. 4 30167 DE"
drag, startPoint x: 87, startPoint y: 321, endPoint x: -24, endPoint y: 315, distance: 111.1
click at [0, 315] on html "Shipment request Shipment tracking Employee non-product shipment request My shi…" at bounding box center [622, 356] width 1244 height 712
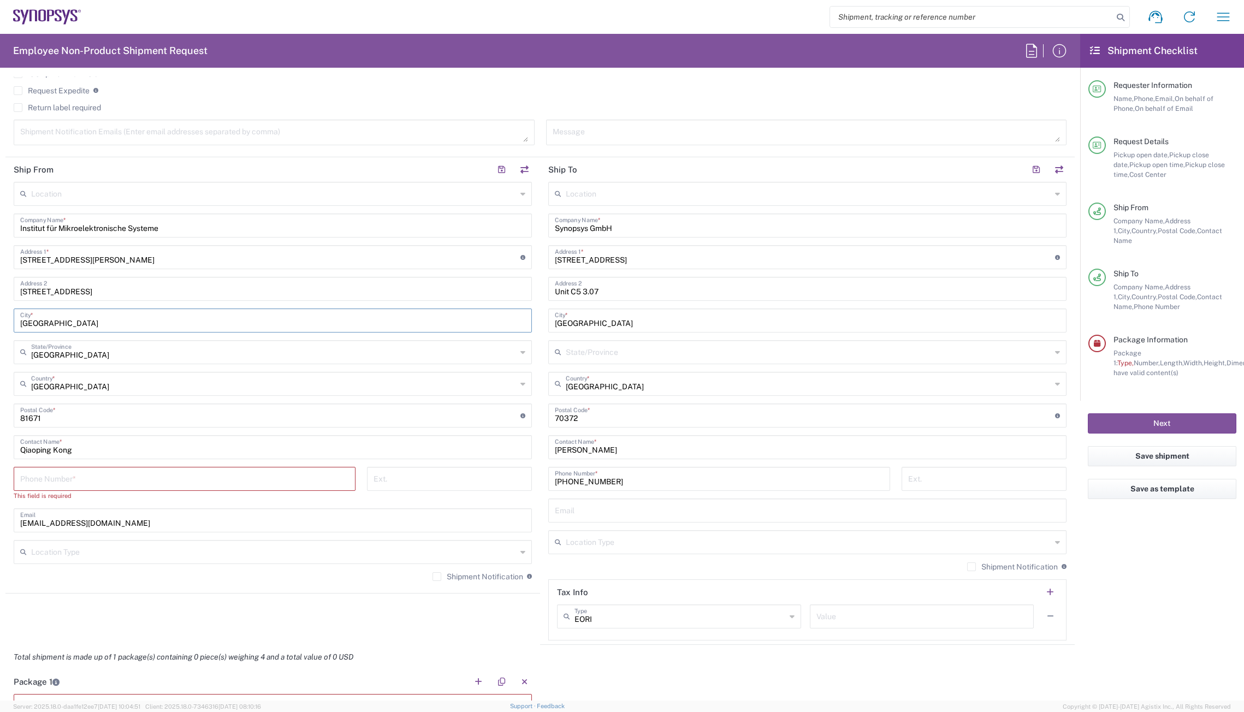
paste input "Hannover"
type input "Hannover"
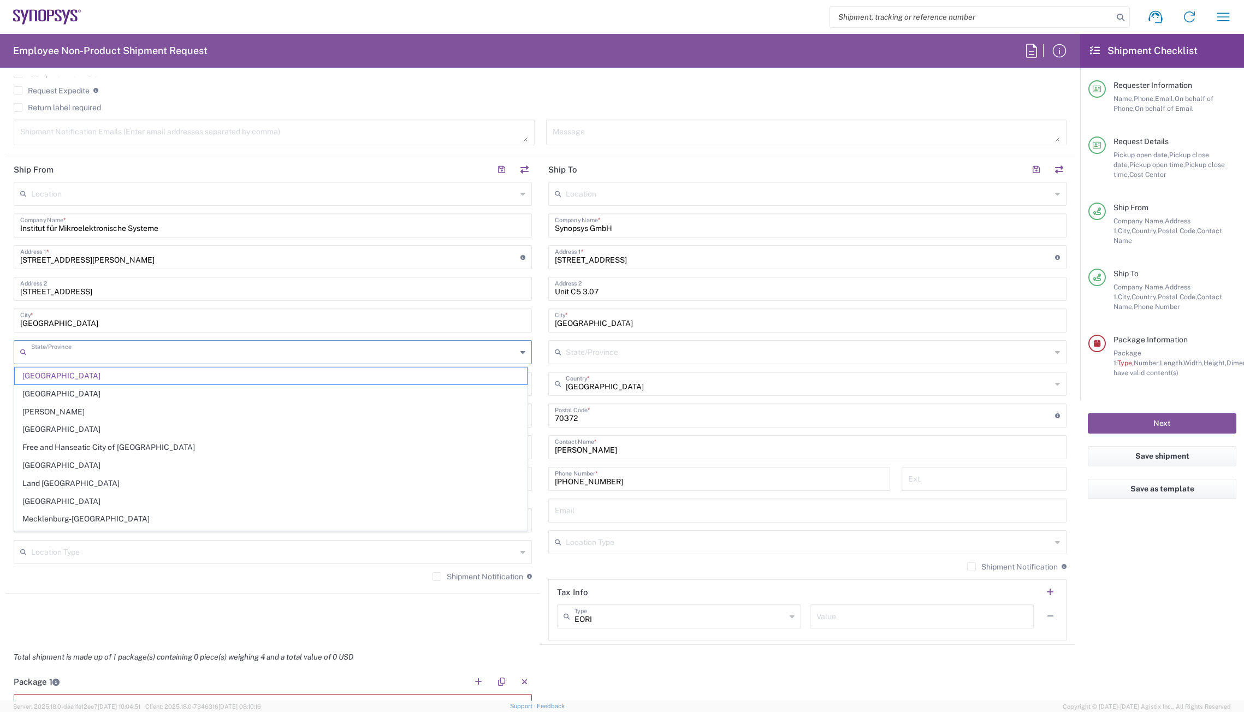
click at [84, 356] on input "text" at bounding box center [274, 351] width 486 height 19
click at [262, 355] on input "text" at bounding box center [274, 351] width 486 height 19
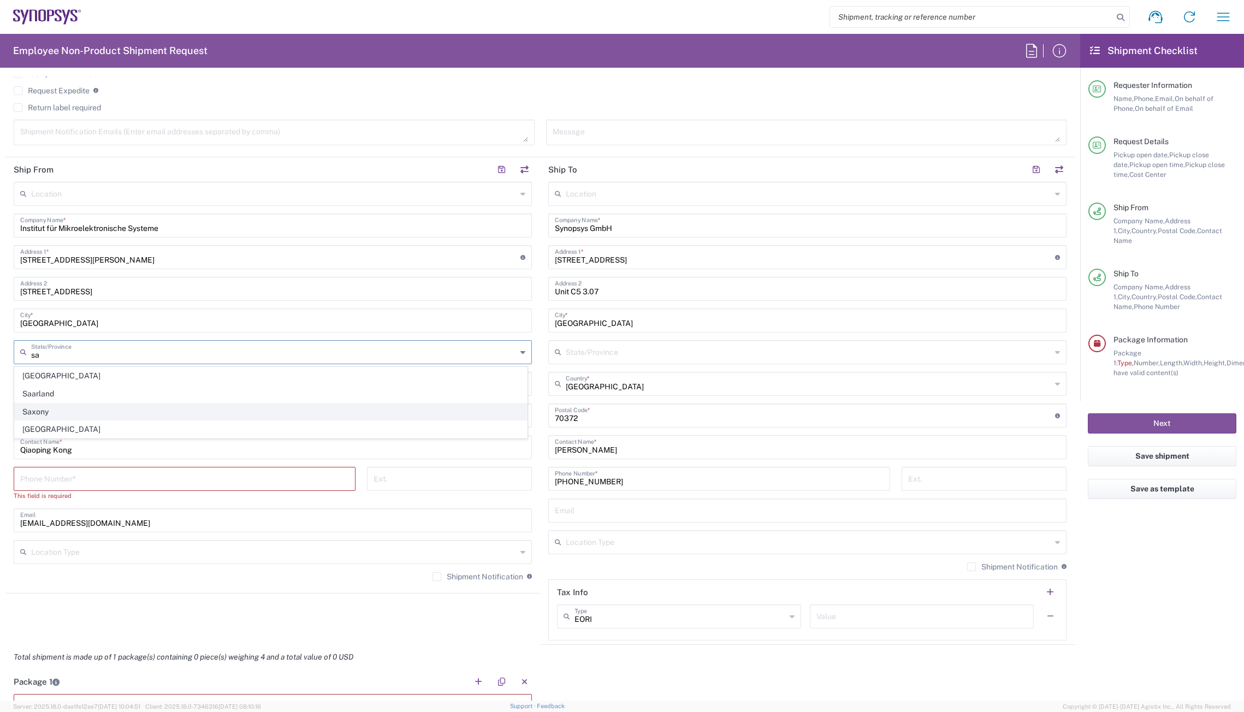
click at [78, 409] on span "Saxony" at bounding box center [271, 412] width 512 height 17
type input "Saxony"
click at [65, 421] on input "undefined" at bounding box center [270, 414] width 500 height 19
drag, startPoint x: 86, startPoint y: 421, endPoint x: -5, endPoint y: 418, distance: 91.3
click at [0, 418] on html "Shipment request Shipment tracking Employee non-product shipment request My shi…" at bounding box center [622, 356] width 1244 height 712
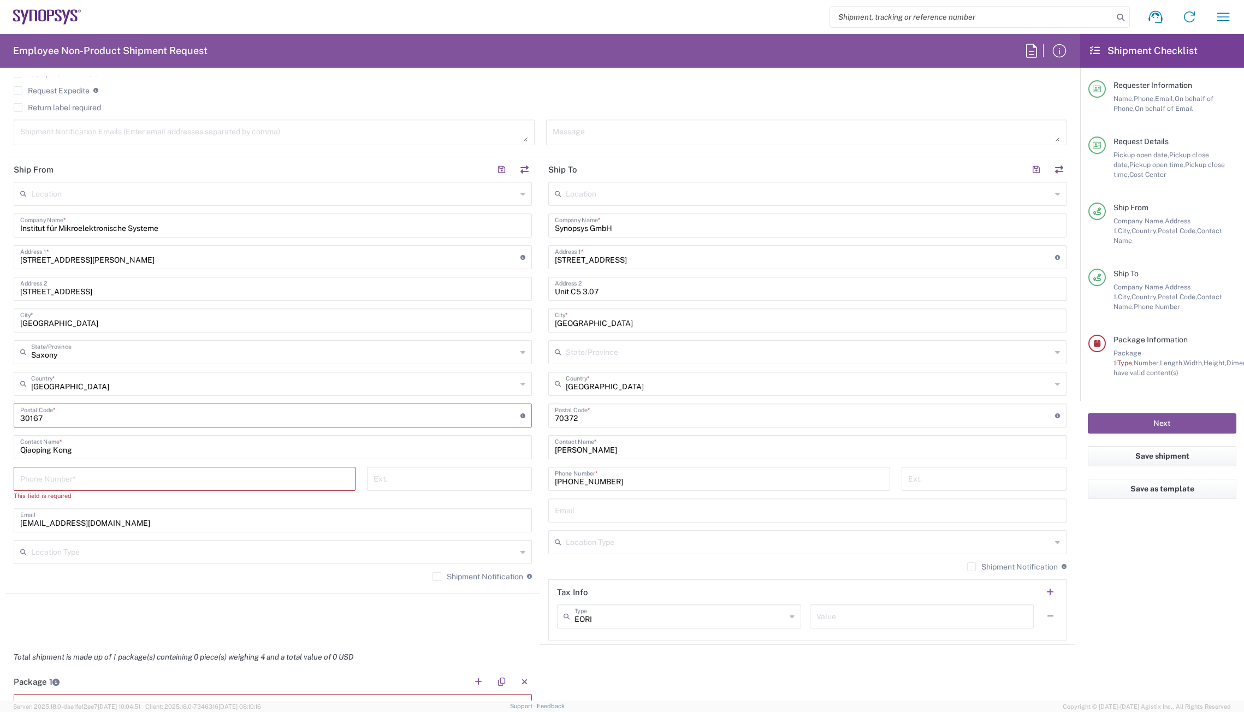
type input "30167"
click at [125, 452] on input "Qiaoping Kong" at bounding box center [272, 446] width 505 height 19
click at [97, 447] on input "Qiaoping Kong" at bounding box center [272, 446] width 505 height 19
drag, startPoint x: 89, startPoint y: 456, endPoint x: -4, endPoint y: 446, distance: 94.0
click at [0, 446] on html "Shipment request Shipment tracking Employee non-product shipment request My shi…" at bounding box center [622, 356] width 1244 height 712
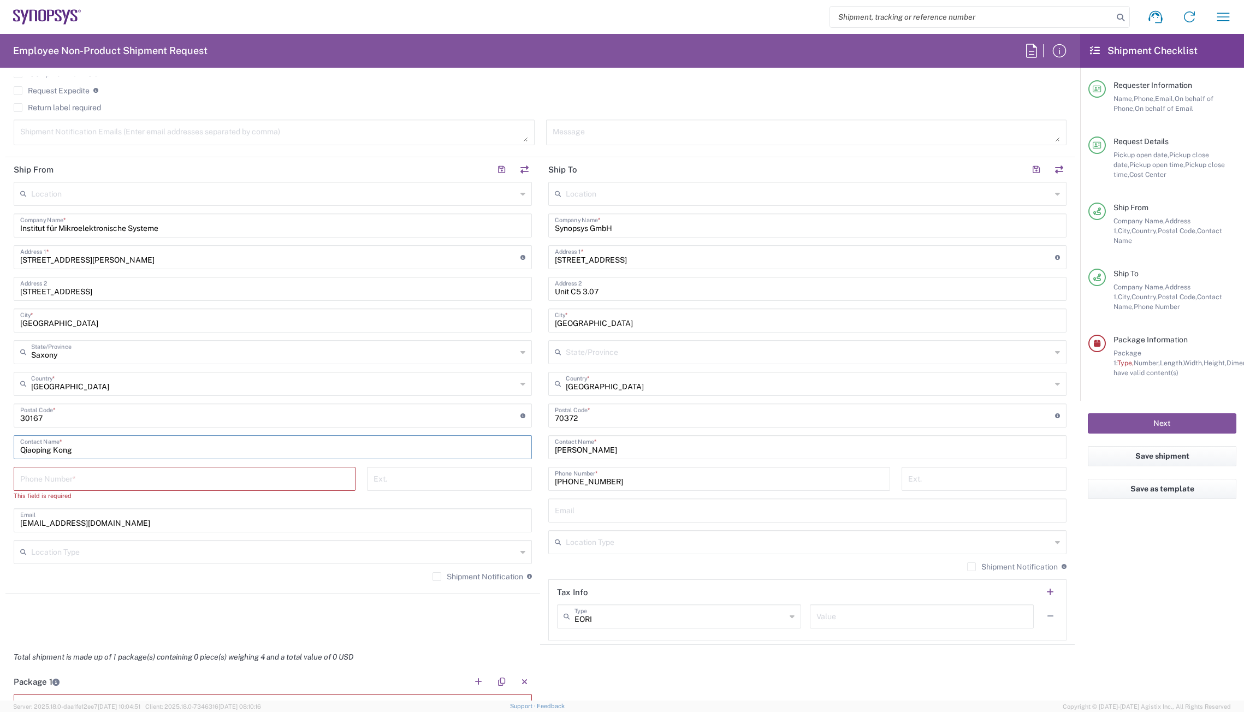
drag, startPoint x: 79, startPoint y: 455, endPoint x: 17, endPoint y: 452, distance: 62.3
click at [17, 452] on div "Qiaoping Kong Contact Name *" at bounding box center [273, 447] width 518 height 24
paste input "Nils Stanislawski"
type input "Nils Stanislawski"
click at [107, 486] on input "tel" at bounding box center [184, 478] width 329 height 19
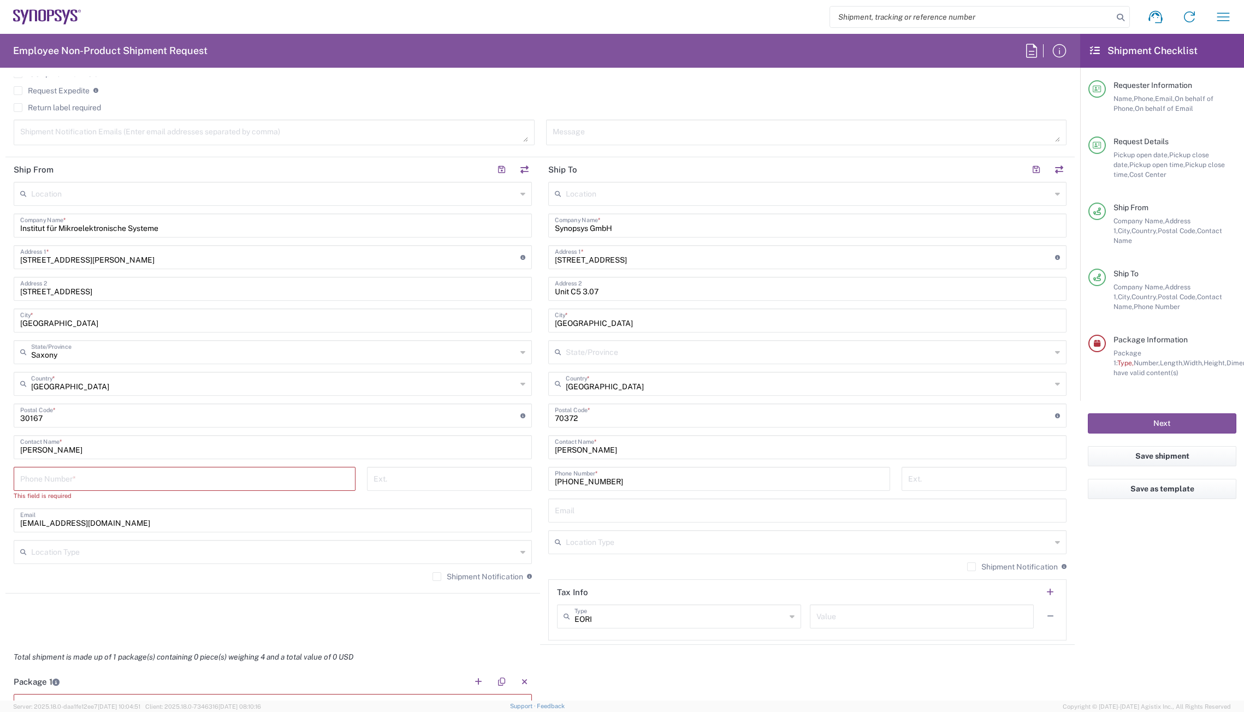
click at [62, 485] on input "tel" at bounding box center [184, 478] width 329 height 19
paste input "004951176219618"
type input "004951176219618"
click at [5, 475] on form "Requester Information Qiaoping Kong Name * 08954196414 Phone * qiaoping@synopsy…" at bounding box center [540, 388] width 1081 height 624
drag, startPoint x: 121, startPoint y: 516, endPoint x: -38, endPoint y: 509, distance: 159.6
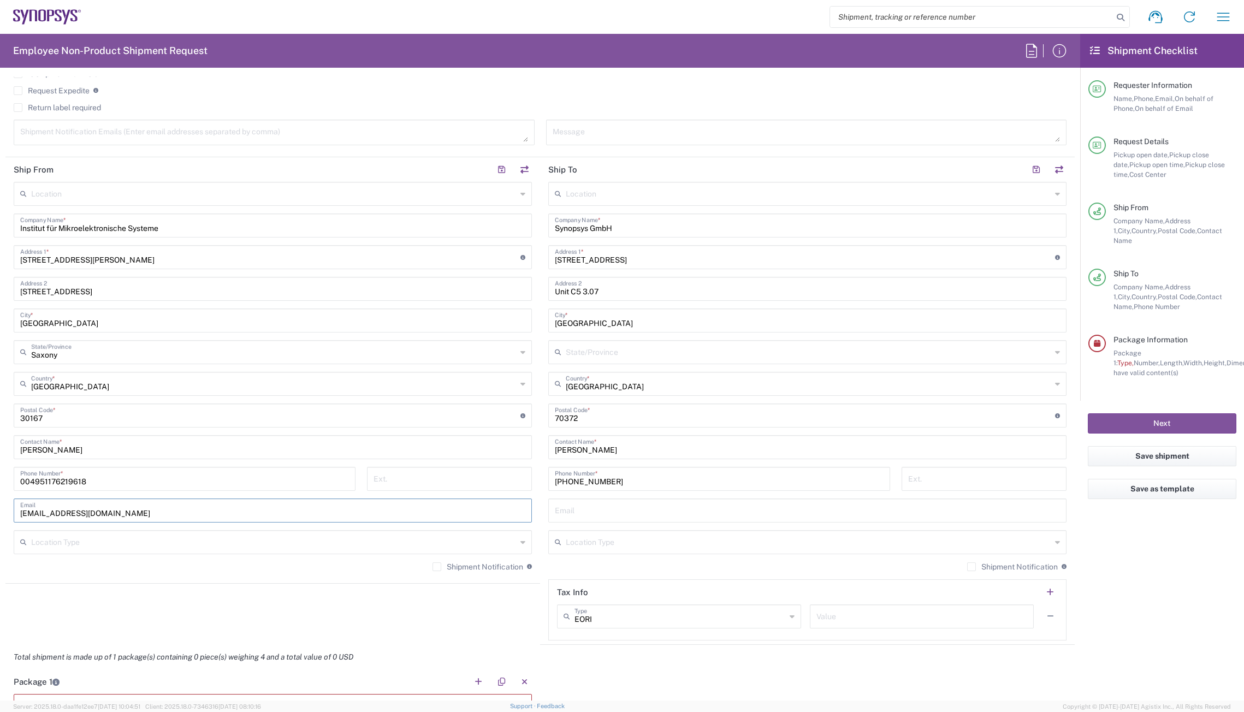
click at [0, 509] on html "Shipment request Shipment tracking Employee non-product shipment request My shi…" at bounding box center [622, 356] width 1244 height 712
paste input "nils.stanislawski@ims.uni-hannover.de"
type input "nils.stanislawski@ims.uni-hannover.de"
click at [5, 510] on main "Location Aachen DE04 Agrate Brianza IT01 Aschheim DE02 Atlanta US60 Austin US26…" at bounding box center [272, 381] width 535 height 398
drag, startPoint x: 113, startPoint y: 287, endPoint x: 12, endPoint y: 290, distance: 101.1
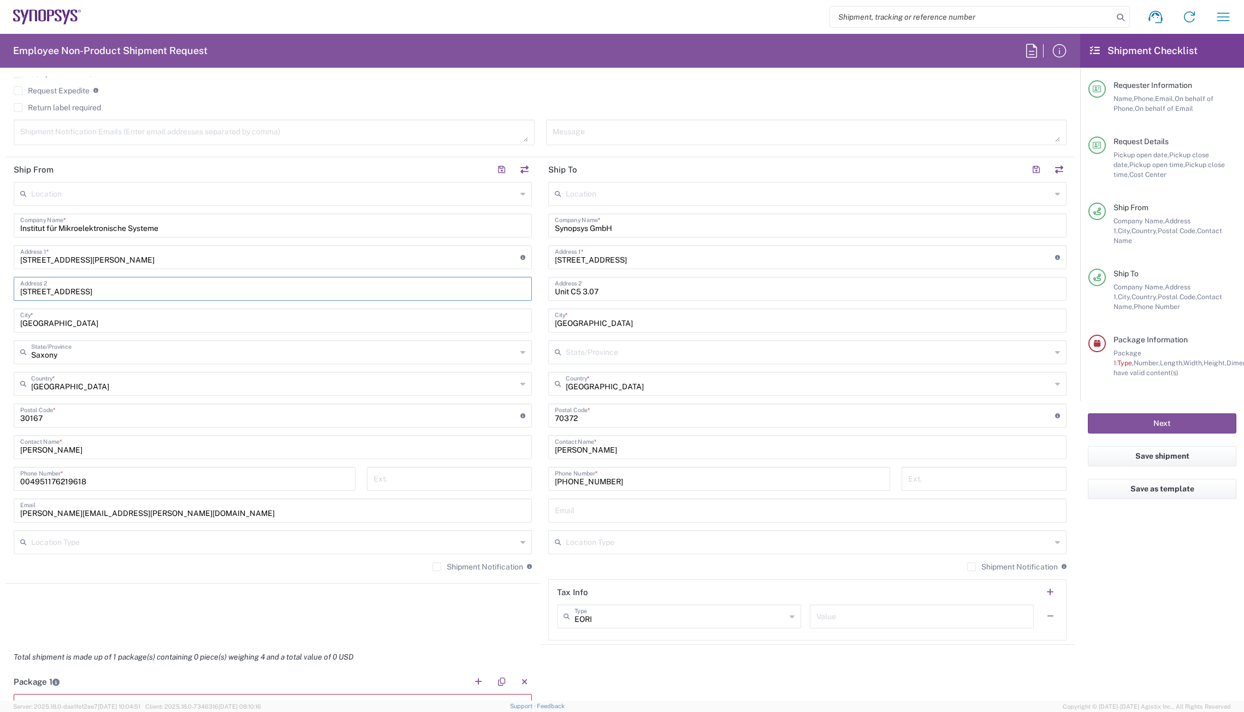
click at [12, 290] on main "Location Aachen DE04 Agrate Brianza IT01 Aschheim DE02 Atlanta US60 Austin US26…" at bounding box center [272, 381] width 535 height 398
drag, startPoint x: 124, startPoint y: 261, endPoint x: -22, endPoint y: 256, distance: 145.9
click at [0, 256] on html "Shipment request Shipment tracking Employee non-product shipment request My shi…" at bounding box center [622, 356] width 1244 height 712
paste input "ppelstr. 4 30167 DE"
click at [93, 294] on input "text" at bounding box center [272, 288] width 505 height 19
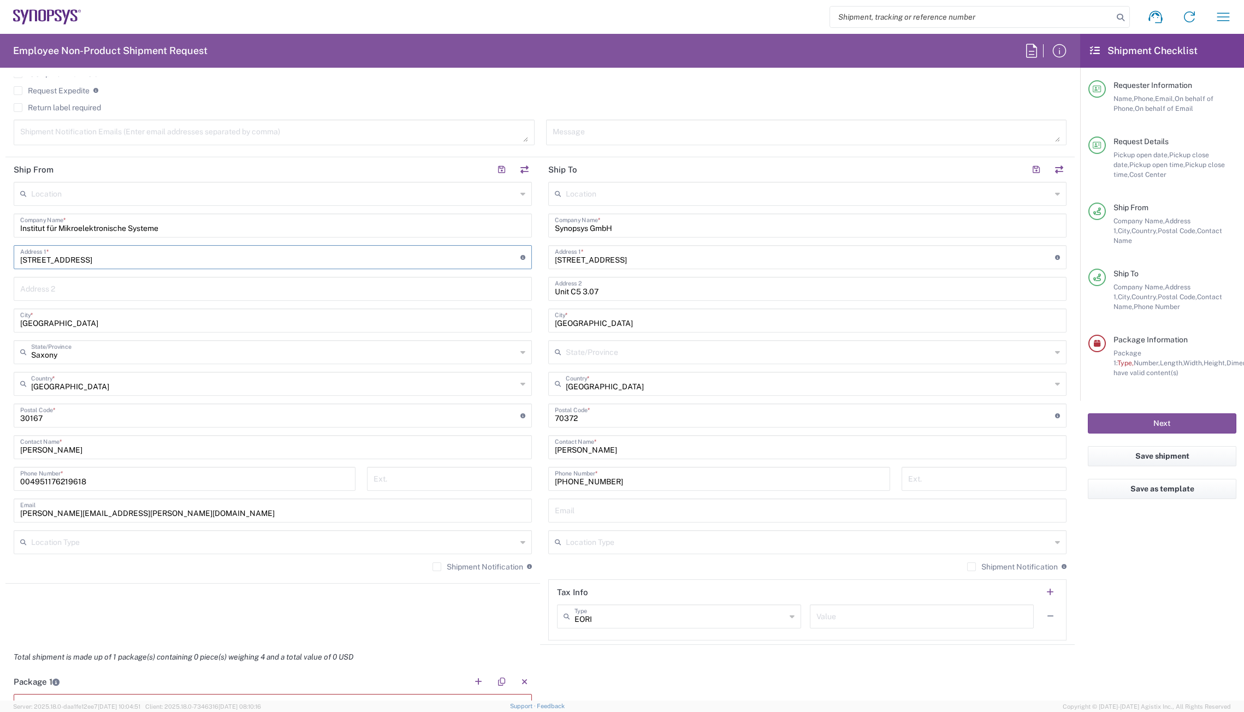
drag, startPoint x: 123, startPoint y: 258, endPoint x: 61, endPoint y: 259, distance: 62.3
click at [61, 259] on input "Appelstr. 4 30167 DE" at bounding box center [270, 256] width 500 height 19
type input "Appelstr. 4"
click at [504, 591] on agx-shipment-stop-widget "Ship From Location Aachen DE04 Agrate Brianza IT01 Aschheim DE02 Atlanta US60 A…" at bounding box center [272, 401] width 535 height 488
click at [646, 219] on input "Synopsys GmbH" at bounding box center [807, 224] width 505 height 19
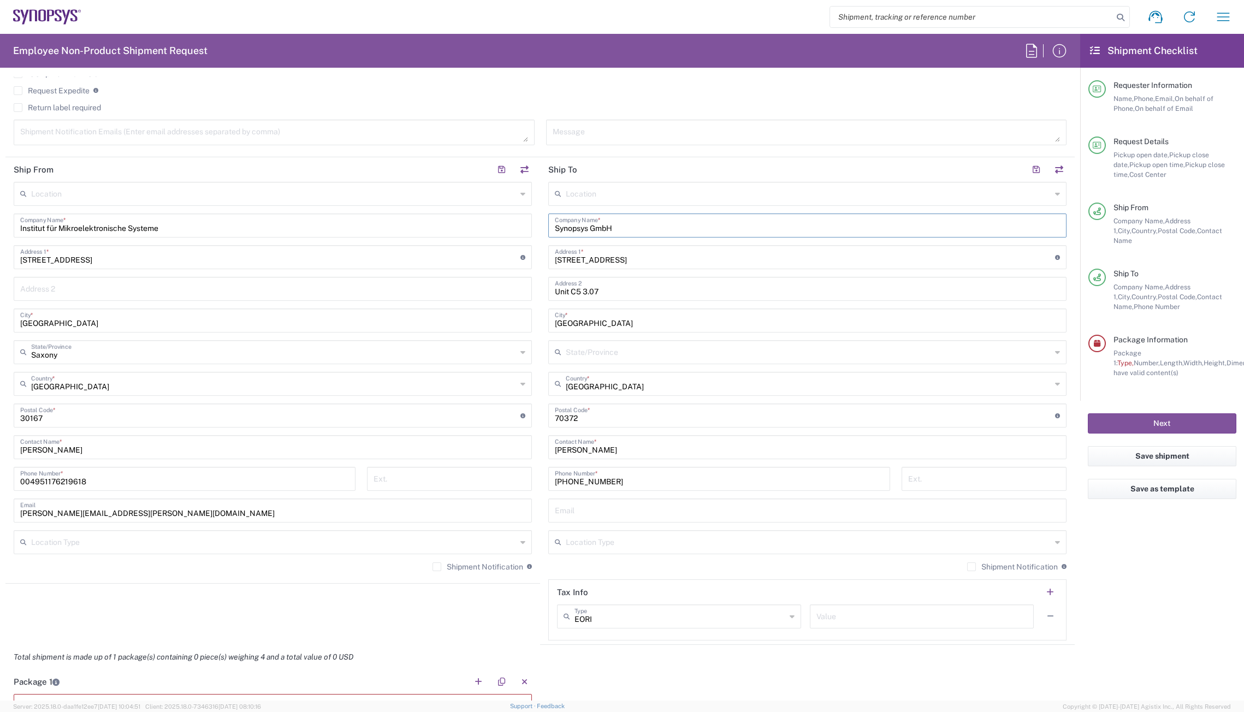
drag, startPoint x: 628, startPoint y: 229, endPoint x: 406, endPoint y: 214, distance: 222.8
click at [406, 214] on div "Ship From Location Aachen DE04 Agrate Brianza IT01 Aschheim DE02 Atlanta US60 A…" at bounding box center [540, 401] width 1070 height 488
paste input "TUM CITY CENTER CAMPUS"
type input "TUM CITY CENTER CAMPUS"
click at [640, 260] on input "[STREET_ADDRESS]" at bounding box center [805, 256] width 500 height 19
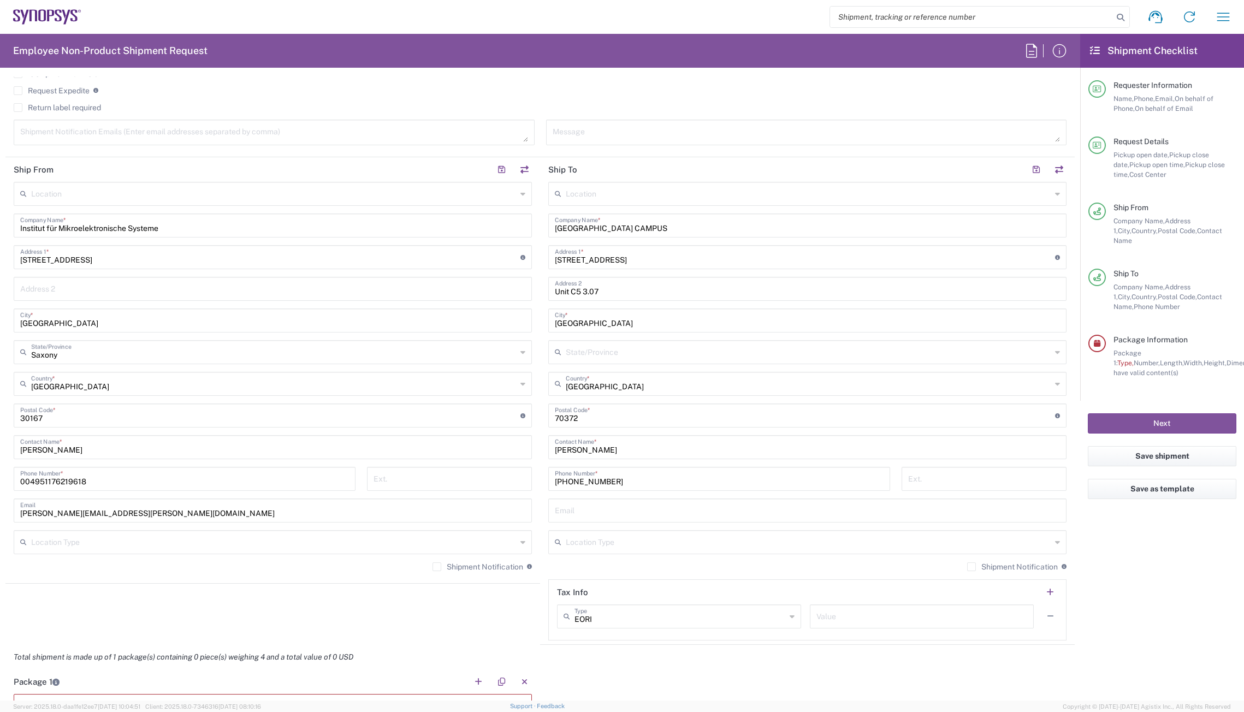
click at [637, 255] on input "[STREET_ADDRESS]" at bounding box center [805, 256] width 500 height 19
drag, startPoint x: 642, startPoint y: 257, endPoint x: 512, endPoint y: 263, distance: 130.2
click at [512, 263] on div "Ship From Location Aachen DE04 Agrate Brianza IT01 Aschheim DE02 Atlanta US60 A…" at bounding box center [540, 401] width 1070 height 488
paste input "​Arcisstraße 21"
type input "​Arcisstraße 21"
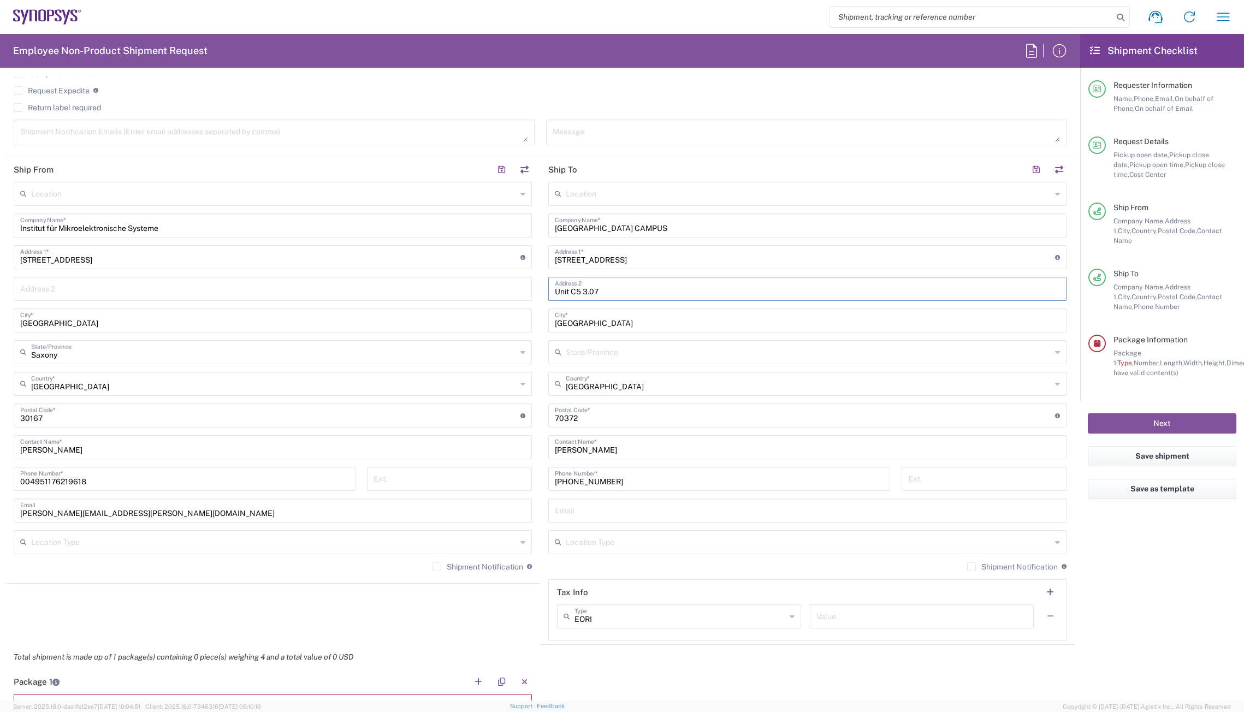
click at [640, 290] on input "Unit C5 3.07" at bounding box center [807, 288] width 505 height 19
drag, startPoint x: 640, startPoint y: 293, endPoint x: 539, endPoint y: 294, distance: 100.5
click at [540, 294] on main "Location Aachen DE04 Agrate Brianza IT01 Aschheim DE02 Atlanta US60 Austin US26…" at bounding box center [807, 411] width 535 height 459
click at [638, 323] on input "[GEOGRAPHIC_DATA]" at bounding box center [807, 319] width 505 height 19
drag, startPoint x: 592, startPoint y: 328, endPoint x: 468, endPoint y: 326, distance: 123.5
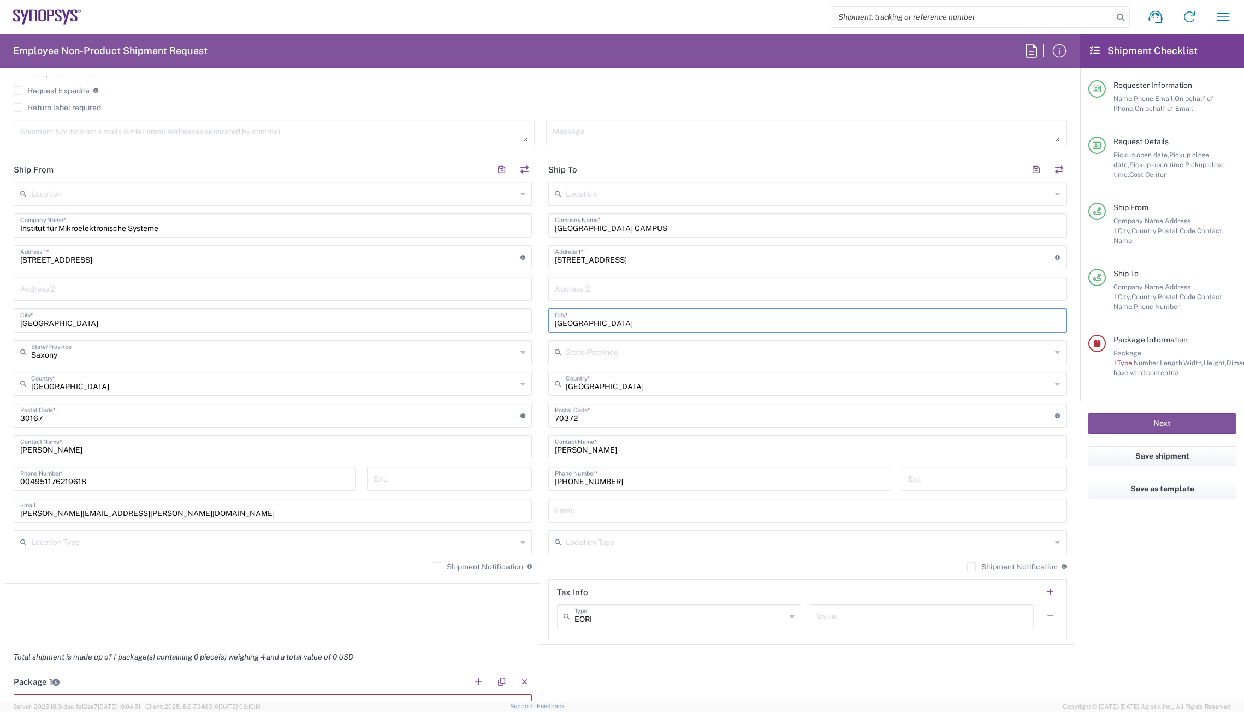
click at [468, 326] on div "Ship From Location Aachen DE04 Agrate Brianza IT01 Aschheim DE02 Atlanta US60 A…" at bounding box center [540, 401] width 1070 height 488
type input "Münich"
click at [593, 356] on input "text" at bounding box center [809, 351] width 486 height 19
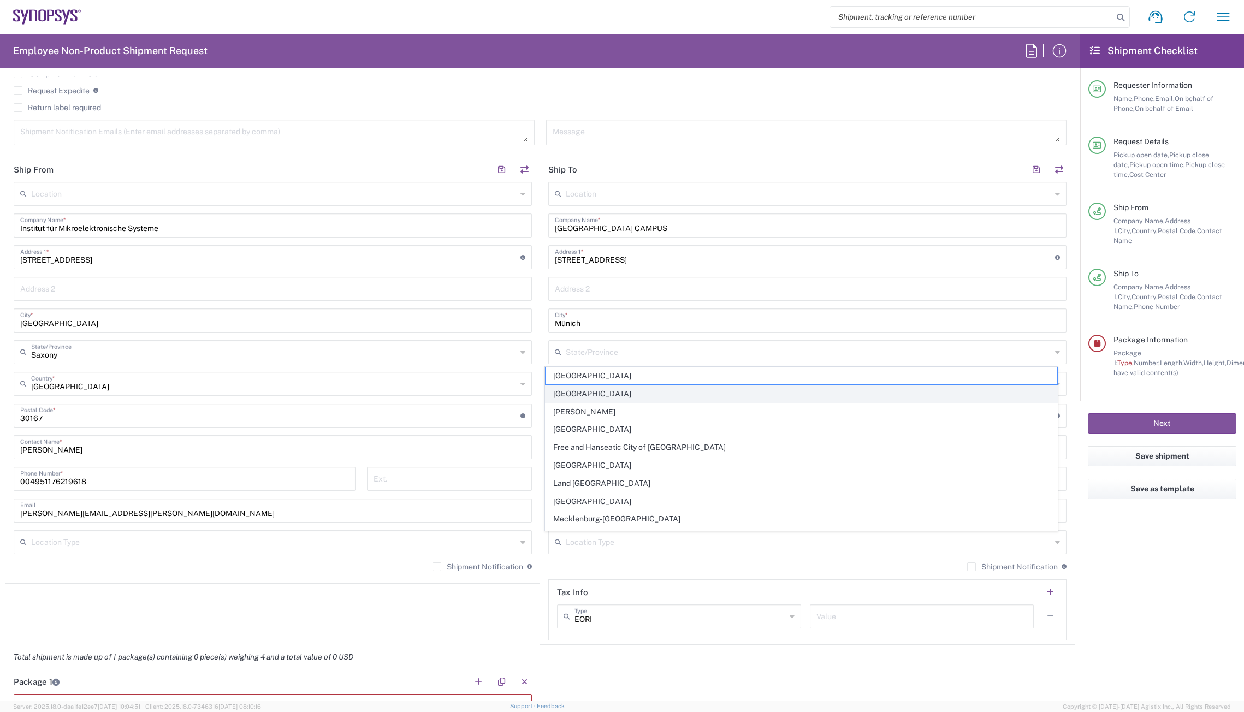
click at [569, 394] on span "[GEOGRAPHIC_DATA]" at bounding box center [802, 394] width 512 height 17
type input "[GEOGRAPHIC_DATA]"
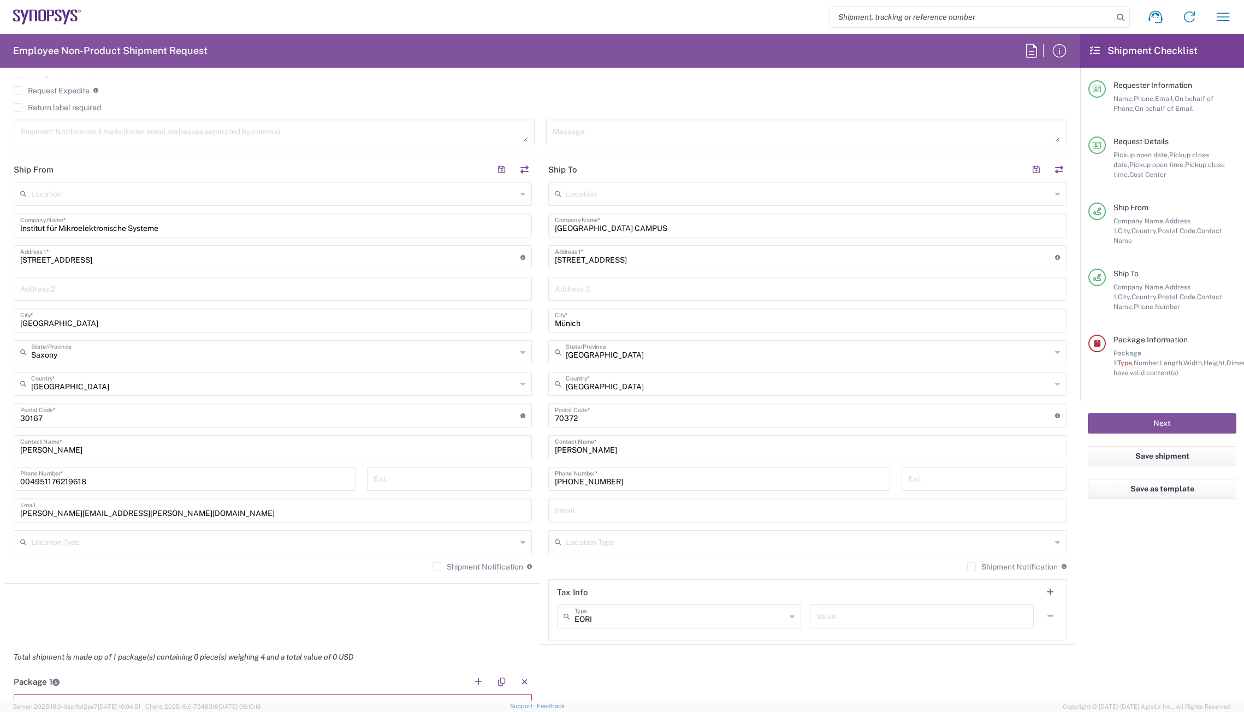
click at [610, 415] on input "undefined" at bounding box center [805, 414] width 500 height 19
drag, startPoint x: 610, startPoint y: 421, endPoint x: 540, endPoint y: 422, distance: 69.9
click at [540, 422] on main "Location Aachen DE04 Agrate Brianza IT01 Aschheim DE02 Atlanta US60 Austin US26…" at bounding box center [807, 411] width 535 height 459
type input "80333"
click at [624, 452] on input "[PERSON_NAME]" at bounding box center [807, 446] width 505 height 19
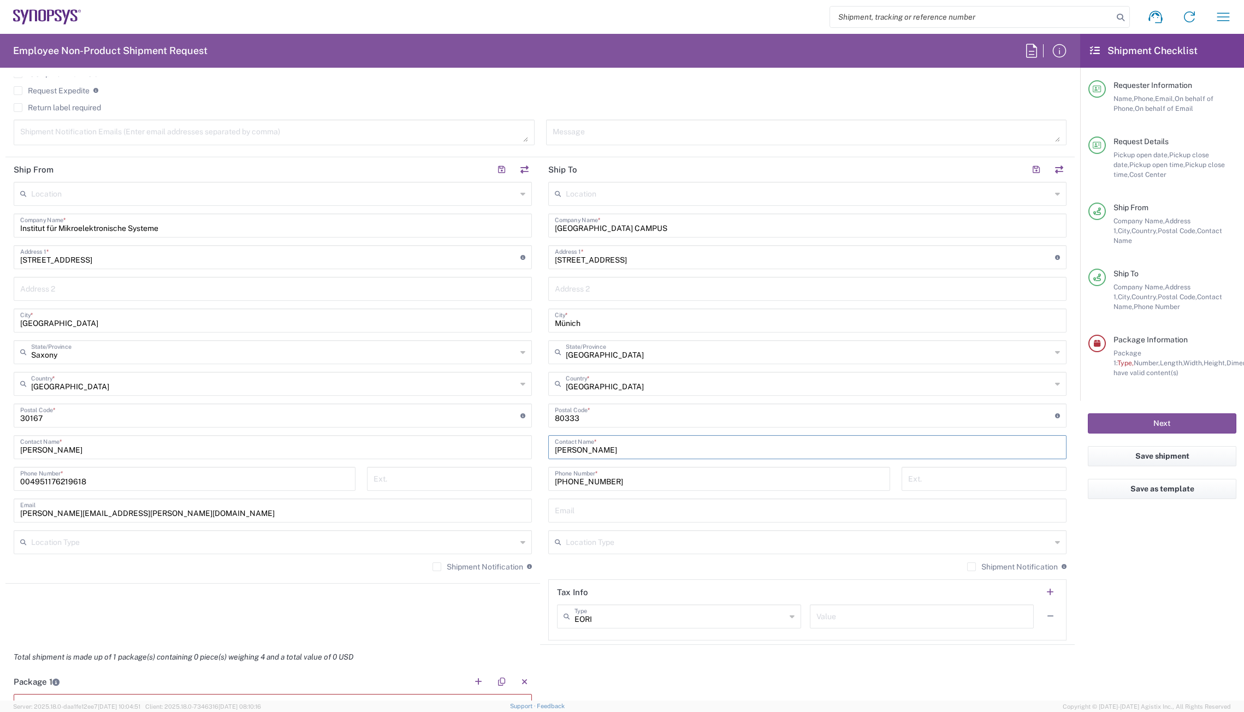
drag, startPoint x: 624, startPoint y: 452, endPoint x: 528, endPoint y: 446, distance: 96.3
click at [528, 446] on div "Ship From Location Aachen DE04 Agrate Brianza IT01 Aschheim DE02 Atlanta US60 A…" at bounding box center [540, 401] width 1070 height 488
click at [618, 451] on input "[PERSON_NAME]" at bounding box center [807, 446] width 505 height 19
drag, startPoint x: 619, startPoint y: 451, endPoint x: 526, endPoint y: 451, distance: 93.4
click at [526, 451] on div "Ship From Location Aachen DE04 Agrate Brianza IT01 Aschheim DE02 Atlanta US60 A…" at bounding box center [540, 401] width 1070 height 488
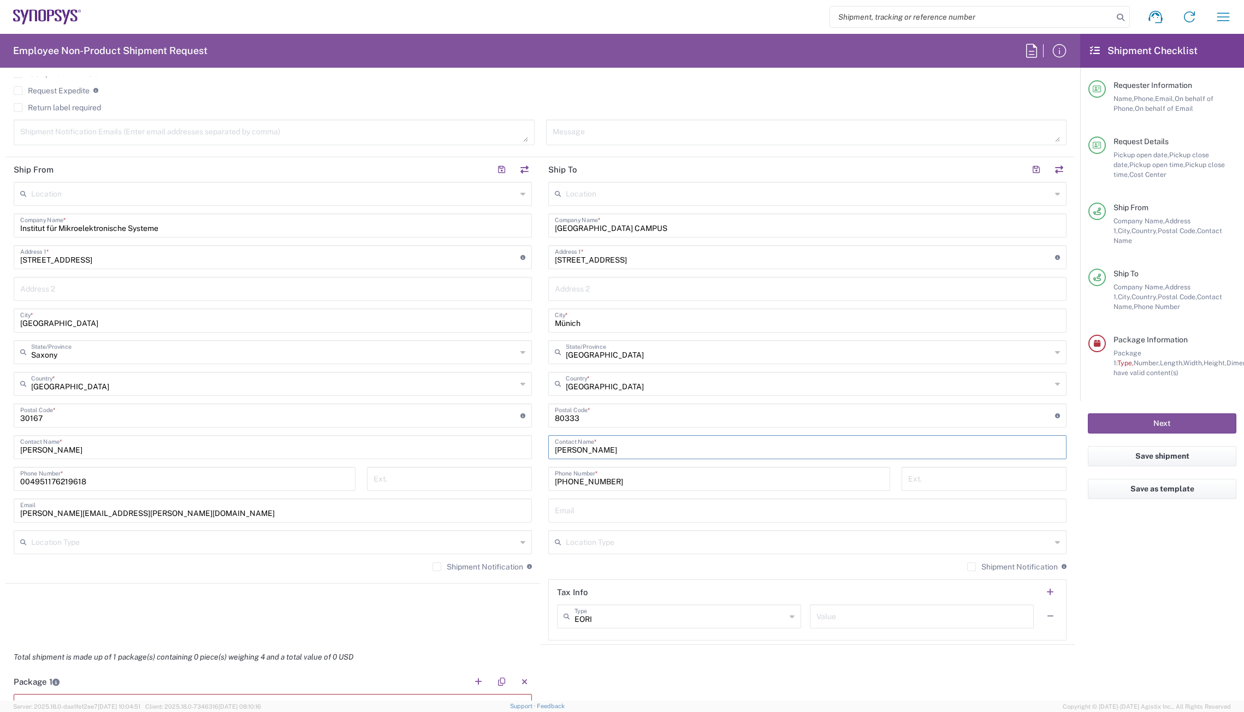
paste input "Mr. Szabolcs Molnar"
type input "Mr. Szabolcs Molnar"
click at [659, 481] on input "[PHONE_NUMBER]" at bounding box center [719, 478] width 329 height 19
drag, startPoint x: 660, startPoint y: 481, endPoint x: 526, endPoint y: 480, distance: 134.9
click at [526, 480] on div "Ship From Location Aachen DE04 Agrate Brianza IT01 Aschheim DE02 Atlanta US60 A…" at bounding box center [540, 401] width 1070 height 488
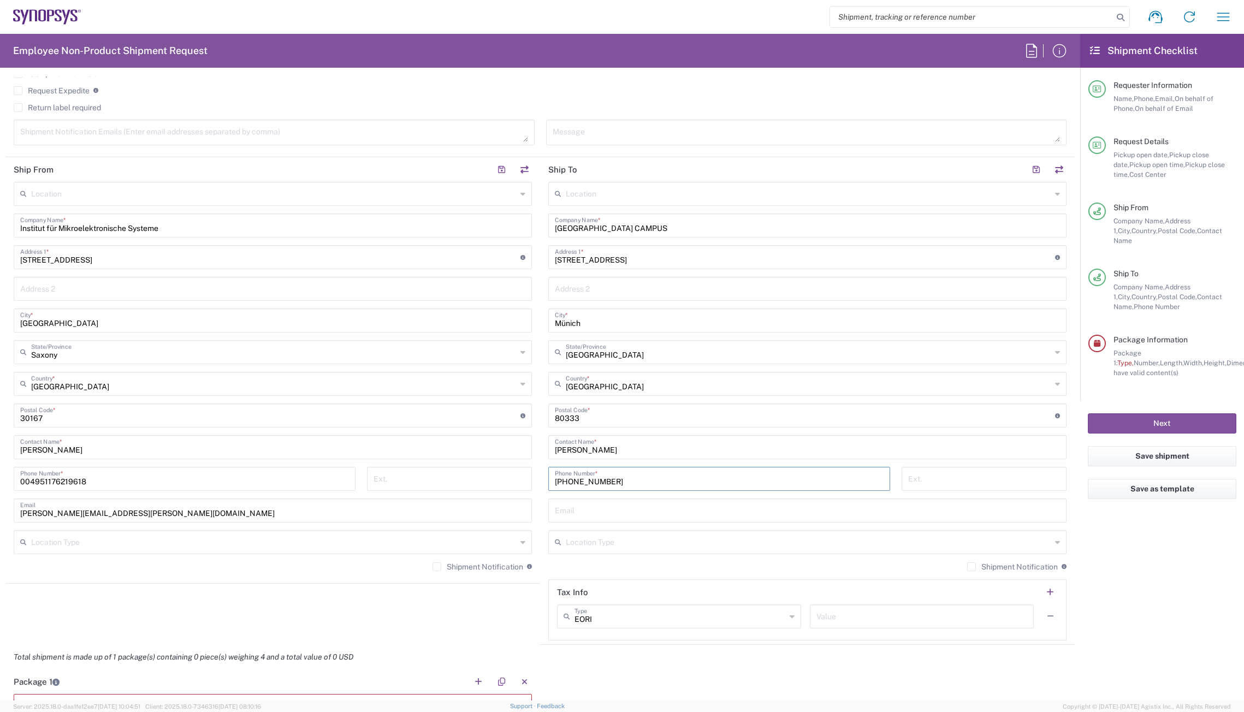
paste input "89-289-22937"
type input "+49 89-289-22937"
click at [669, 505] on input "text" at bounding box center [807, 509] width 505 height 19
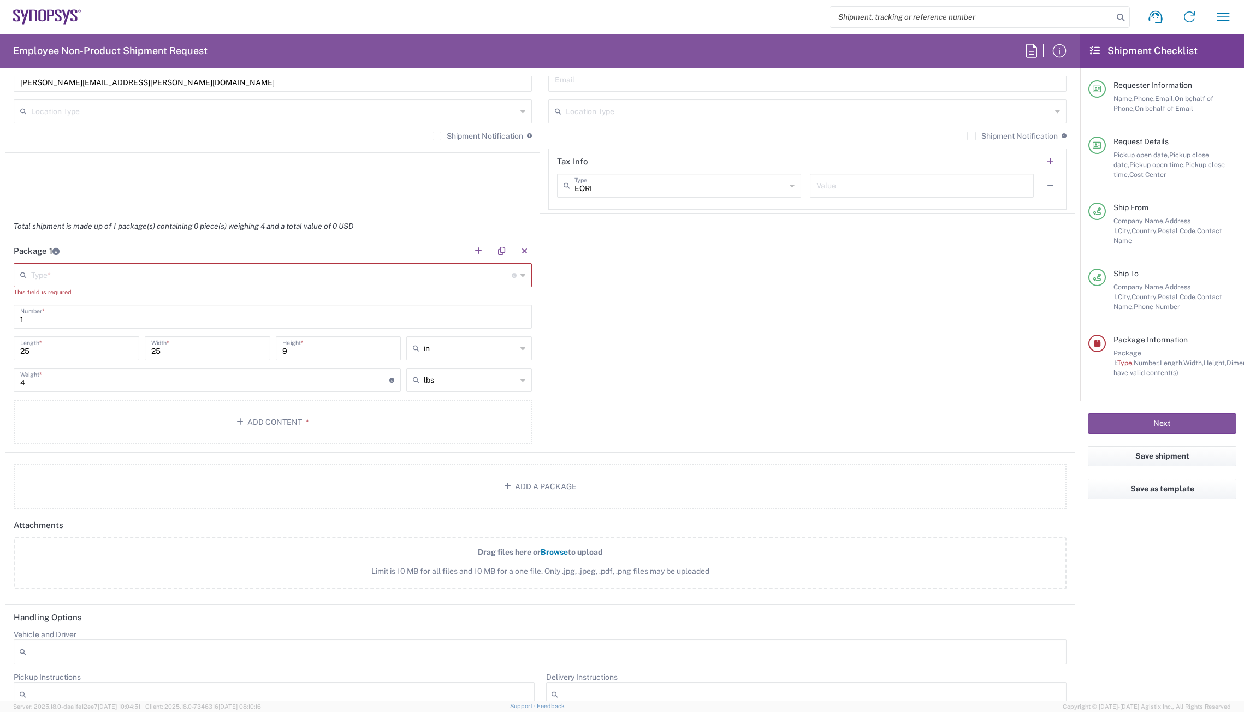
scroll to position [874, 0]
click at [141, 269] on input "text" at bounding box center [271, 268] width 481 height 19
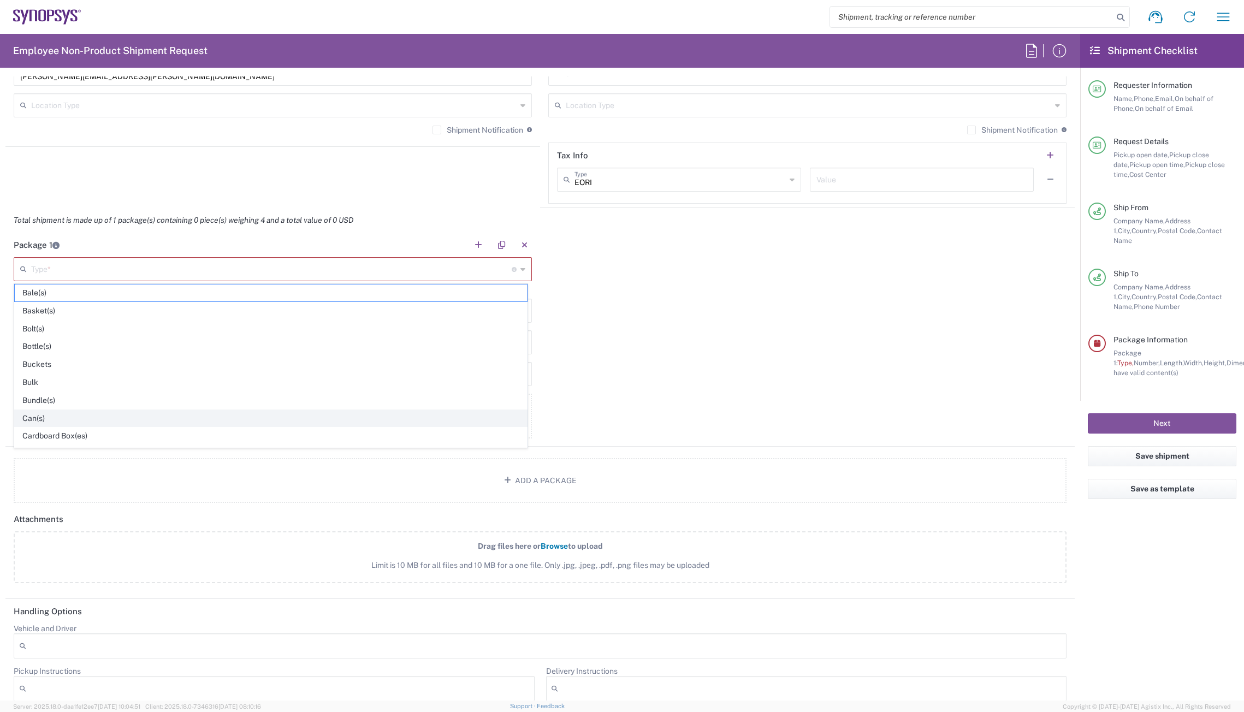
click at [73, 418] on span "Can(s)" at bounding box center [271, 418] width 512 height 17
type input "Can(s)"
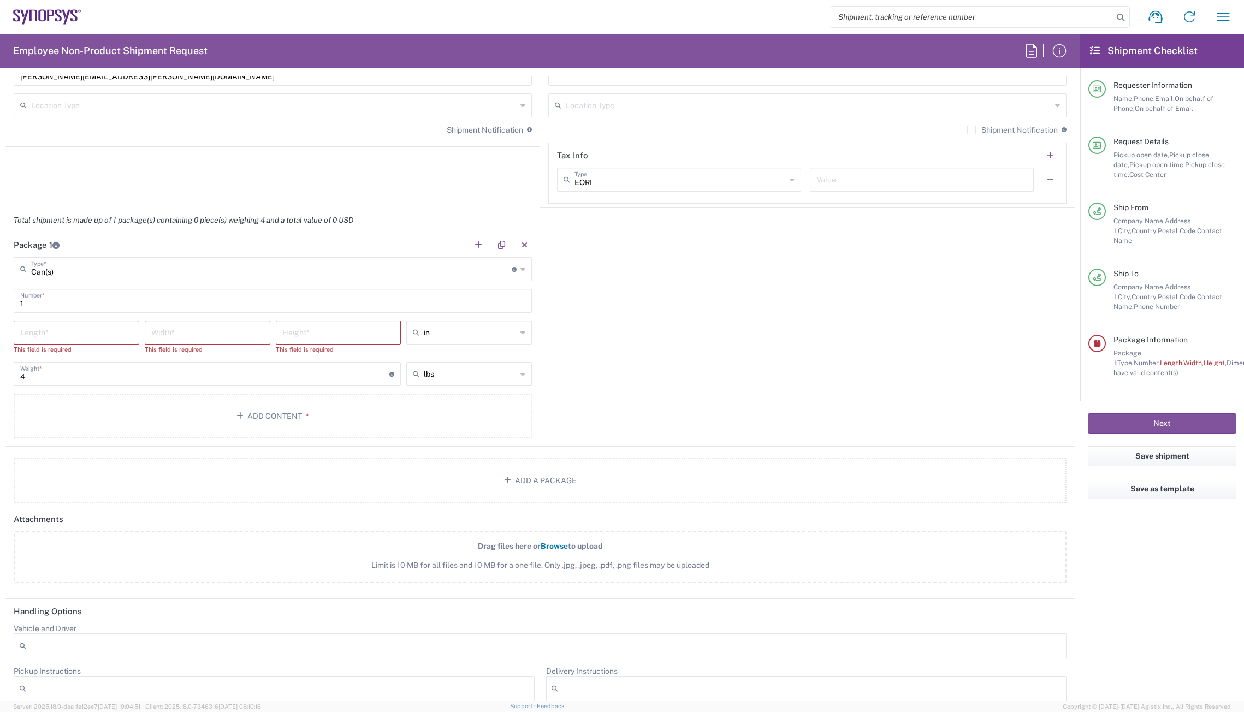
click at [84, 332] on input "number" at bounding box center [76, 331] width 113 height 19
click at [480, 337] on input "text" at bounding box center [470, 332] width 93 height 17
click at [426, 373] on span "cm" at bounding box center [466, 374] width 122 height 17
type input "cm"
click at [447, 374] on input "text" at bounding box center [470, 373] width 93 height 17
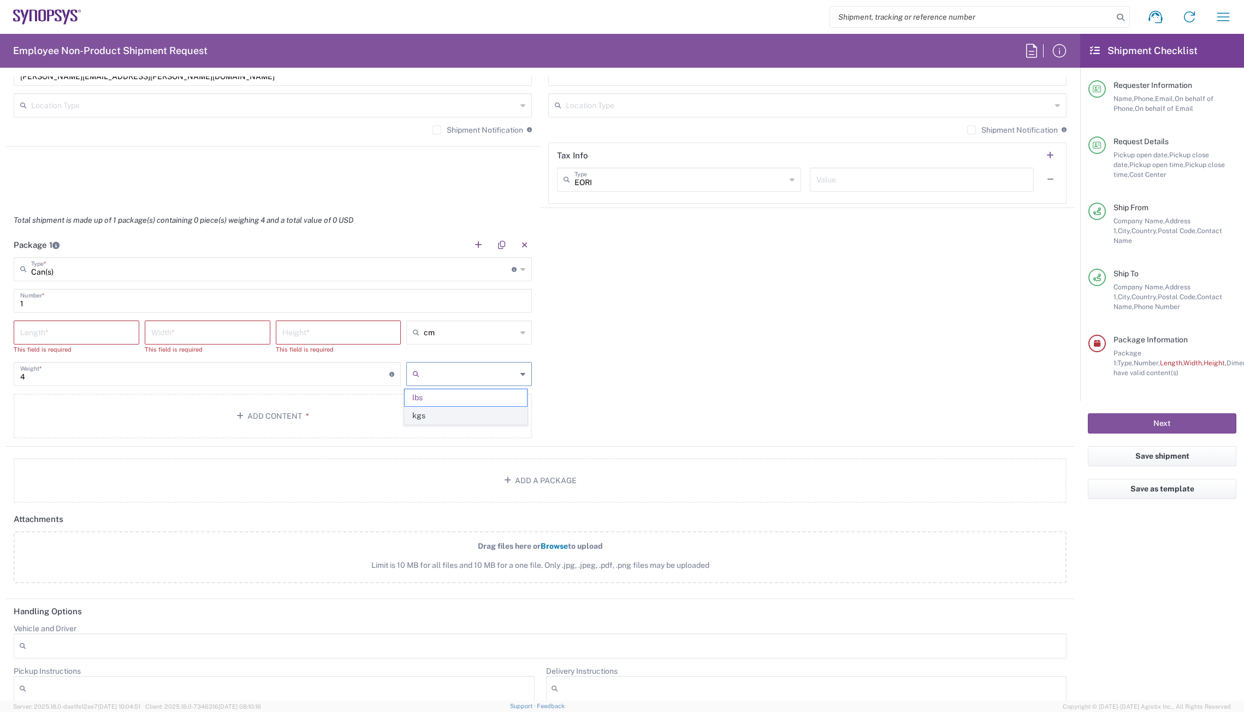
click at [442, 411] on span "kgs" at bounding box center [466, 416] width 122 height 17
type input "1.81"
type input "kgs"
click at [617, 356] on div "Package 1 Can(s) Type * Material used to package goods Bale(s) Basket(s) Bolt(s…" at bounding box center [540, 340] width 1070 height 214
click at [107, 334] on input "number" at bounding box center [76, 331] width 113 height 19
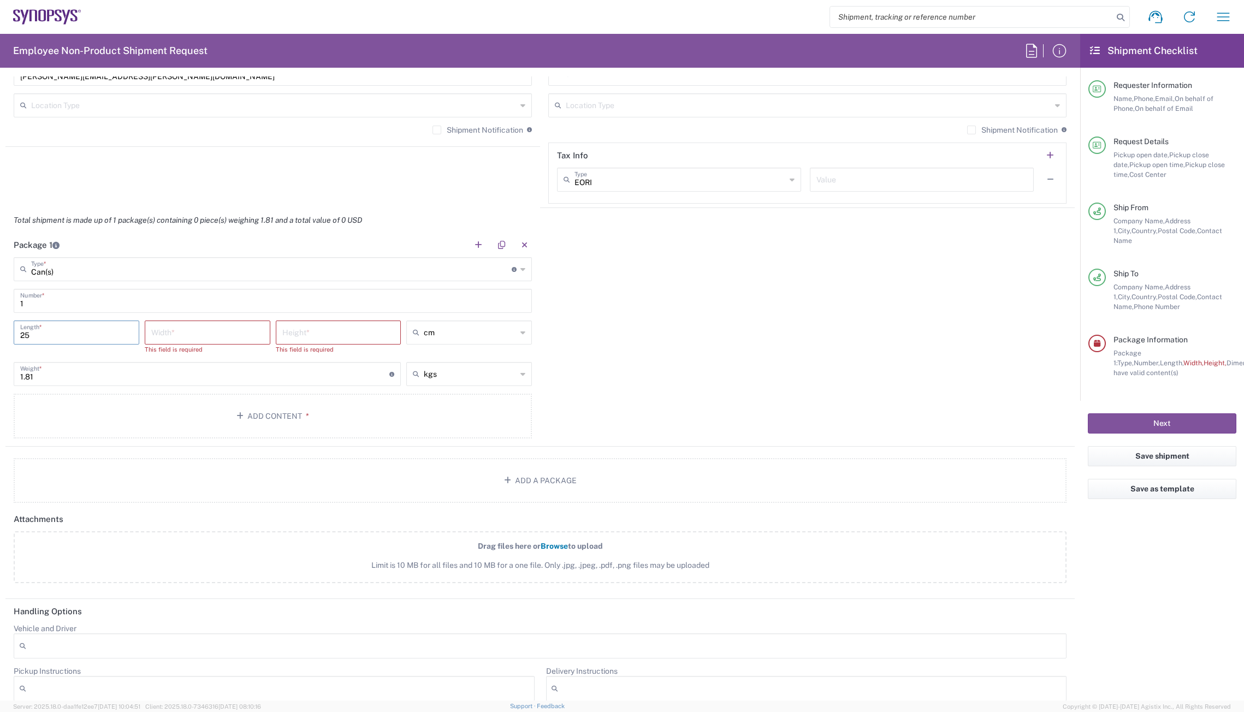
type input "25"
click at [178, 337] on input "number" at bounding box center [207, 331] width 113 height 19
type input "25"
click at [308, 335] on input "number" at bounding box center [338, 331] width 113 height 19
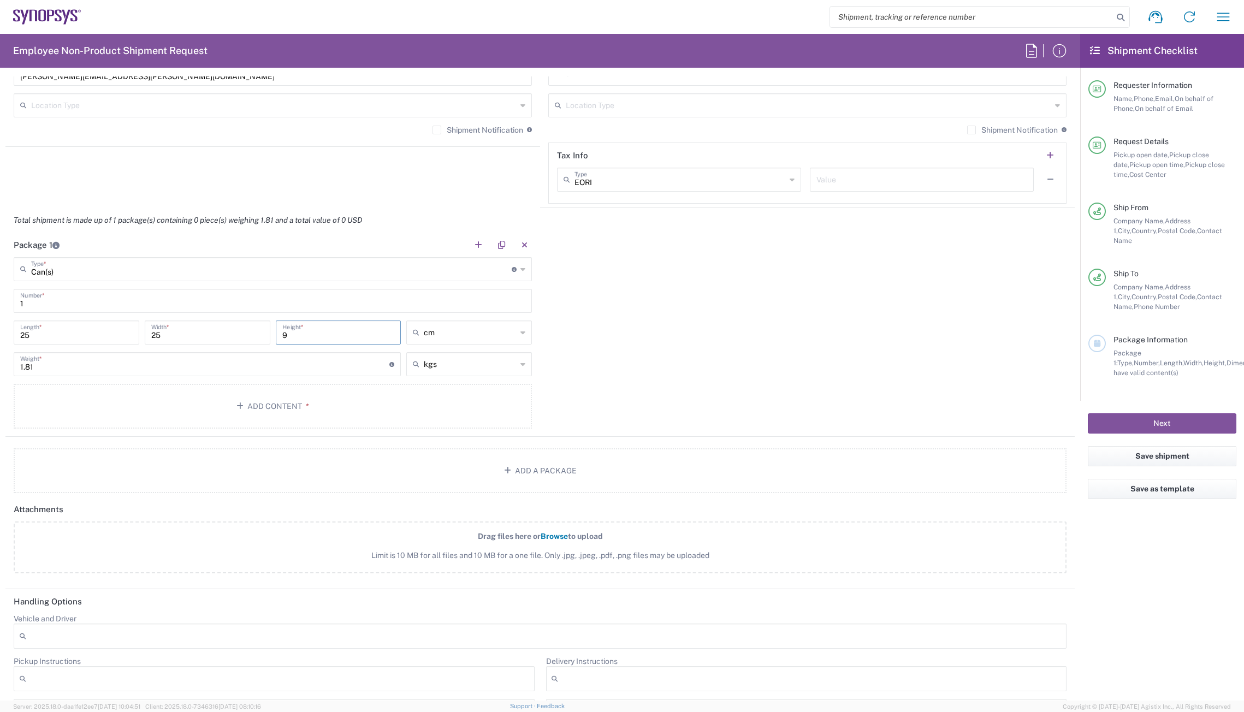
type input "9"
click at [113, 368] on input "1.81" at bounding box center [204, 363] width 369 height 19
drag, startPoint x: 116, startPoint y: 368, endPoint x: 3, endPoint y: 374, distance: 113.8
click at [3, 374] on form "Requester Information Qiaoping Kong Name * 08954196414 Phone * qiaoping@synopsy…" at bounding box center [540, 388] width 1081 height 624
type input "4"
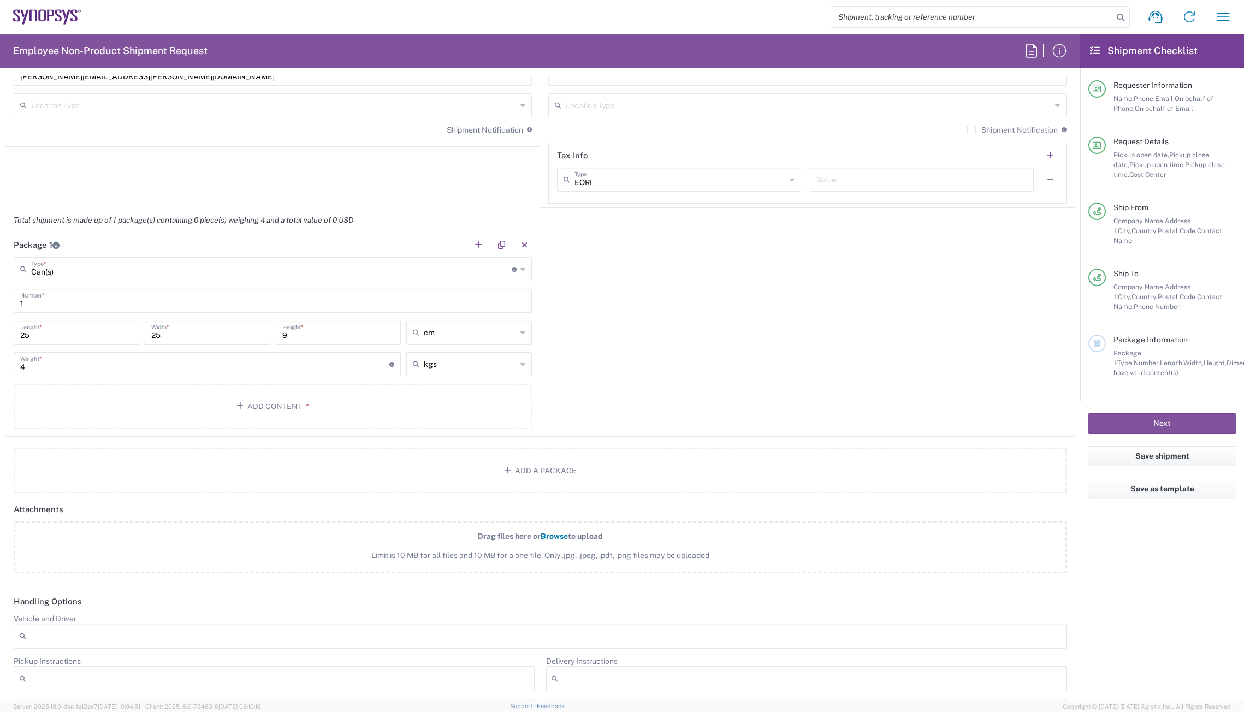
click at [657, 388] on div "Package 1 Can(s) Type * Material used to package goods Bale(s) Basket(s) Bolt(s…" at bounding box center [540, 335] width 1070 height 204
click at [309, 404] on button "Add Content *" at bounding box center [273, 406] width 518 height 45
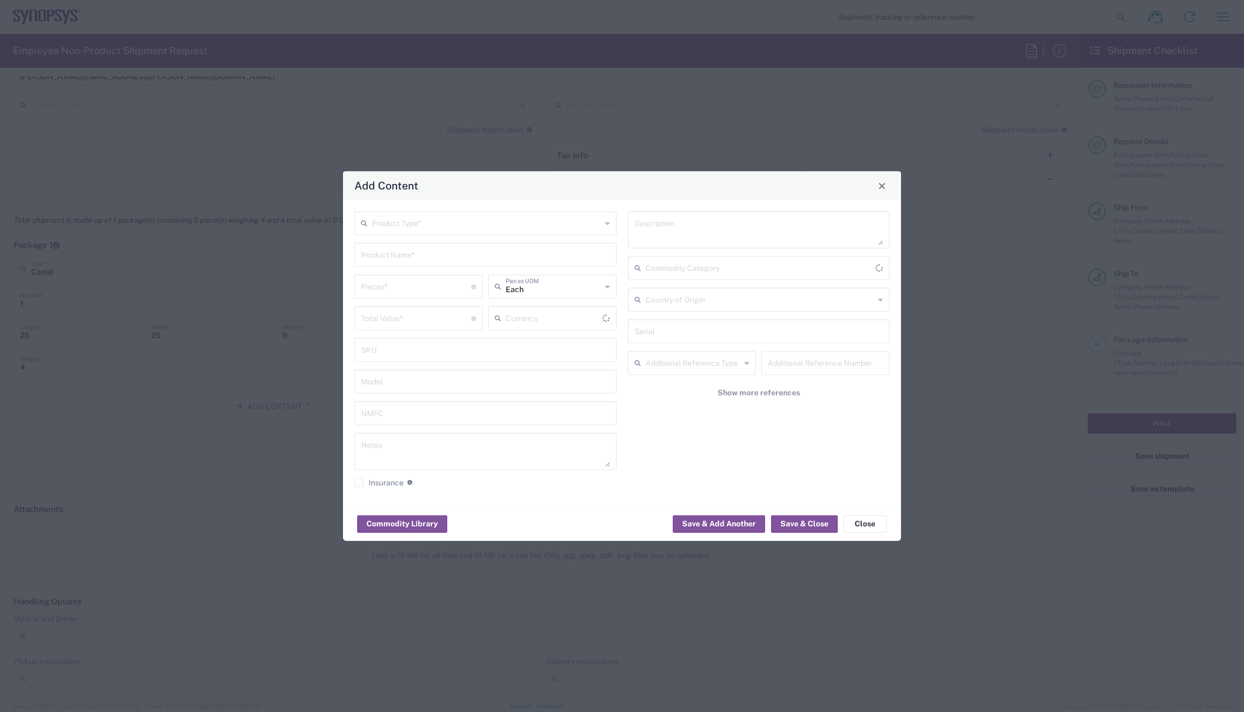
type input "US Dollar"
click at [478, 217] on input "text" at bounding box center [486, 222] width 229 height 19
click at [454, 263] on span "General Commodity" at bounding box center [486, 265] width 260 height 17
type input "General Commodity"
click at [419, 254] on input "text" at bounding box center [485, 254] width 249 height 19
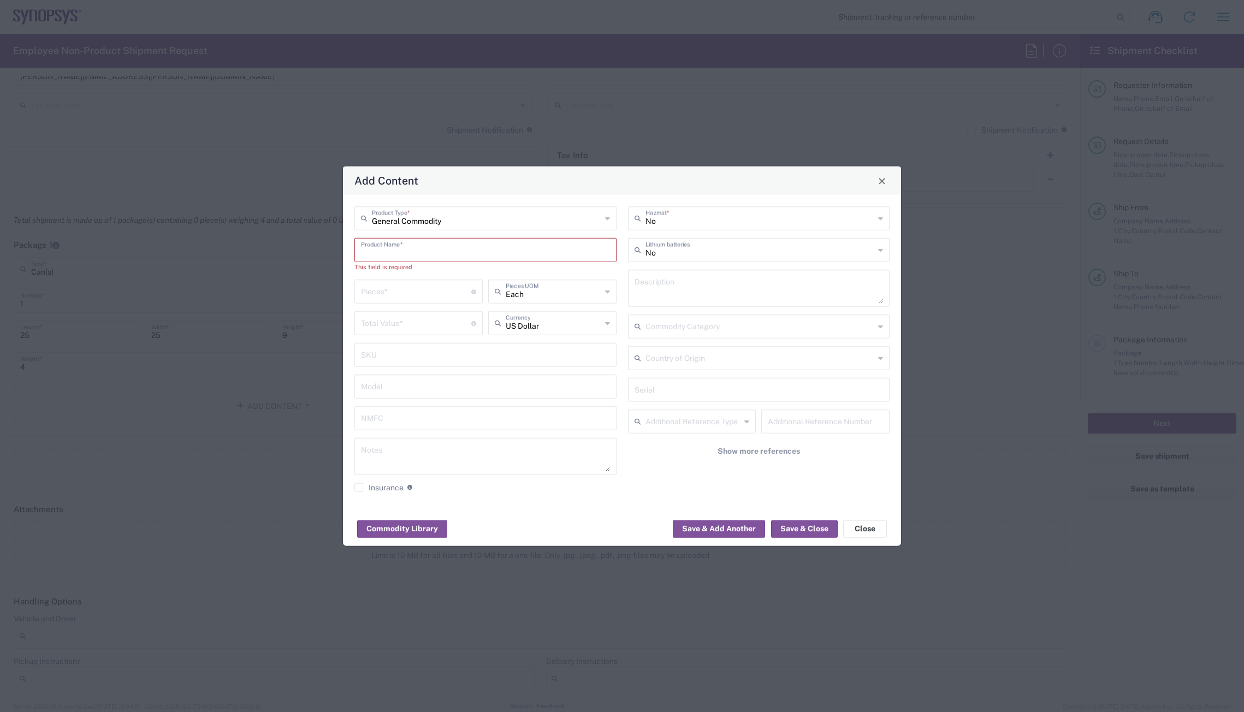
click at [410, 253] on input "text" at bounding box center [485, 249] width 249 height 19
paste input "Tischdecke"
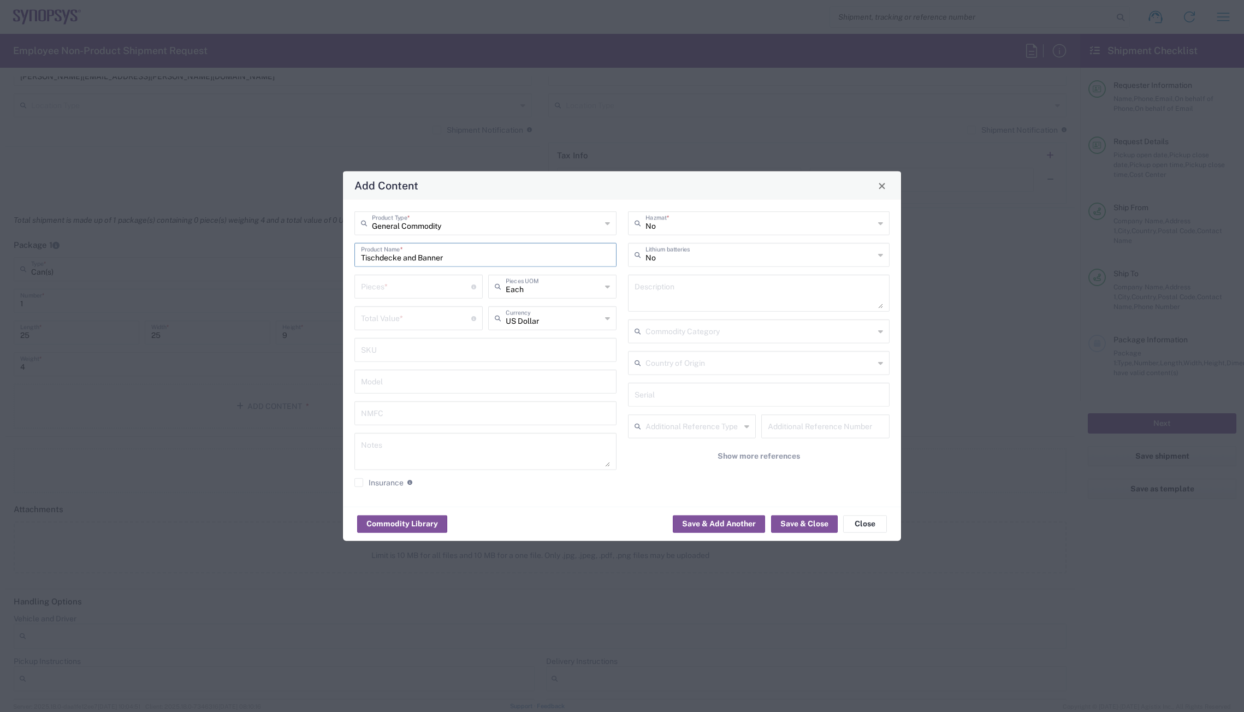
type input "Tischdecke and Banner"
click at [493, 200] on div "General Commodity Product Type * Tischdecke and Banner Product Name * Pieces * …" at bounding box center [622, 353] width 558 height 307
click at [409, 290] on input "number" at bounding box center [416, 285] width 110 height 19
type input "1"
click at [400, 322] on input "number" at bounding box center [416, 317] width 110 height 19
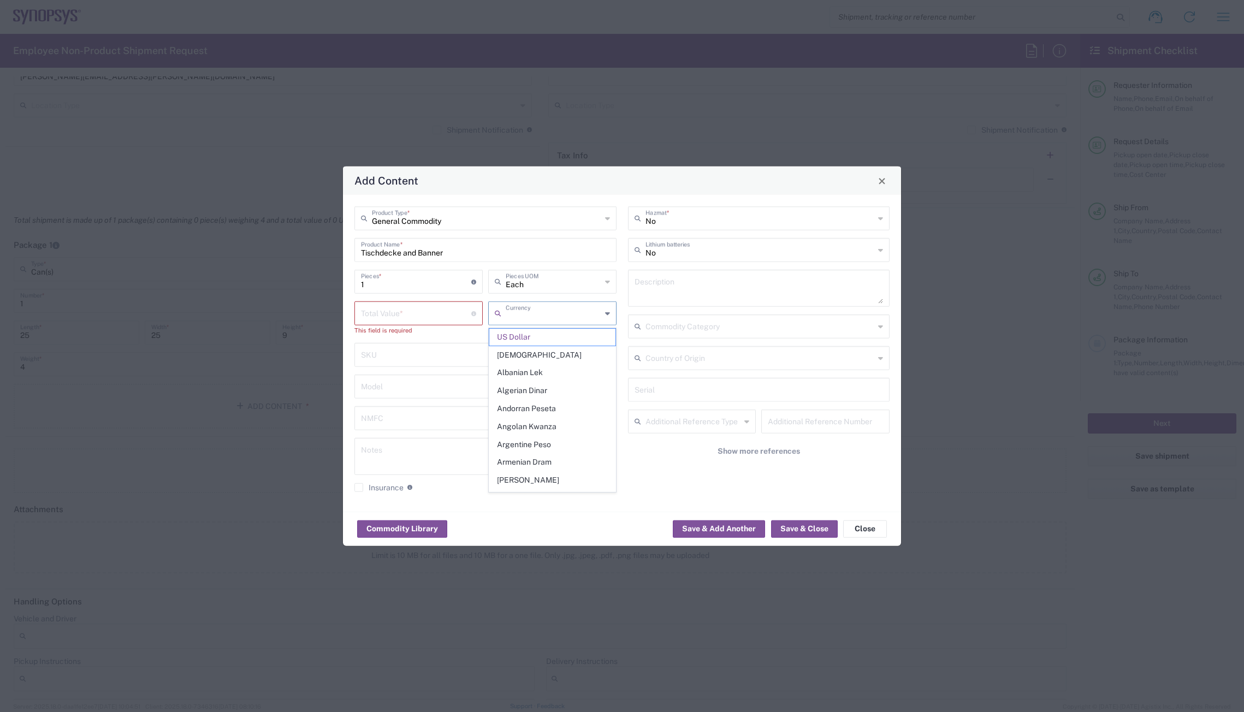
click at [556, 322] on div "Currency" at bounding box center [552, 314] width 128 height 24
click at [539, 340] on span "Euro" at bounding box center [552, 337] width 126 height 17
type input "Euro"
click at [393, 314] on input "number" at bounding box center [416, 312] width 110 height 19
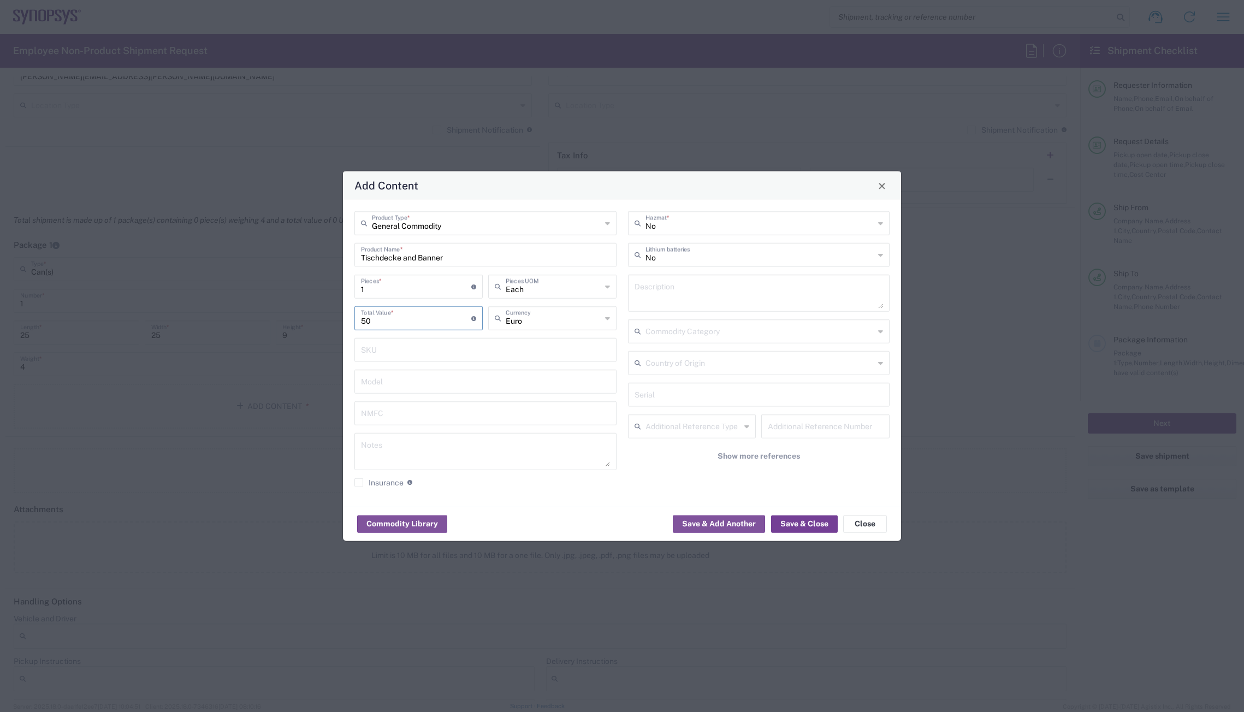
type input "50"
click at [812, 527] on button "Save & Close" at bounding box center [804, 523] width 67 height 17
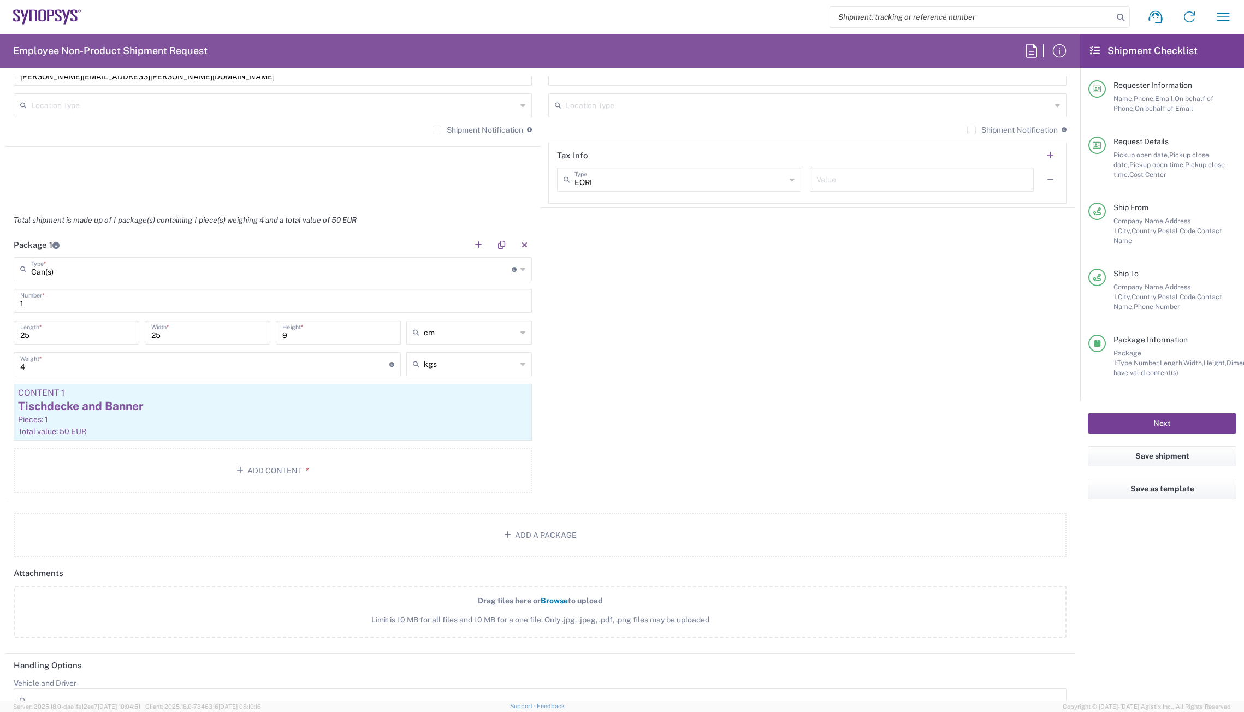
click at [1136, 415] on button "Next" at bounding box center [1162, 424] width 149 height 20
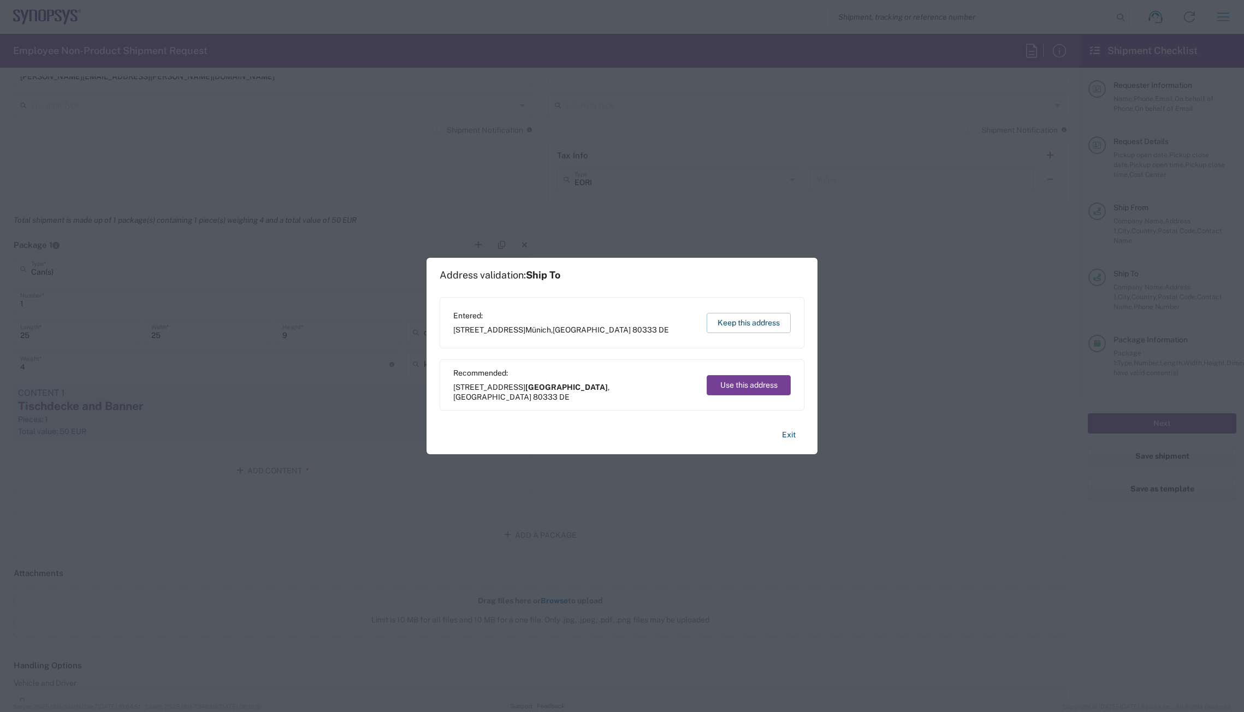
click at [752, 387] on button "Use this address" at bounding box center [749, 385] width 84 height 20
type input "[GEOGRAPHIC_DATA]"
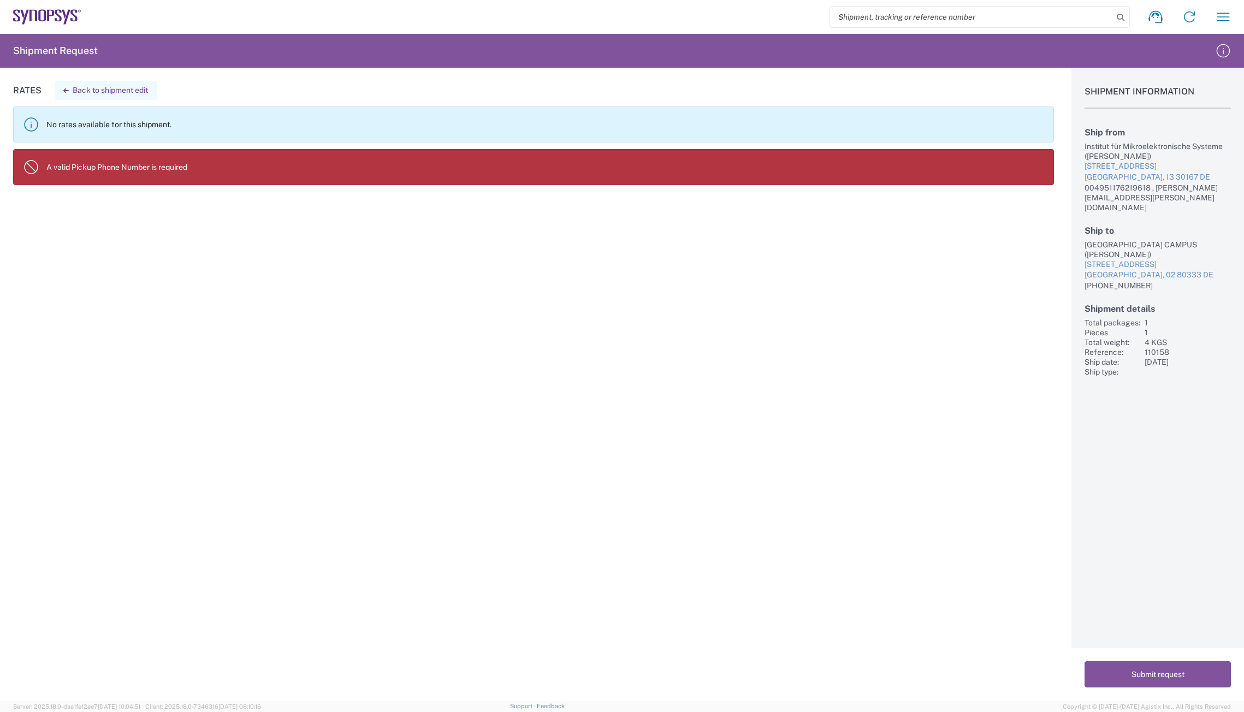
click at [118, 89] on button "Back to shipment edit" at bounding box center [106, 90] width 102 height 19
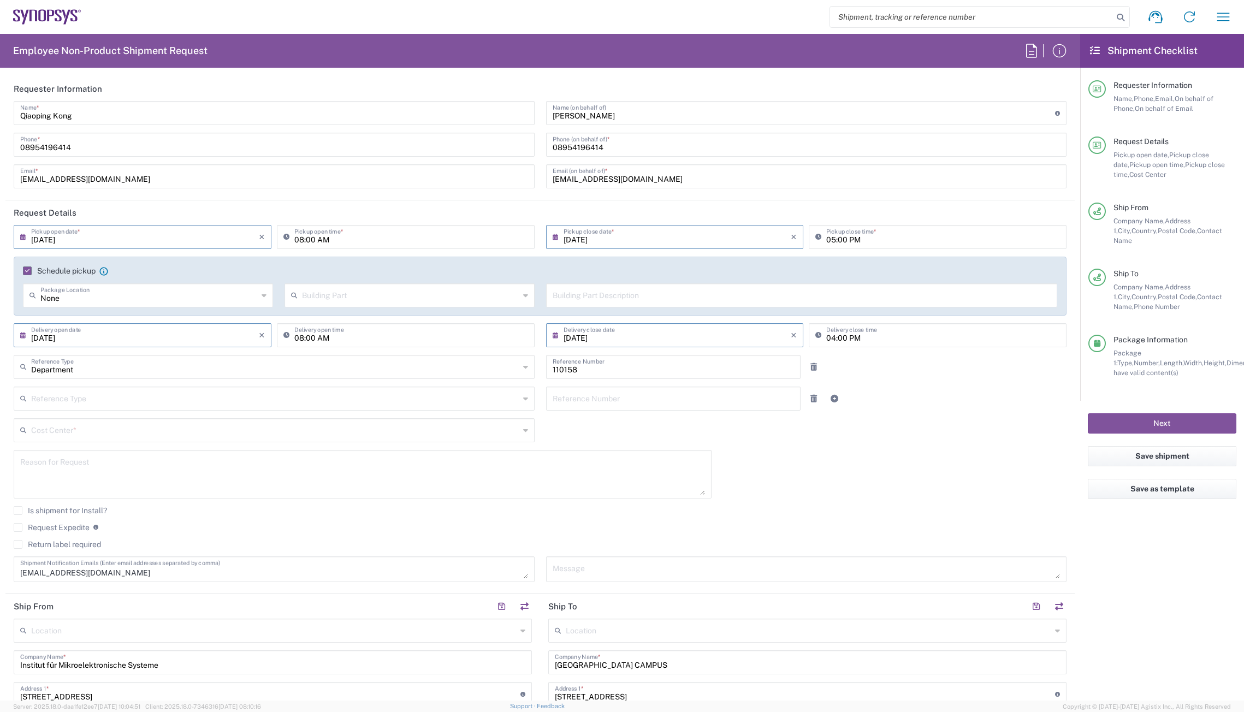
type input "Can(s)"
type input "Saxony"
type input "DE01, FAC, DE02, Munich 110158"
type input "[GEOGRAPHIC_DATA]"
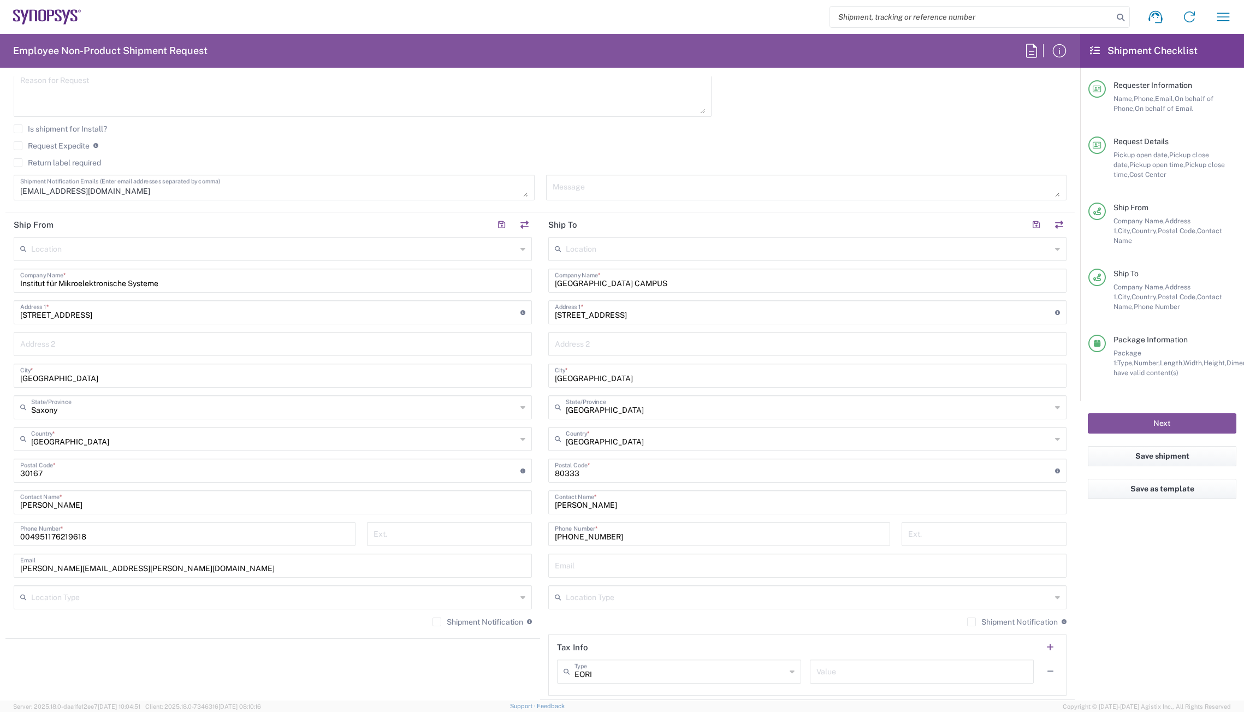
scroll to position [492, 0]
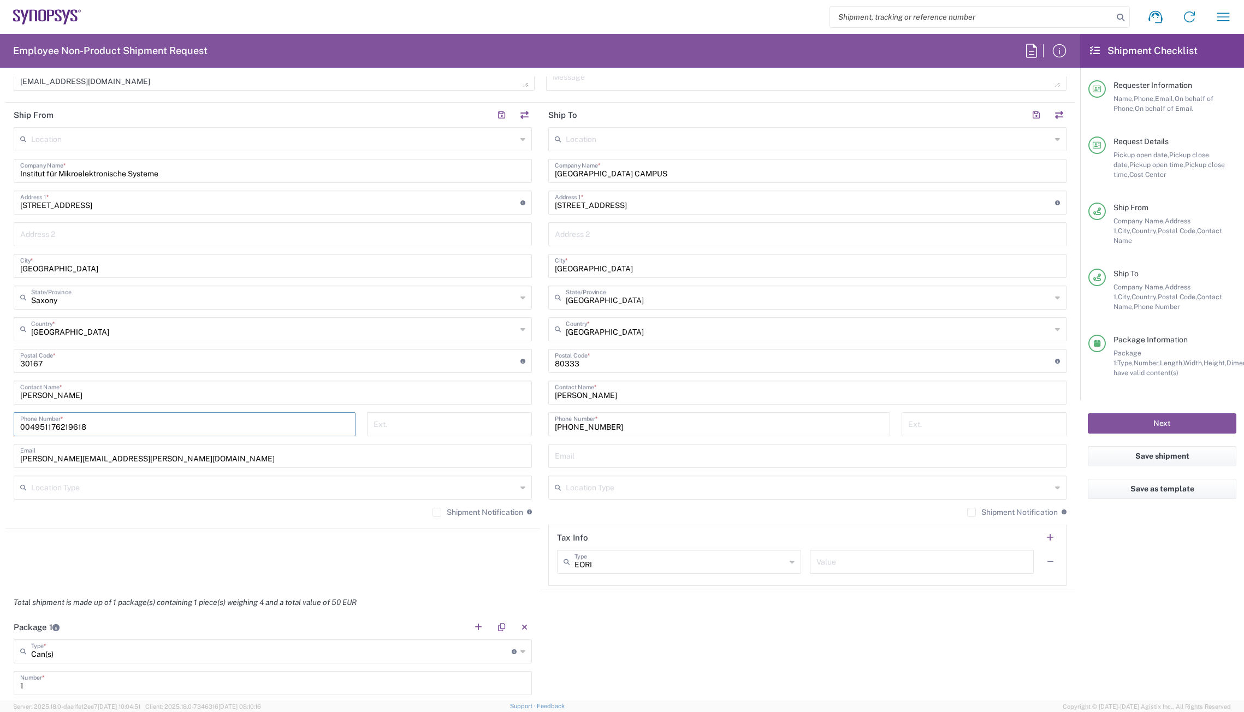
click at [103, 427] on input "004951176219618" at bounding box center [184, 423] width 329 height 19
drag, startPoint x: 27, startPoint y: 428, endPoint x: -3, endPoint y: 427, distance: 29.5
click at [0, 427] on html "Shipment request Shipment tracking Employee non-product shipment request My shi…" at bounding box center [622, 356] width 1244 height 712
click at [106, 427] on input "+4951176219618" at bounding box center [184, 423] width 329 height 19
type input "+4951176219618"
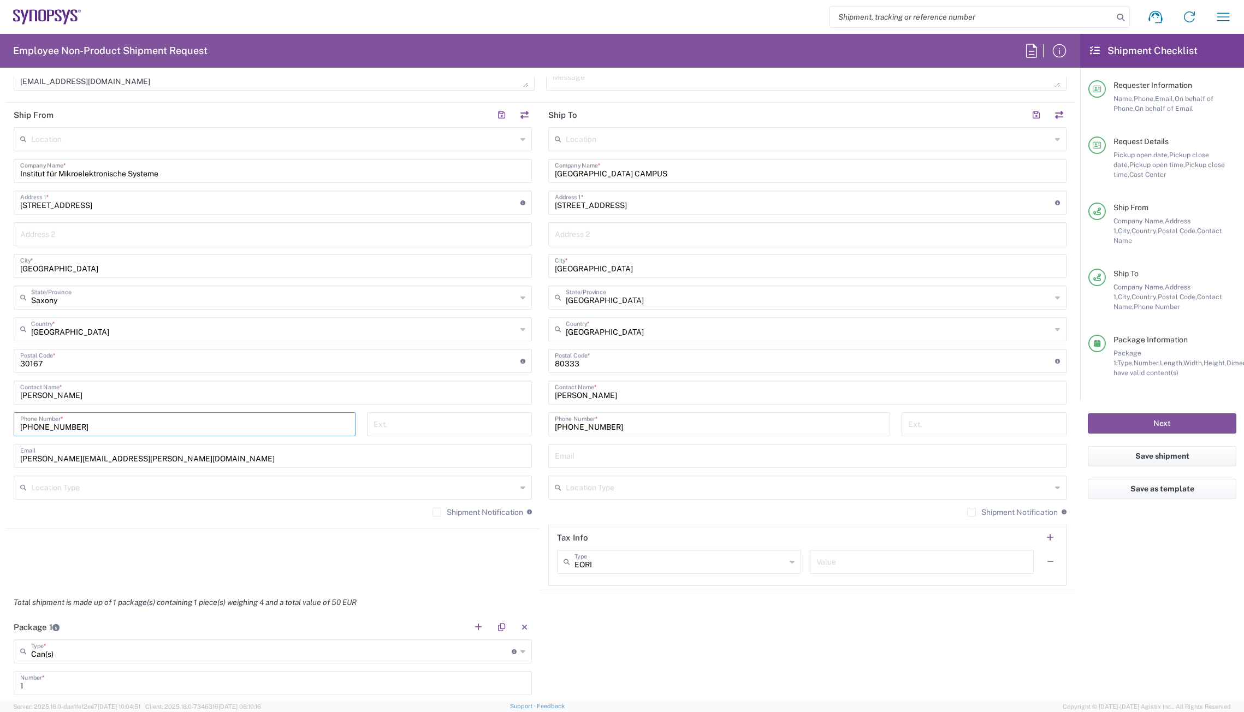
click at [579, 426] on input "+49 89-289-22937" at bounding box center [719, 423] width 329 height 19
click at [595, 430] on input "+49 89289-22937" at bounding box center [719, 423] width 329 height 19
click at [640, 427] on input "+49 8928922937" at bounding box center [719, 423] width 329 height 19
click at [566, 428] on input "+49 8928922937" at bounding box center [719, 423] width 329 height 19
type input "+498928922937"
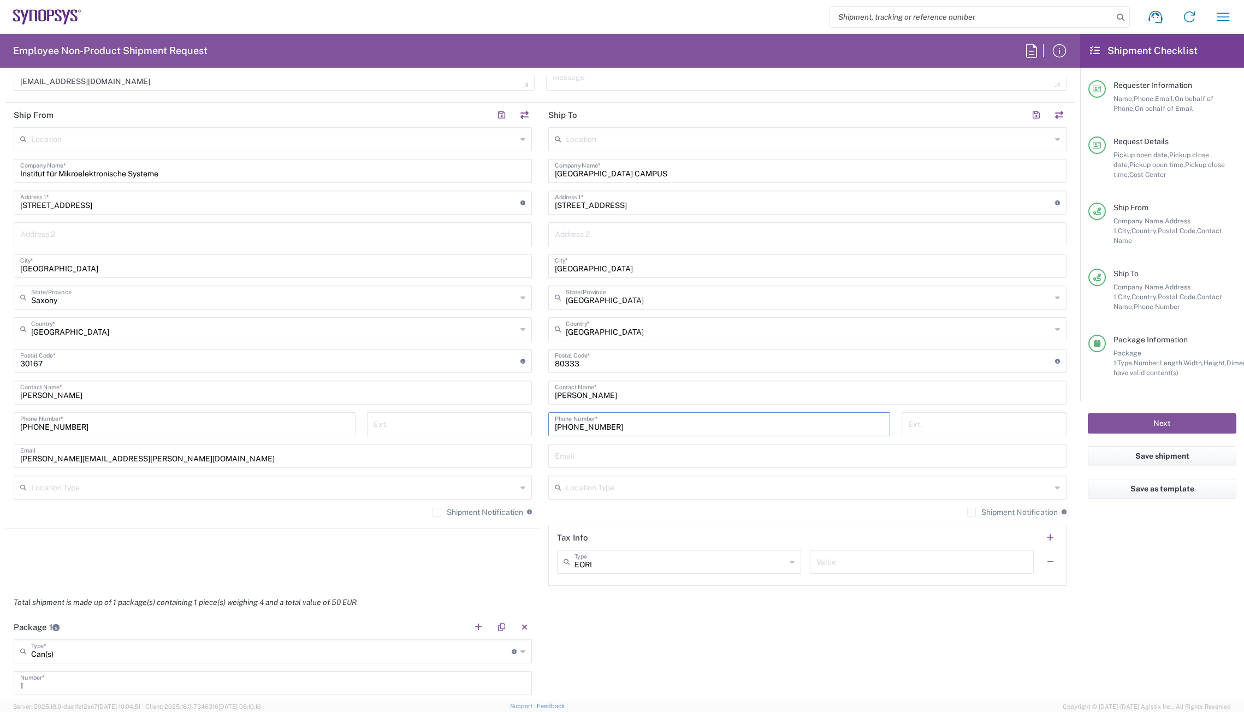
click at [598, 441] on div "+498928922937 Phone Number *" at bounding box center [719, 428] width 353 height 32
click at [1185, 416] on button "Next" at bounding box center [1162, 424] width 149 height 20
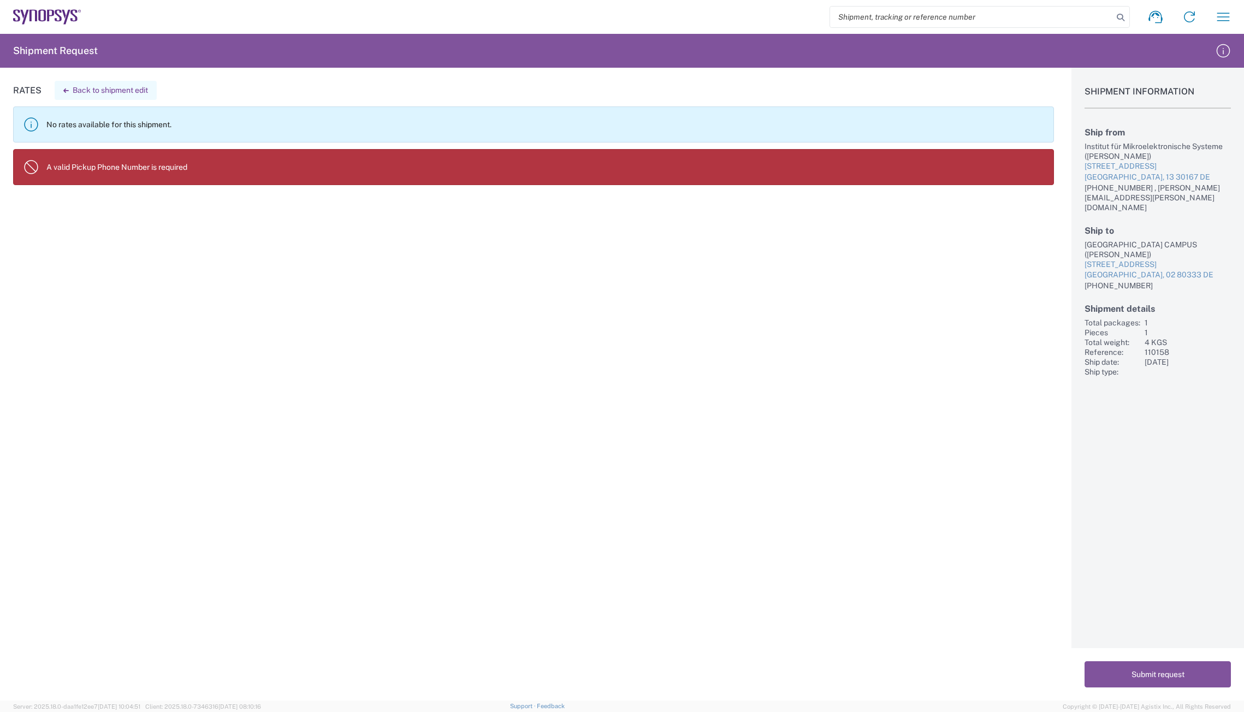
click at [117, 92] on button "Back to shipment edit" at bounding box center [106, 90] width 102 height 19
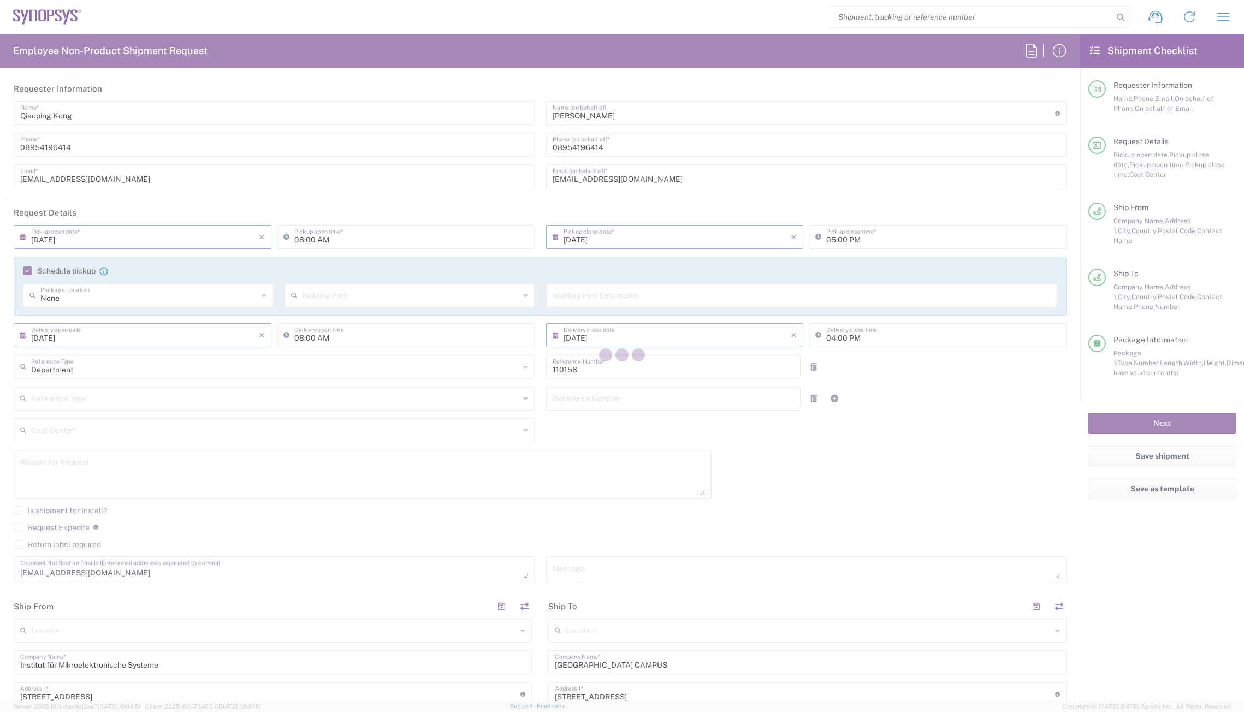
type input "DE01, FAC, DE02, Munich 110158"
type input "Saxony"
type input "Can(s)"
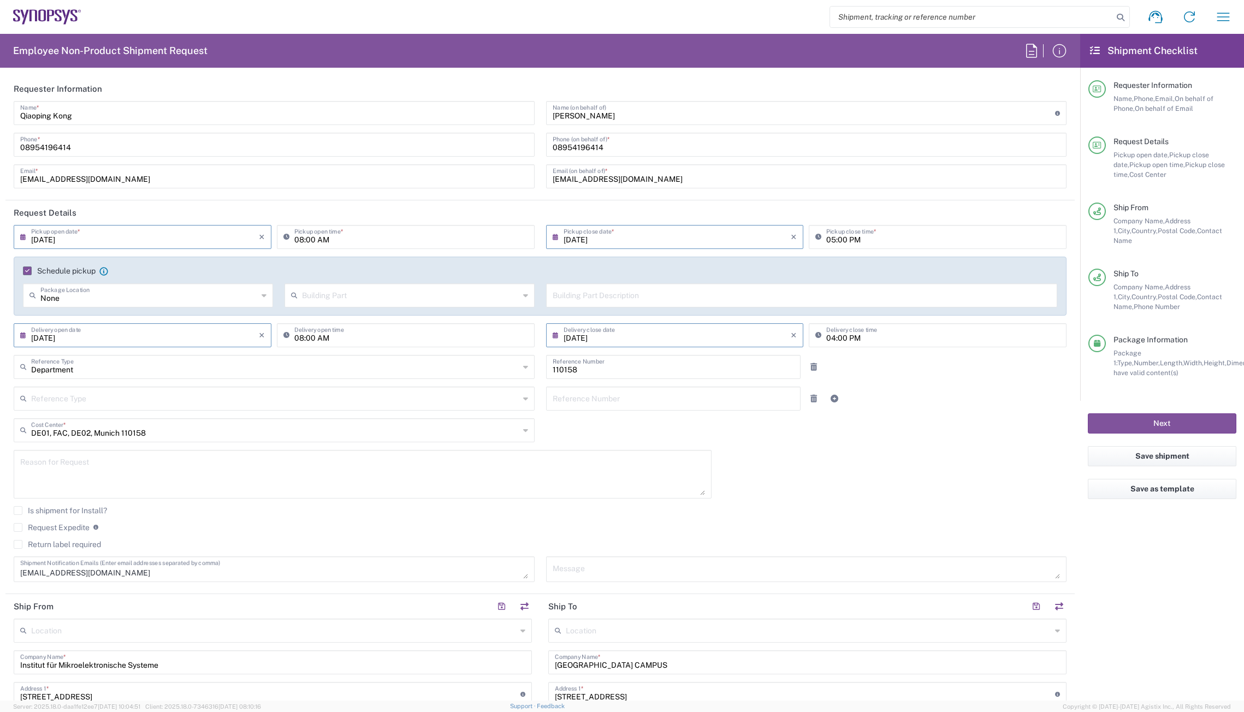
type input "[GEOGRAPHIC_DATA]"
click at [82, 148] on input "08954196414" at bounding box center [274, 143] width 508 height 19
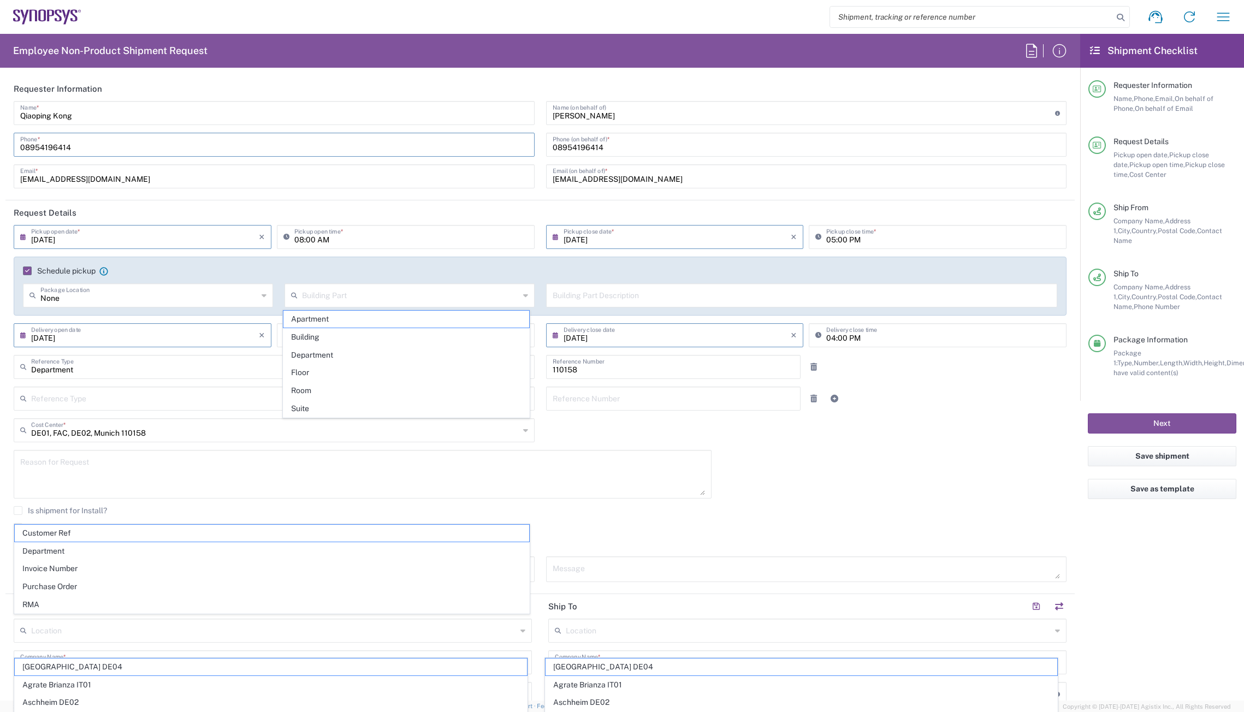
click at [9, 298] on div "Schedule pickup When scheduling a pickup please be sure to meet the following c…" at bounding box center [540, 290] width 1065 height 67
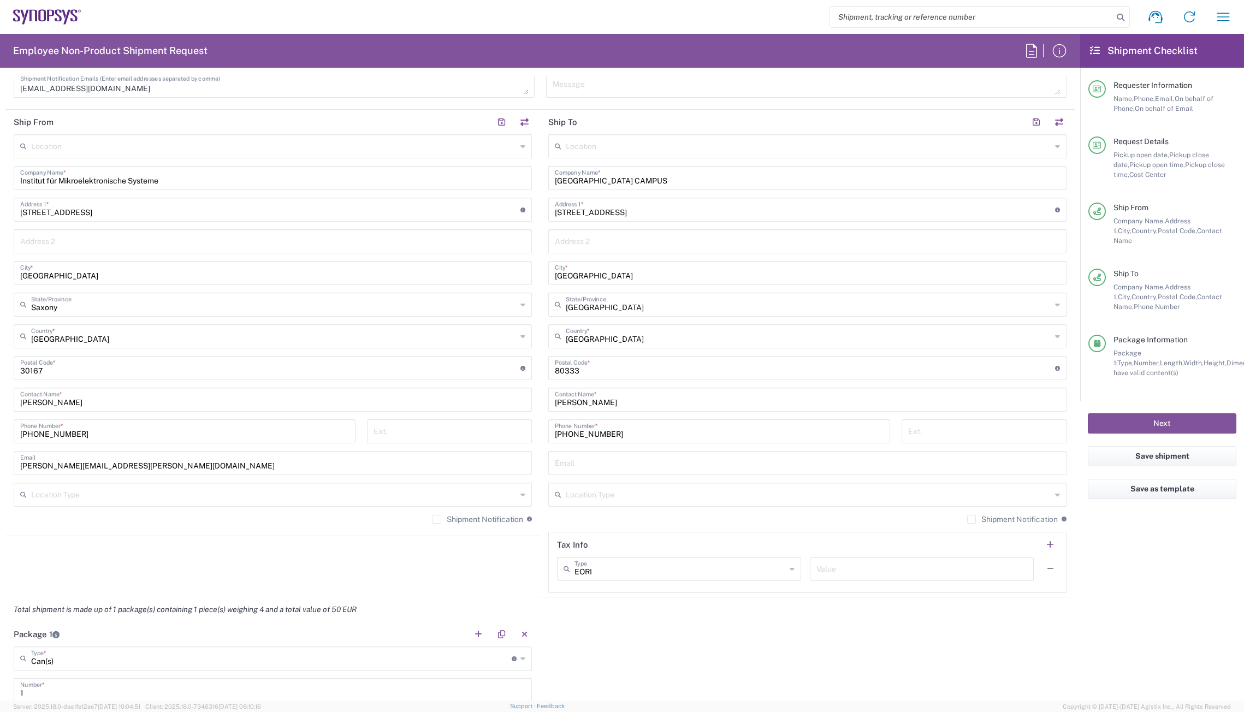
scroll to position [492, 0]
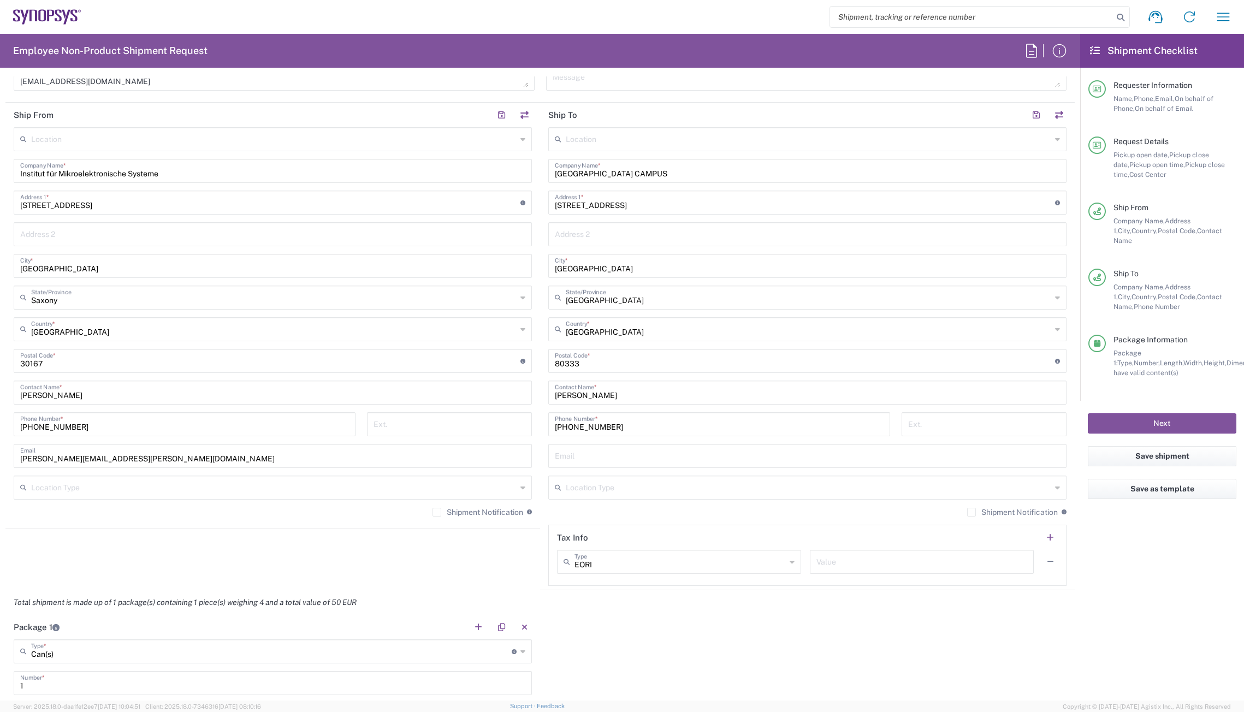
click at [33, 424] on input "+4951176219618" at bounding box center [184, 423] width 329 height 19
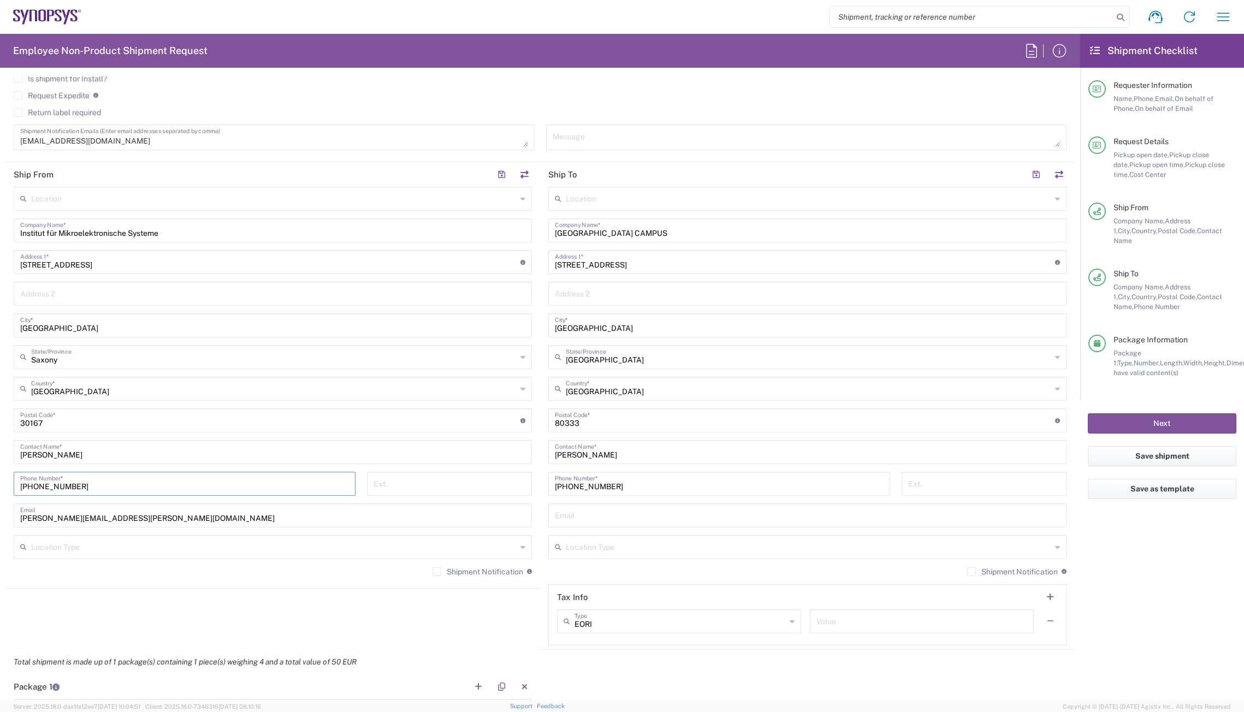
scroll to position [437, 0]
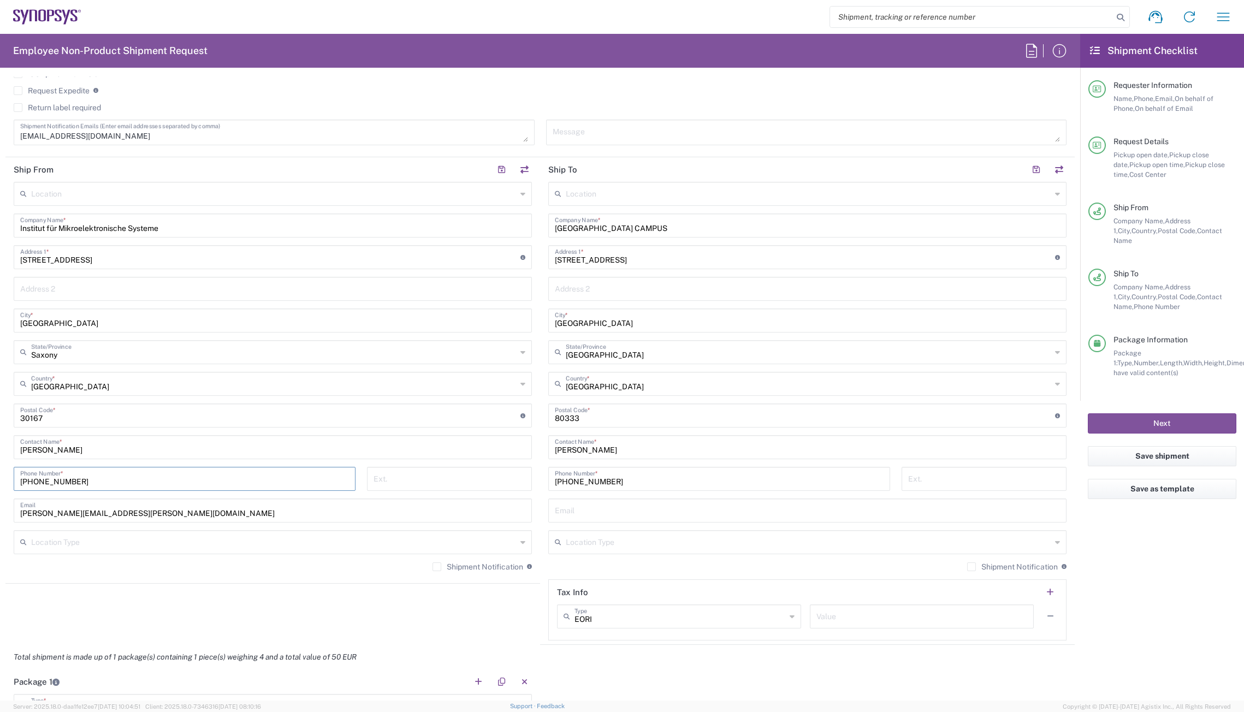
click at [382, 500] on div "nils.stanislawski@ims.uni-hannover.de Email" at bounding box center [273, 511] width 518 height 24
click at [38, 481] on input "+49051176219618" at bounding box center [184, 478] width 329 height 19
click at [33, 480] on input "+490)51176219618" at bounding box center [184, 478] width 329 height 19
type input "+49(0)51176219618"
click at [589, 481] on input "+498928922937" at bounding box center [719, 478] width 329 height 19
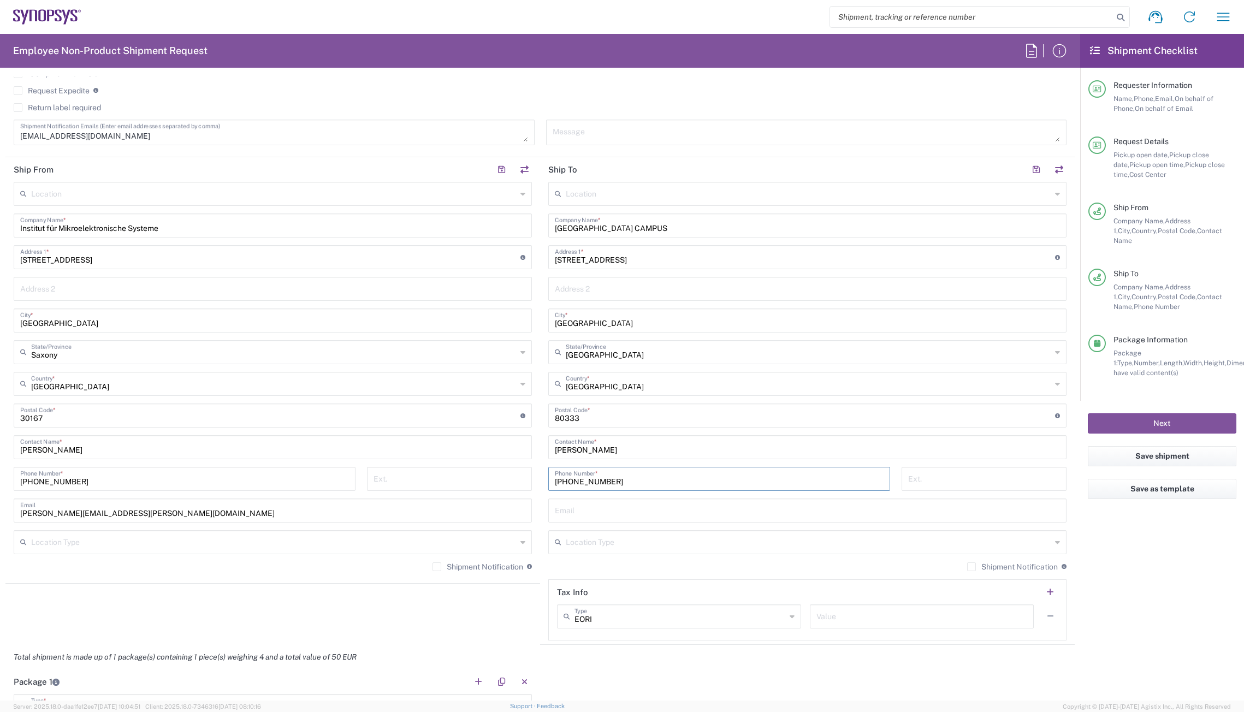
click at [564, 482] on input "+498928922937" at bounding box center [719, 478] width 329 height 19
click at [638, 480] on input "+49(0)8928922937" at bounding box center [719, 478] width 329 height 19
click at [585, 481] on input "+49(0)8928922937" at bounding box center [719, 478] width 329 height 19
click at [599, 480] on input "+49(0)89 28922937" at bounding box center [719, 478] width 329 height 19
click at [629, 481] on input "+49(0)89 289 22937" at bounding box center [719, 478] width 329 height 19
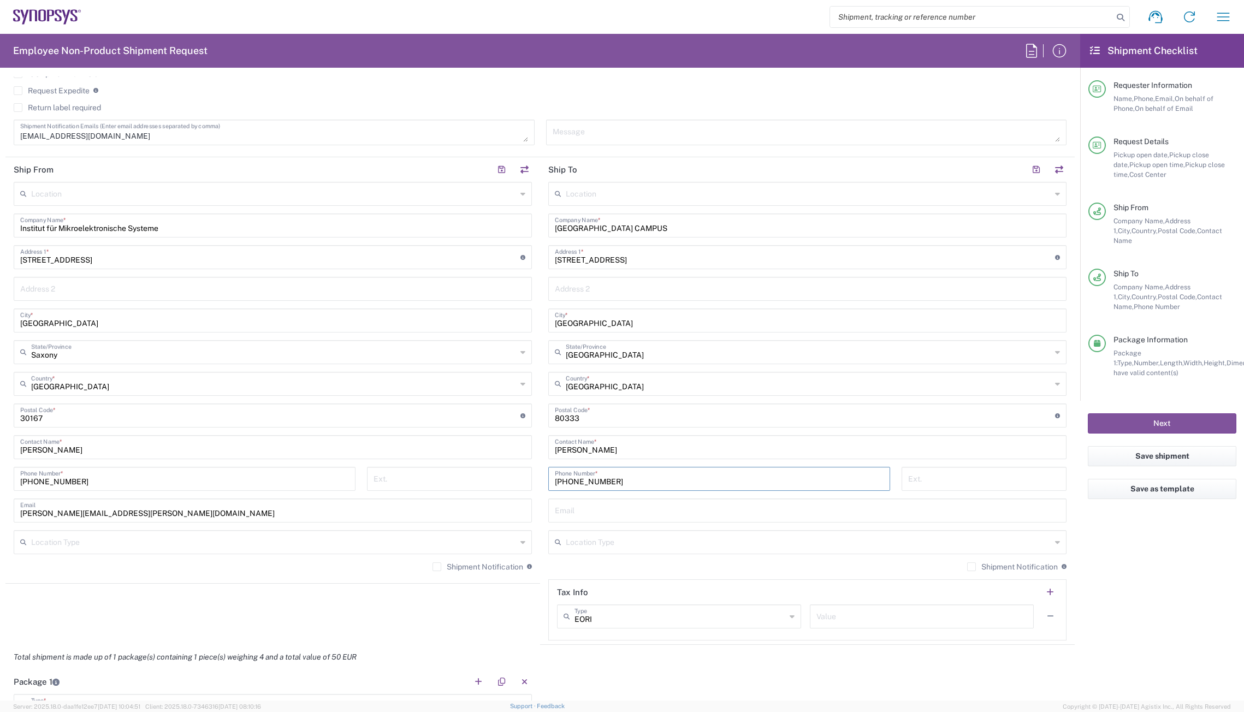
type input "+49(0)89 289 22937"
click at [50, 485] on input "+49(0)51176219618" at bounding box center [184, 478] width 329 height 19
click at [64, 481] on input "+49(0)51 176219618" at bounding box center [184, 478] width 329 height 19
click at [128, 481] on input "+49(0)51 176 219618" at bounding box center [184, 478] width 329 height 19
type input "+49(0)51 176 219618"
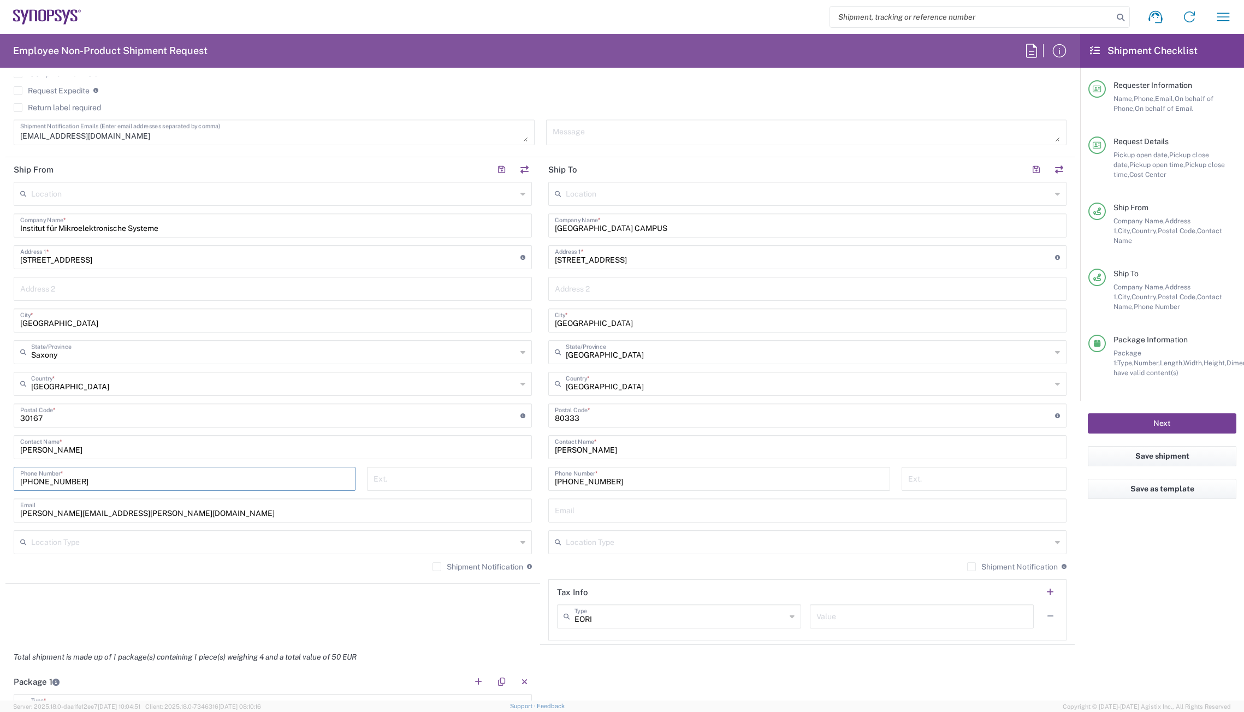
click at [1186, 414] on button "Next" at bounding box center [1162, 424] width 149 height 20
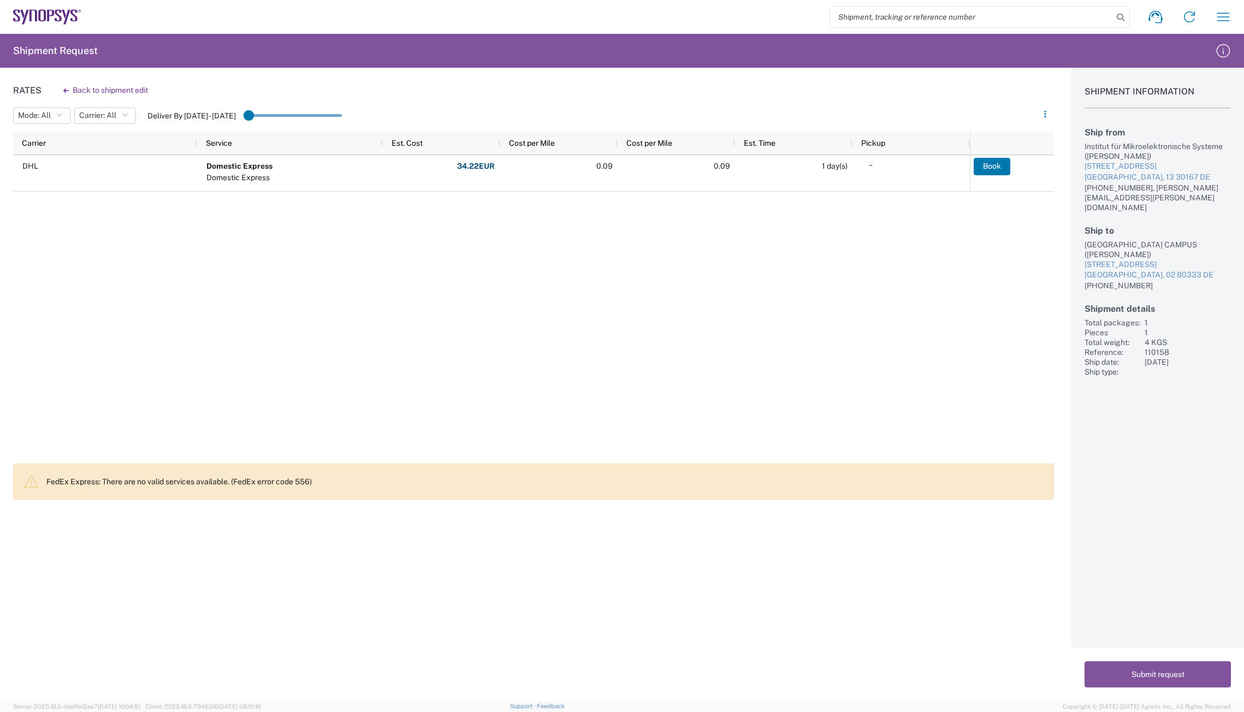
click at [208, 396] on div "DHL Domestic Express Domestic Express 34.22 EUR Fuel Charge: 7.90 USD Total: 34…" at bounding box center [491, 306] width 957 height 302
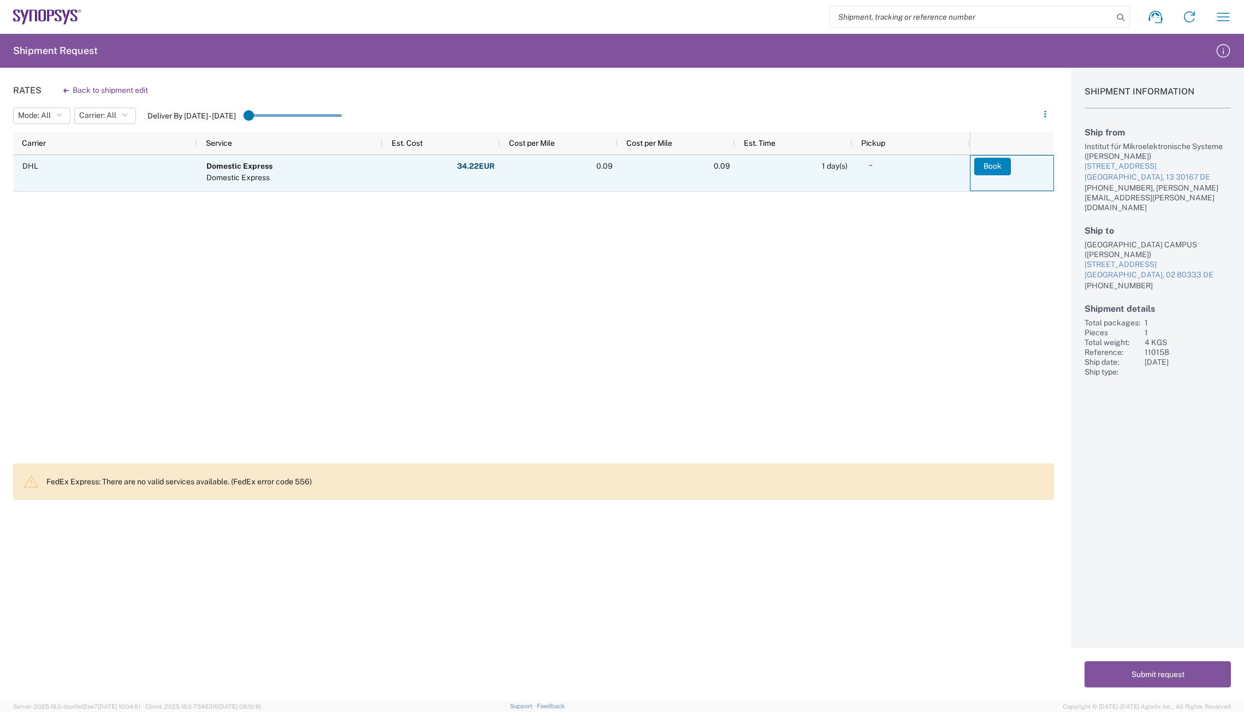
click at [995, 168] on button "Book" at bounding box center [993, 166] width 37 height 17
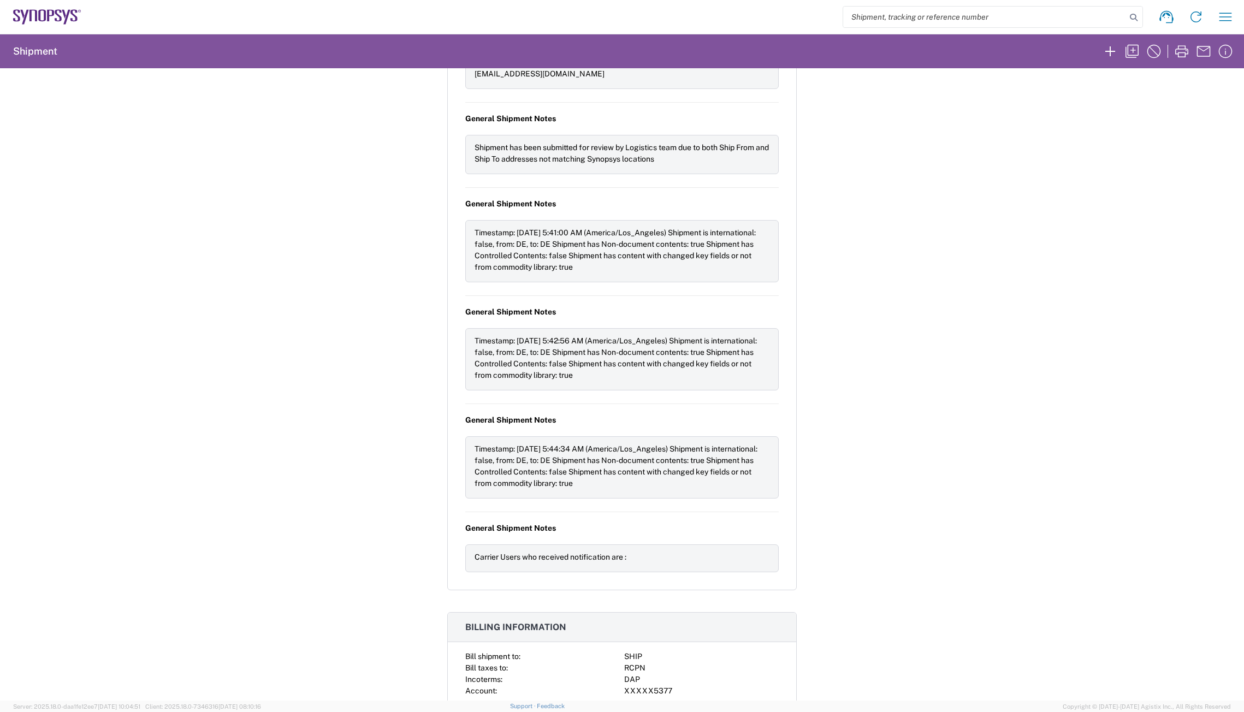
scroll to position [1429, 0]
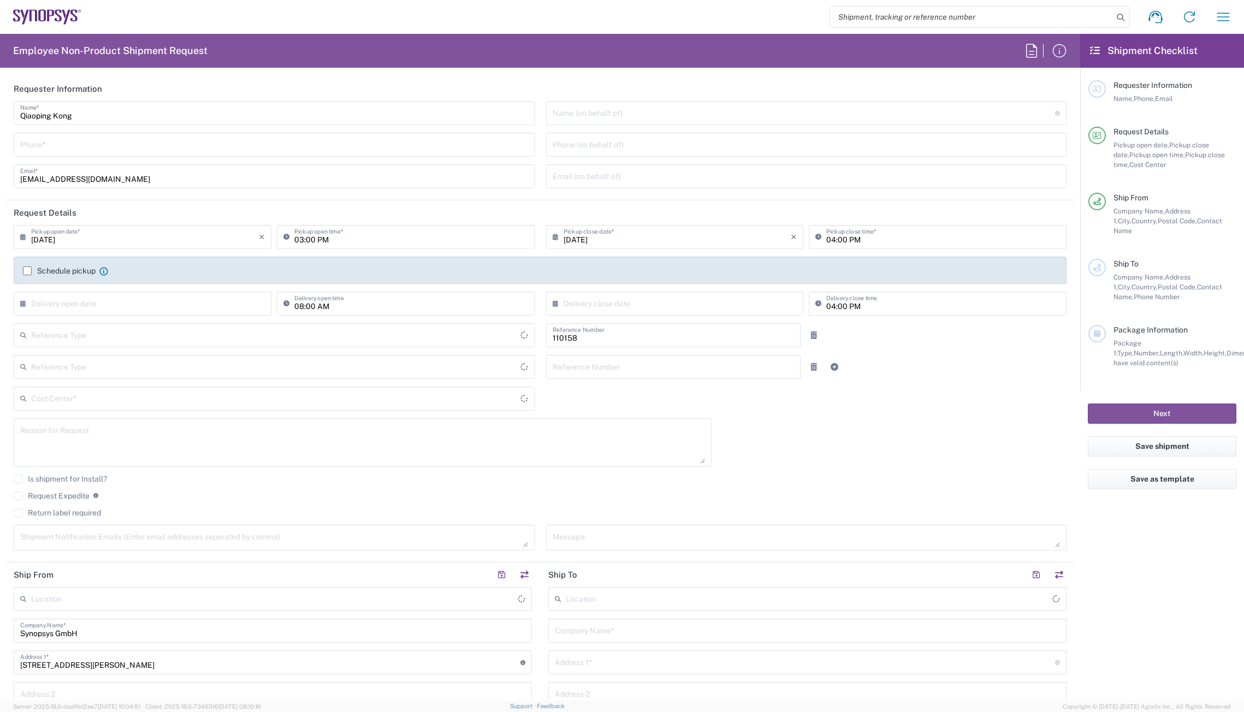
type input "Department"
type input "DE01, FAC, DE02, Munich 110158"
type input "Delivered at Place"
type input "[GEOGRAPHIC_DATA]"
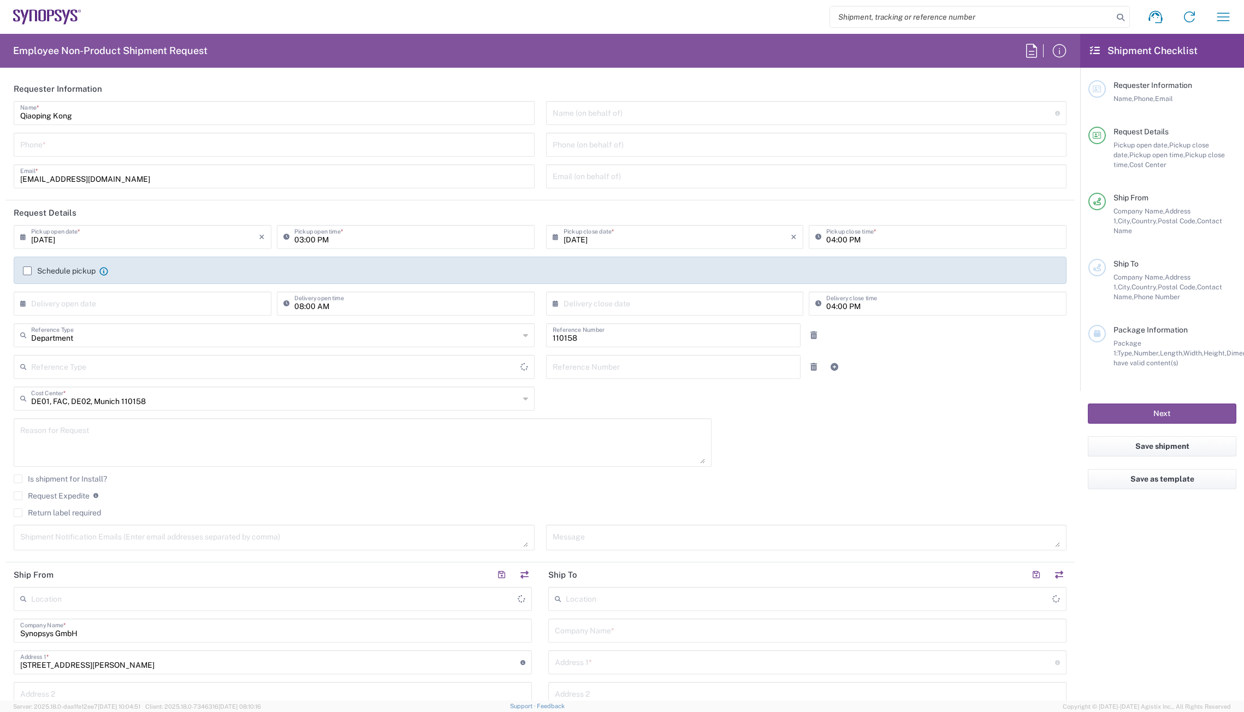
type input "[GEOGRAPHIC_DATA]"
type input "[GEOGRAPHIC_DATA] DE24"
click at [1223, 15] on icon "button" at bounding box center [1223, 16] width 17 height 17
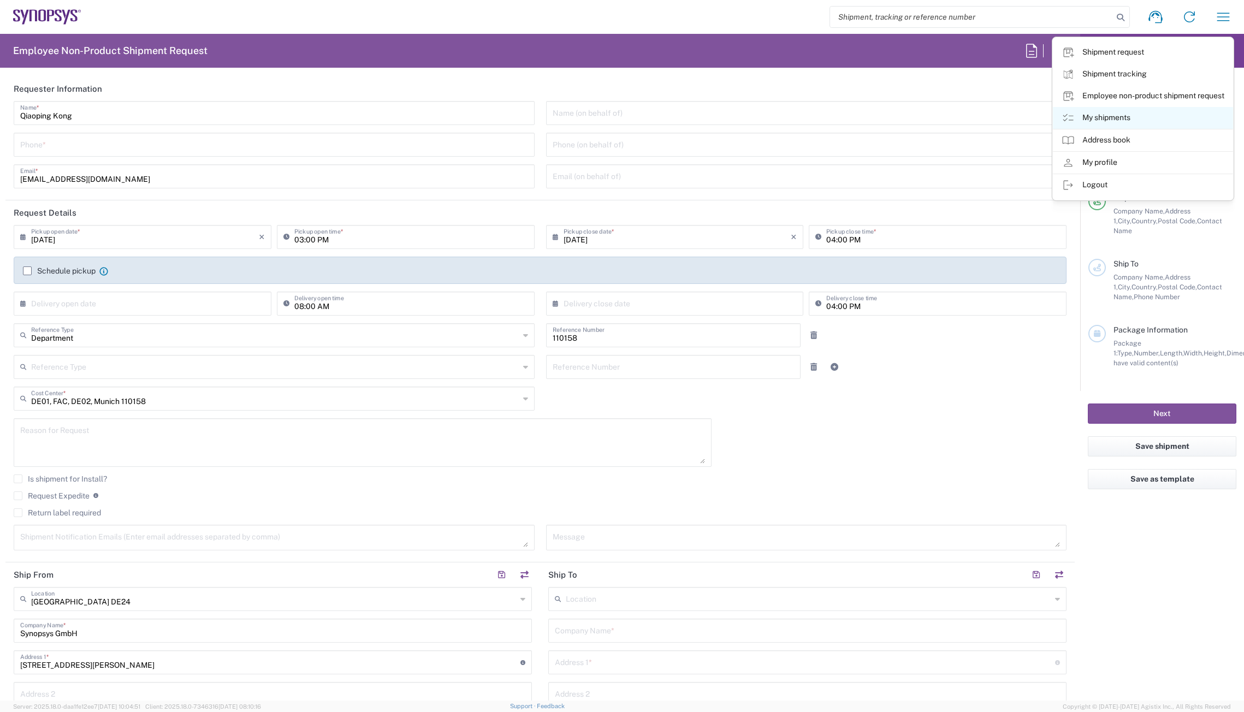
click at [1134, 115] on link "My shipments" at bounding box center [1143, 118] width 180 height 22
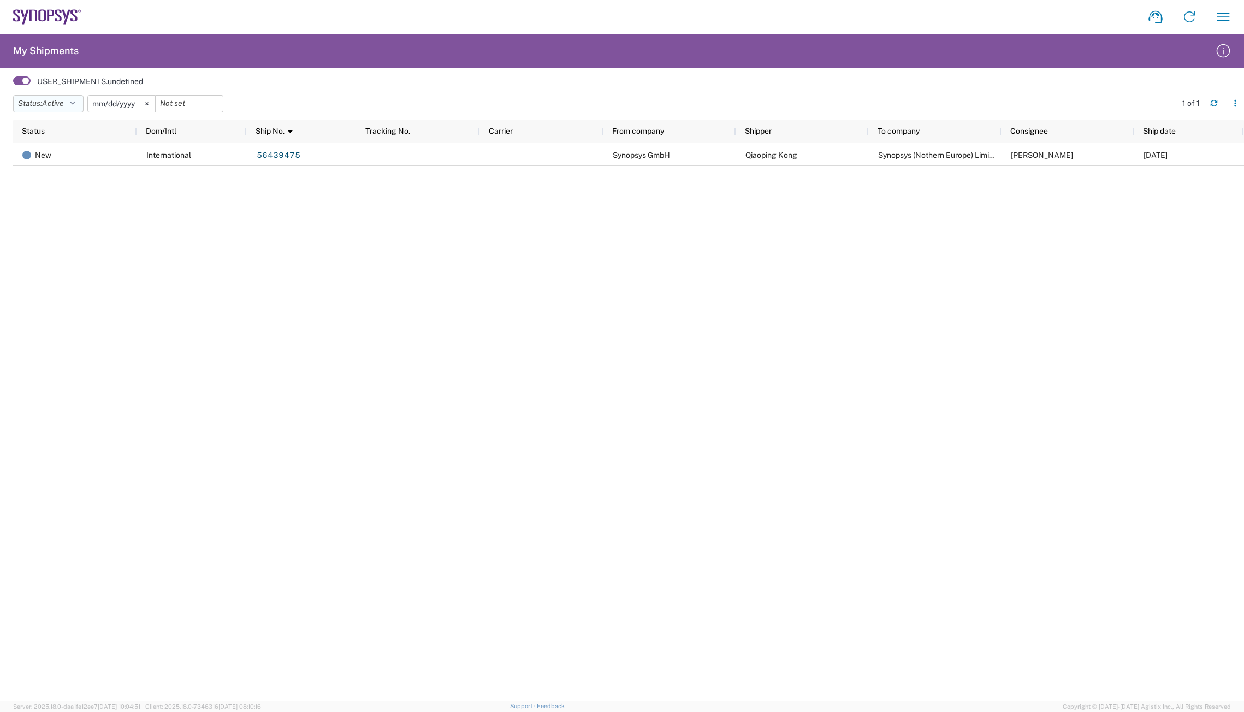
click at [81, 105] on button "Status: Active" at bounding box center [48, 103] width 70 height 17
click at [49, 158] on span "All" at bounding box center [77, 160] width 127 height 17
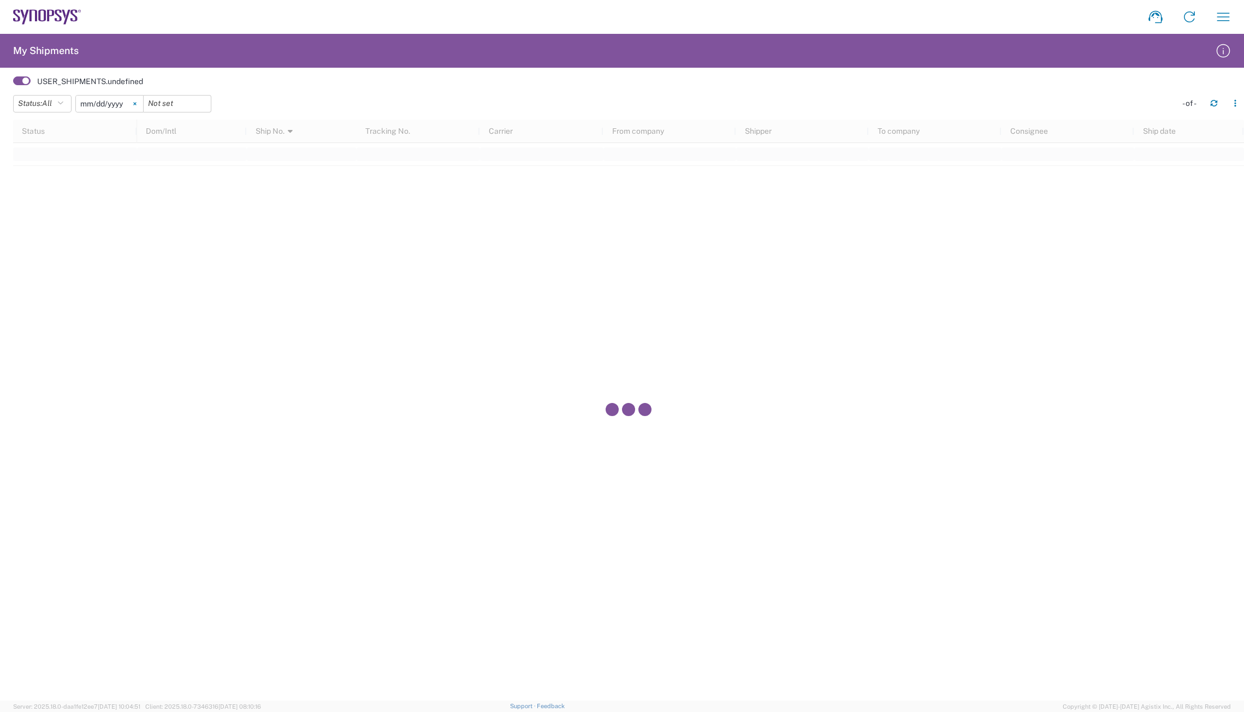
click at [136, 104] on icon at bounding box center [134, 103] width 3 height 3
click at [39, 103] on button "Status: All" at bounding box center [42, 103] width 58 height 17
click at [42, 158] on span "All" at bounding box center [77, 160] width 127 height 17
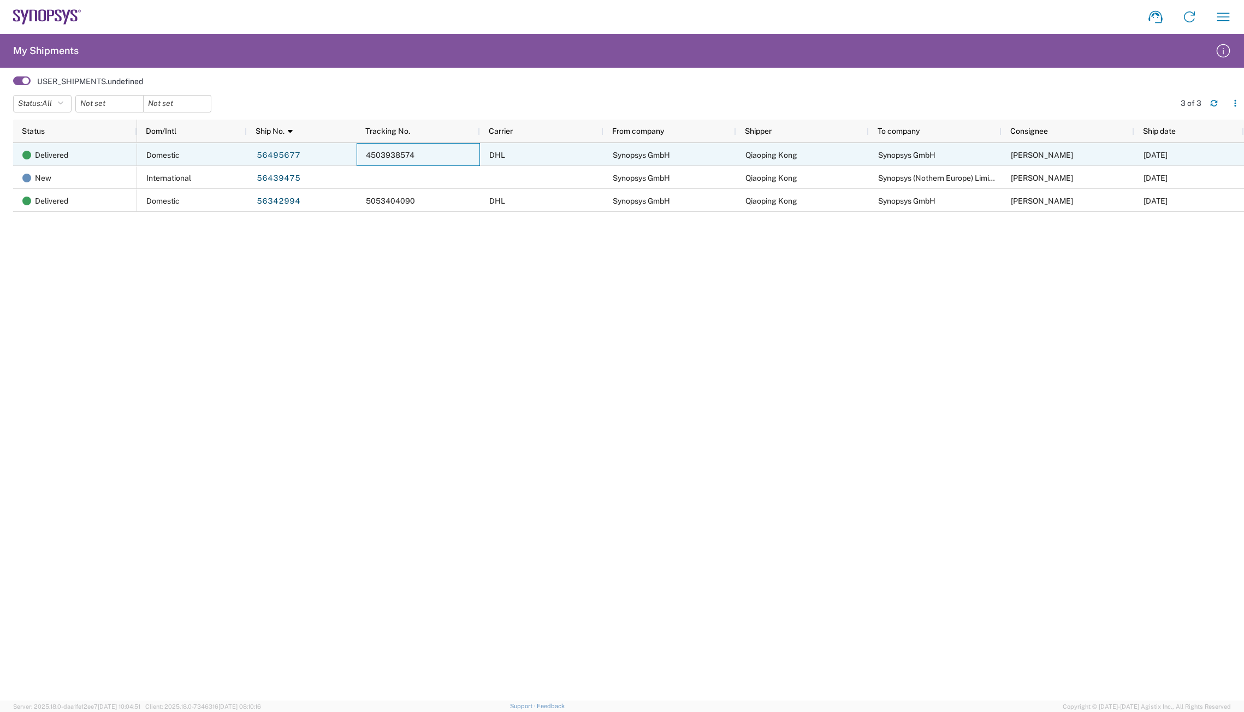
click at [402, 153] on span "4503938574" at bounding box center [390, 155] width 49 height 9
click at [904, 156] on span "Synopsys GmbH" at bounding box center [906, 155] width 57 height 9
click at [402, 152] on span "4503938574" at bounding box center [390, 155] width 49 height 9
click at [288, 152] on link "56495677" at bounding box center [278, 155] width 45 height 17
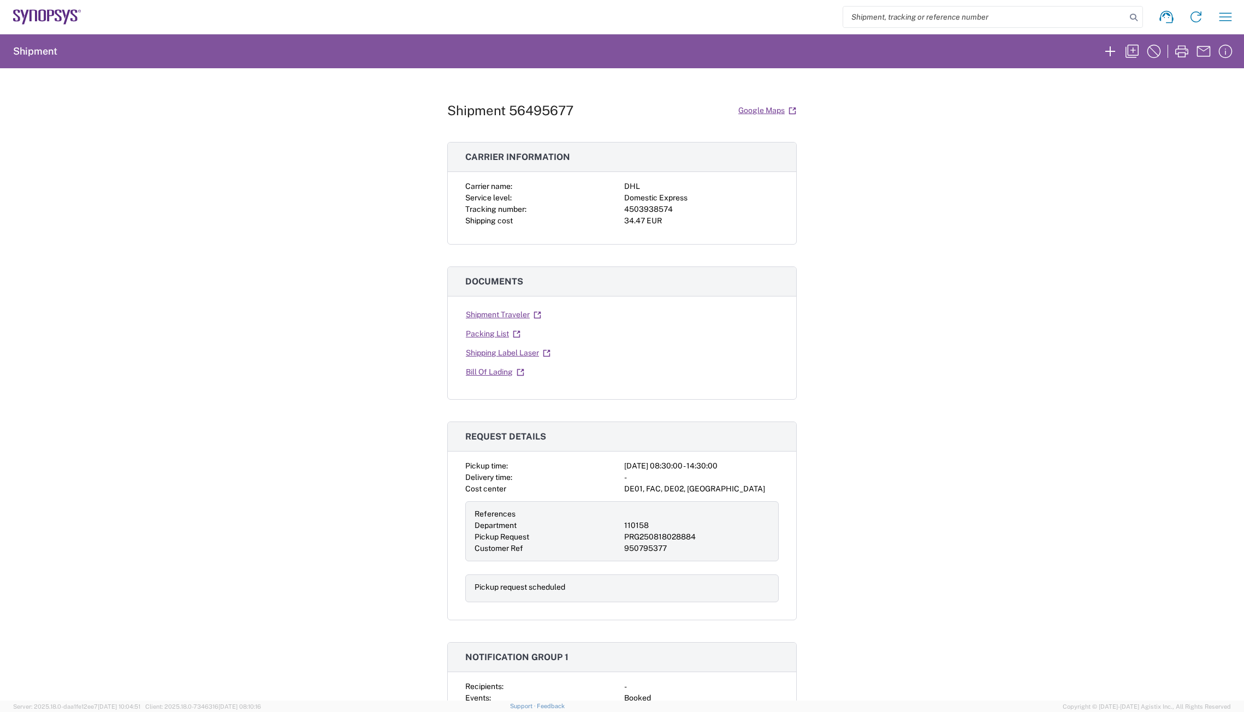
click at [911, 280] on div "Shipment 56495677 Google Maps Carrier information Carrier name: DHL Service lev…" at bounding box center [622, 384] width 1244 height 633
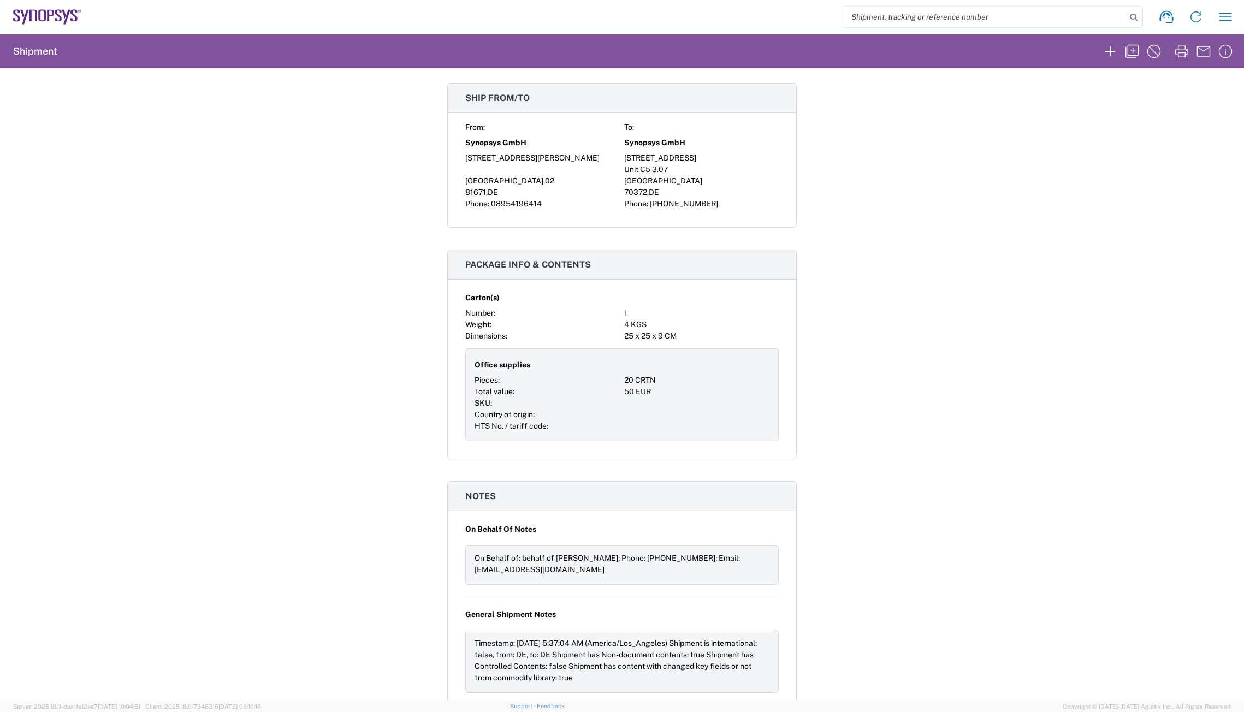
scroll to position [819, 0]
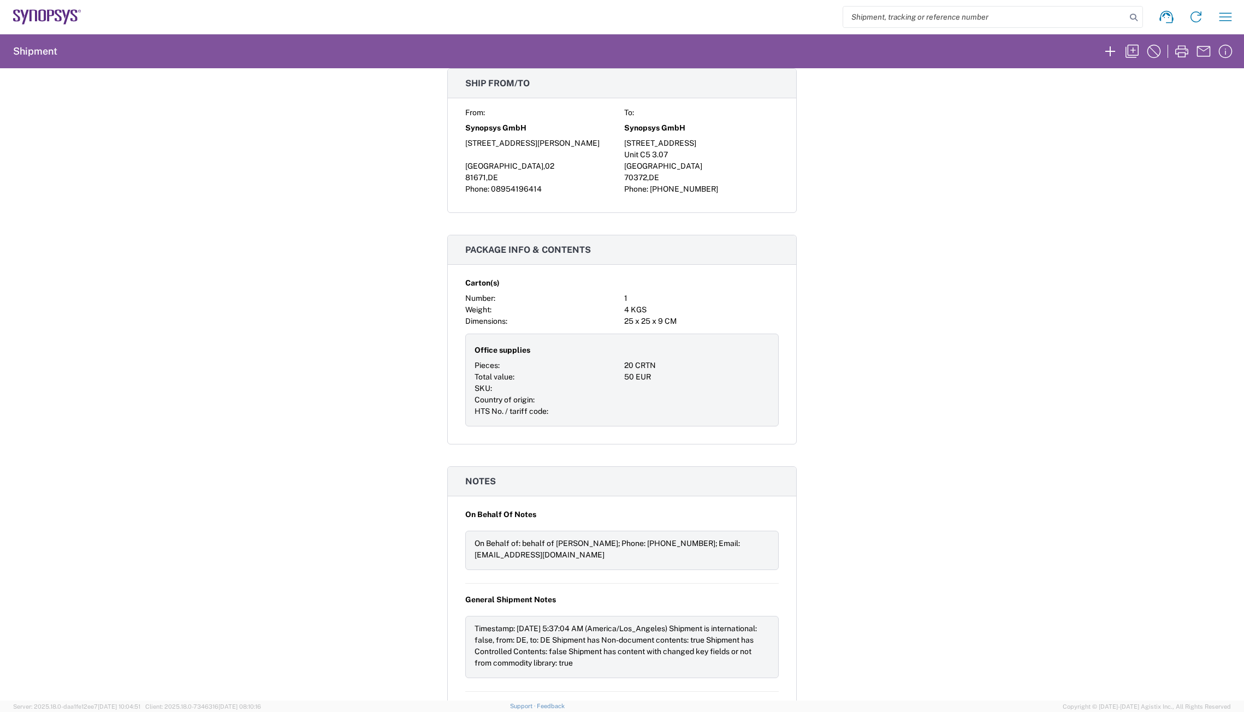
drag, startPoint x: 298, startPoint y: 211, endPoint x: 312, endPoint y: 187, distance: 27.5
click at [298, 210] on div "Shipment 56495677 Google Maps Carrier information Carrier name: DHL Service lev…" at bounding box center [622, 384] width 1244 height 633
